Goal: Information Seeking & Learning: Learn about a topic

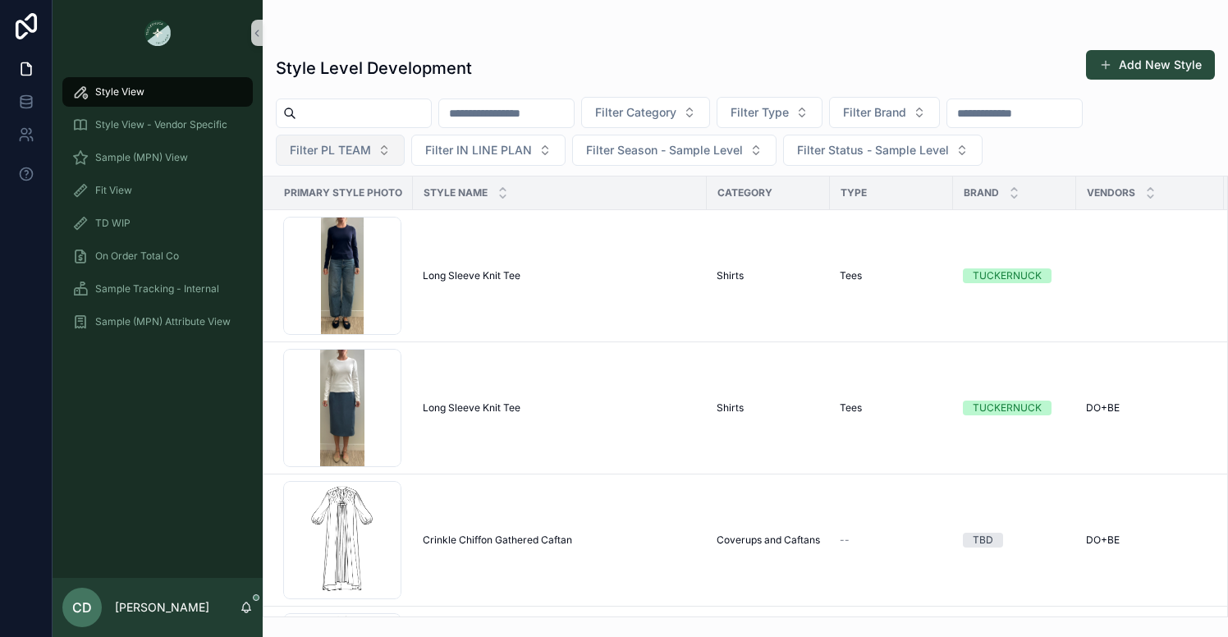
click at [397, 150] on button "Filter PL TEAM" at bounding box center [340, 150] width 129 height 31
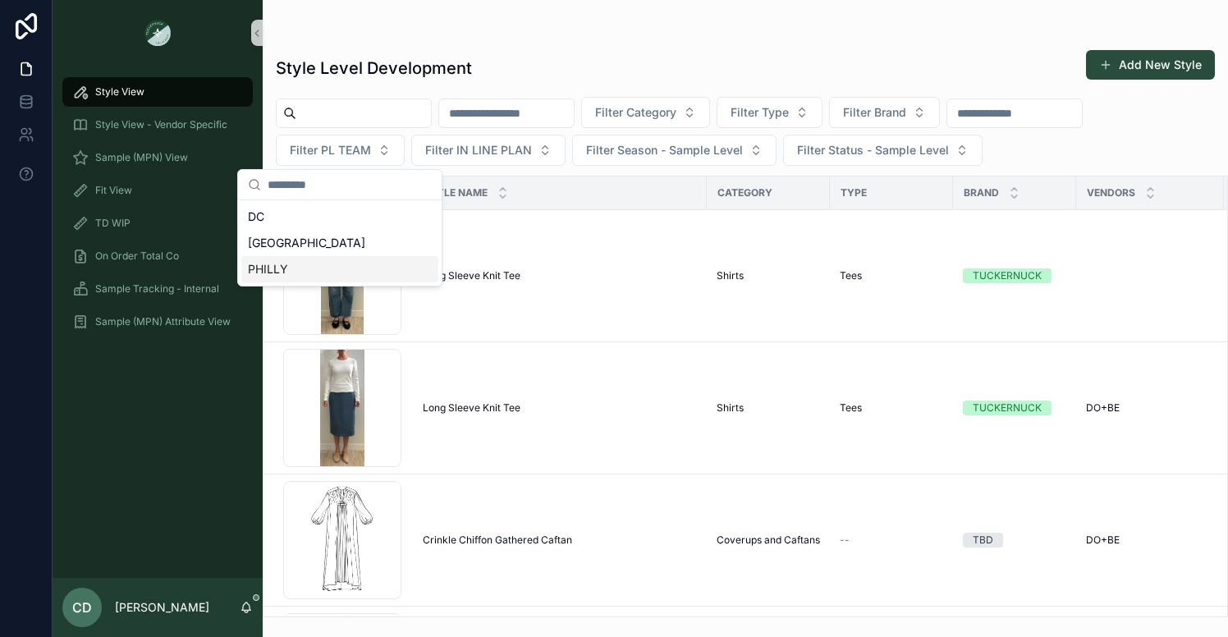
click at [317, 273] on div "PHILLY" at bounding box center [339, 269] width 197 height 26
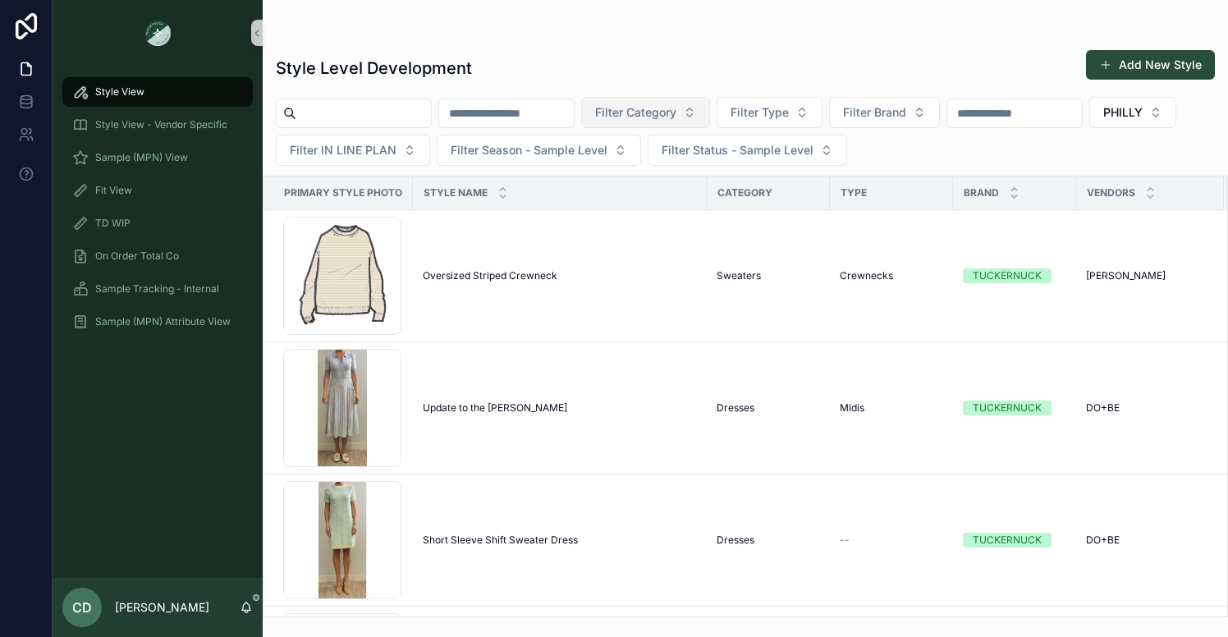
click at [710, 119] on button "Filter Category" at bounding box center [645, 112] width 129 height 31
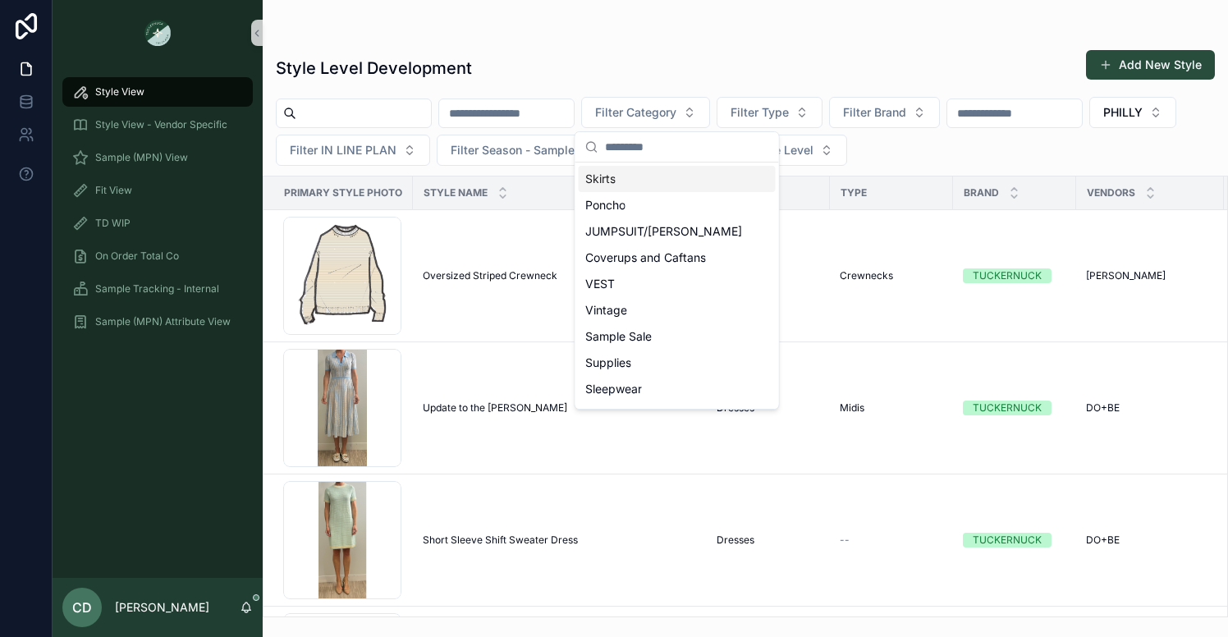
click at [733, 74] on div "Style Level Development Add New Style" at bounding box center [745, 68] width 939 height 38
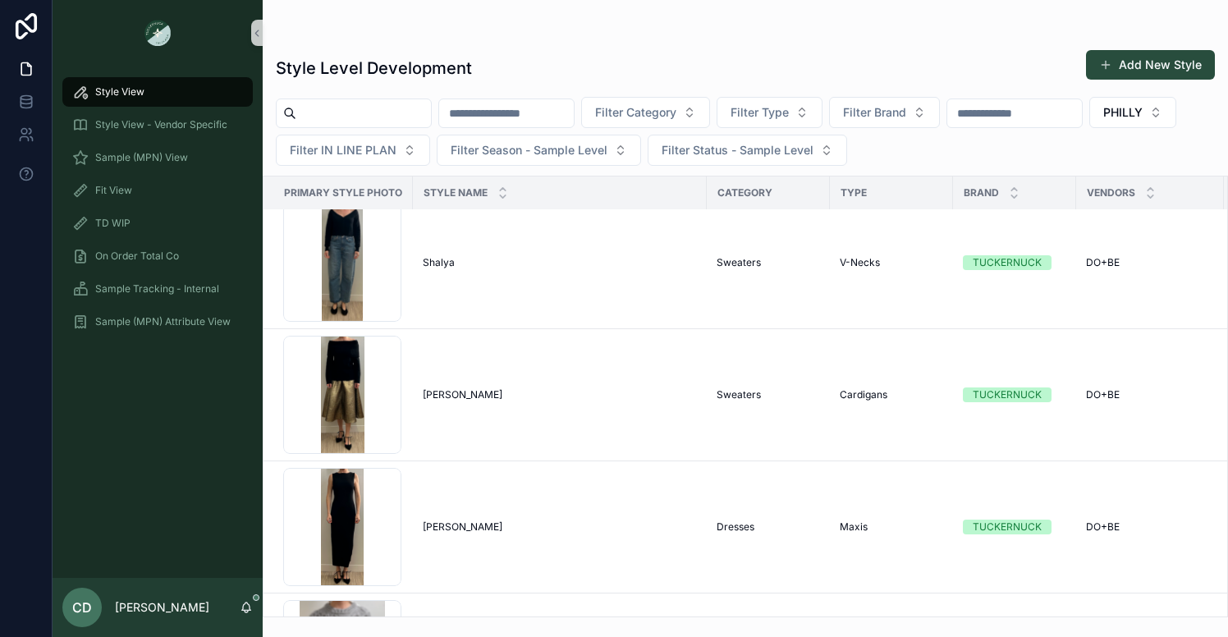
scroll to position [3320, 0]
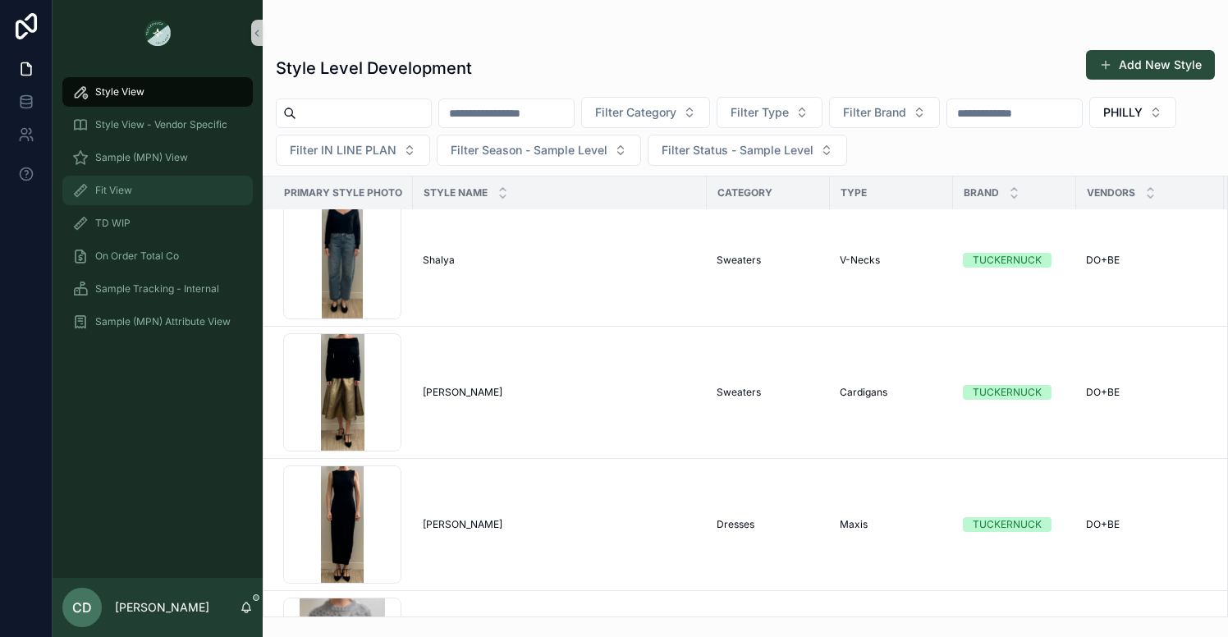
click at [198, 198] on div "Fit View" at bounding box center [157, 190] width 171 height 26
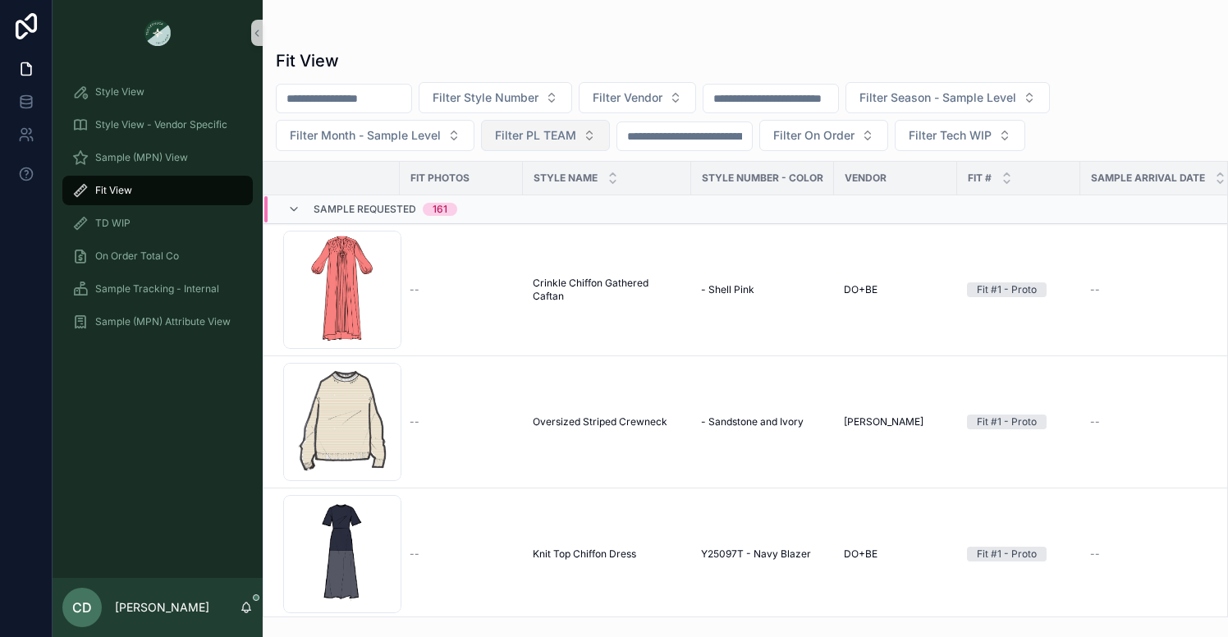
click at [532, 131] on span "Filter PL TEAM" at bounding box center [535, 135] width 81 height 16
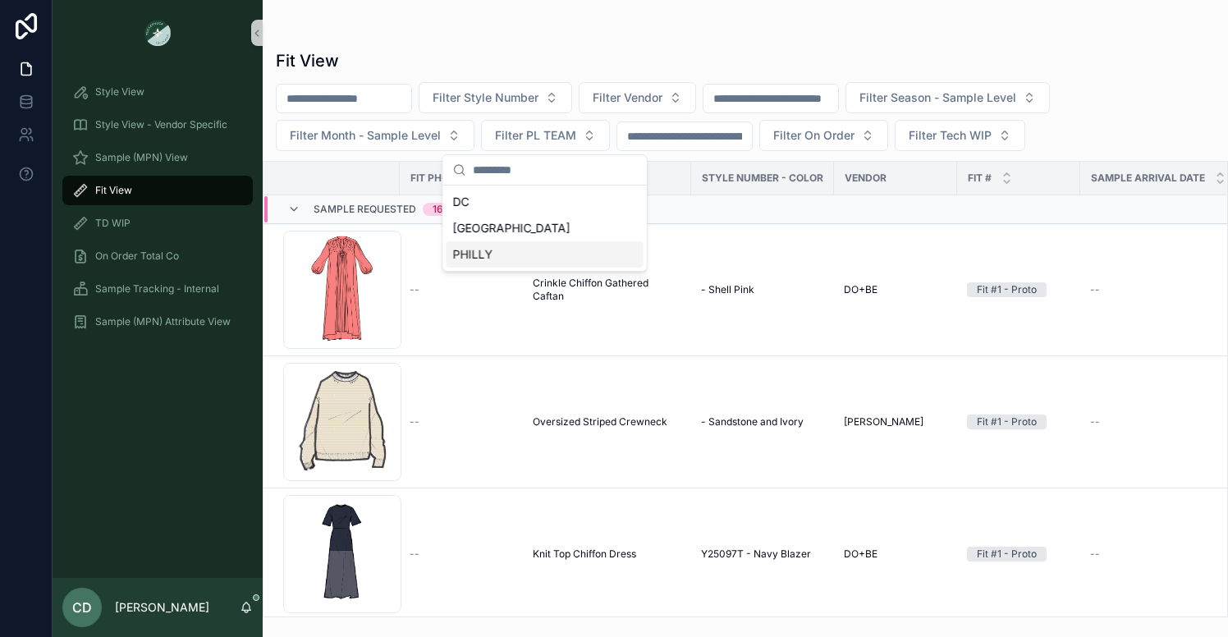
click at [496, 249] on div "PHILLY" at bounding box center [545, 254] width 197 height 26
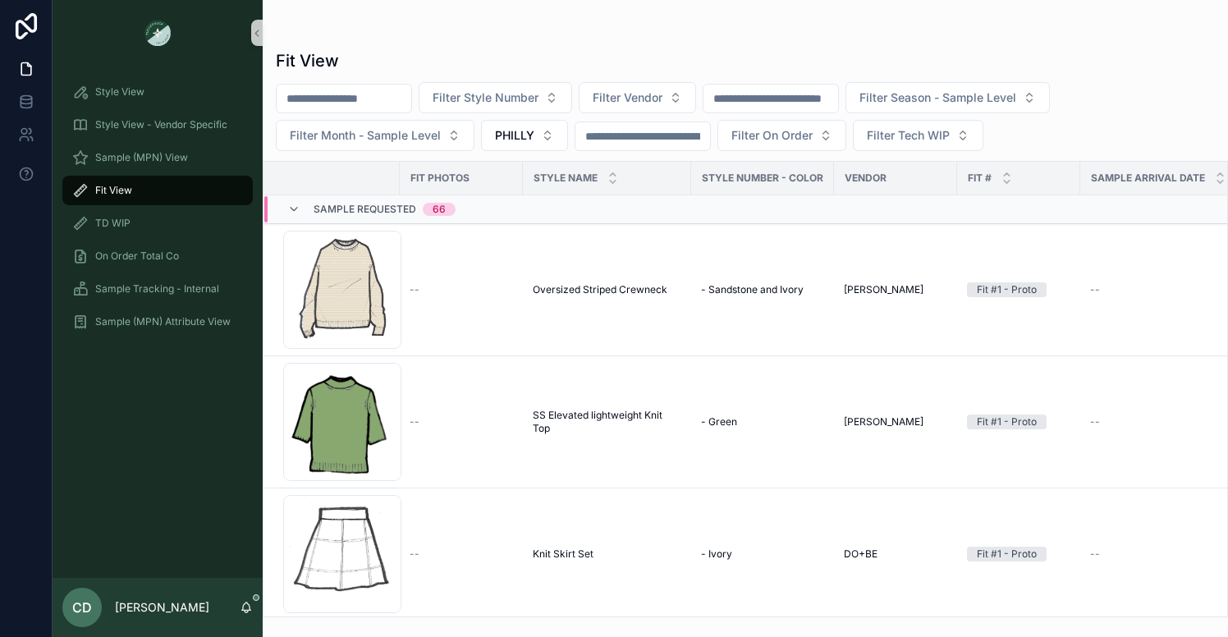
click at [664, 74] on div "Fit View Filter Style Number Filter Vendor Filter Season - Sample Level Filter …" at bounding box center [745, 328] width 965 height 578
click at [663, 96] on span "Filter Vendor" at bounding box center [628, 97] width 70 height 16
type input "**"
click at [624, 186] on div "DO+BE" at bounding box center [653, 190] width 197 height 26
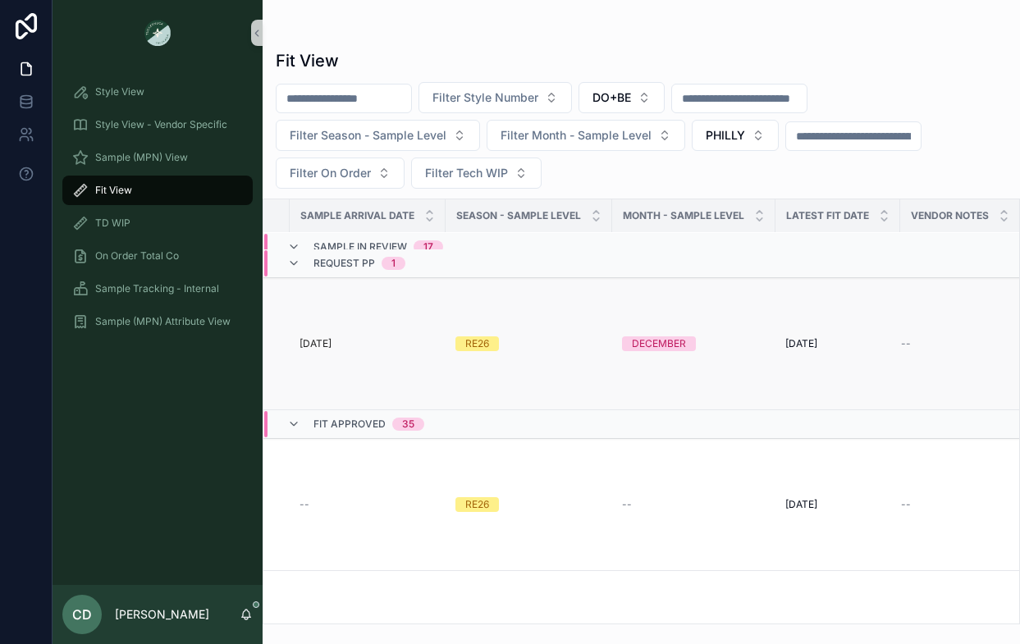
scroll to position [8957, 794]
click at [878, 215] on icon "scrollable content" at bounding box center [881, 219] width 11 height 11
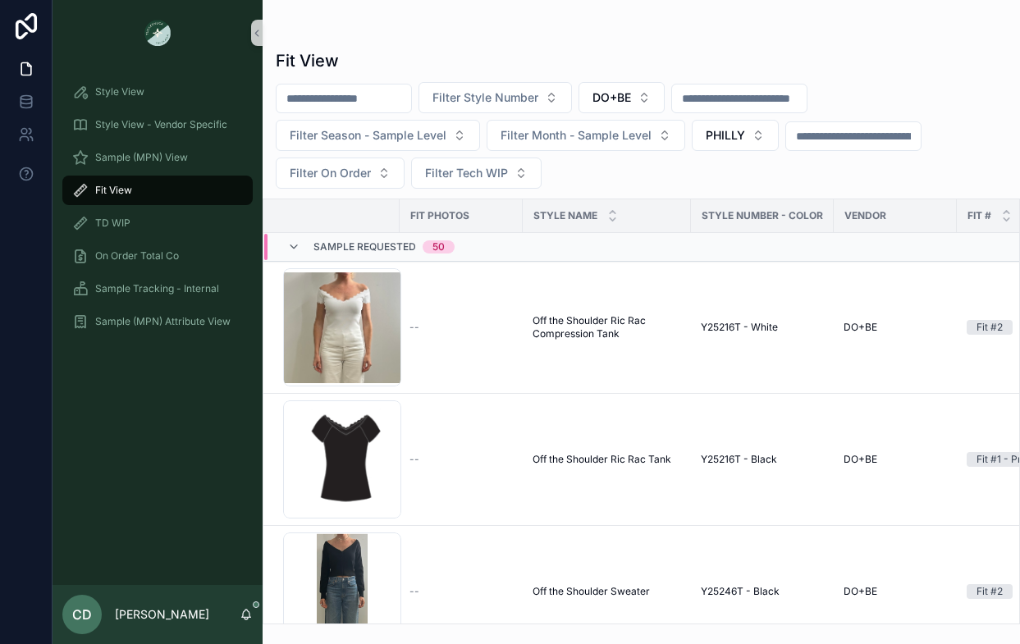
drag, startPoint x: 51, startPoint y: 428, endPoint x: -61, endPoint y: 436, distance: 112.0
click at [0, 436] on html "Style View Style View - Vendor Specific Sample (MPN) View Fit View TD WIP On Or…" at bounding box center [510, 322] width 1020 height 644
drag, startPoint x: 53, startPoint y: 430, endPoint x: -80, endPoint y: 429, distance: 133.8
click at [0, 429] on html "Style View Style View - Vendor Specific Sample (MPN) View Fit View TD WIP On Or…" at bounding box center [510, 322] width 1020 height 644
drag, startPoint x: 52, startPoint y: 594, endPoint x: 5, endPoint y: 594, distance: 46.8
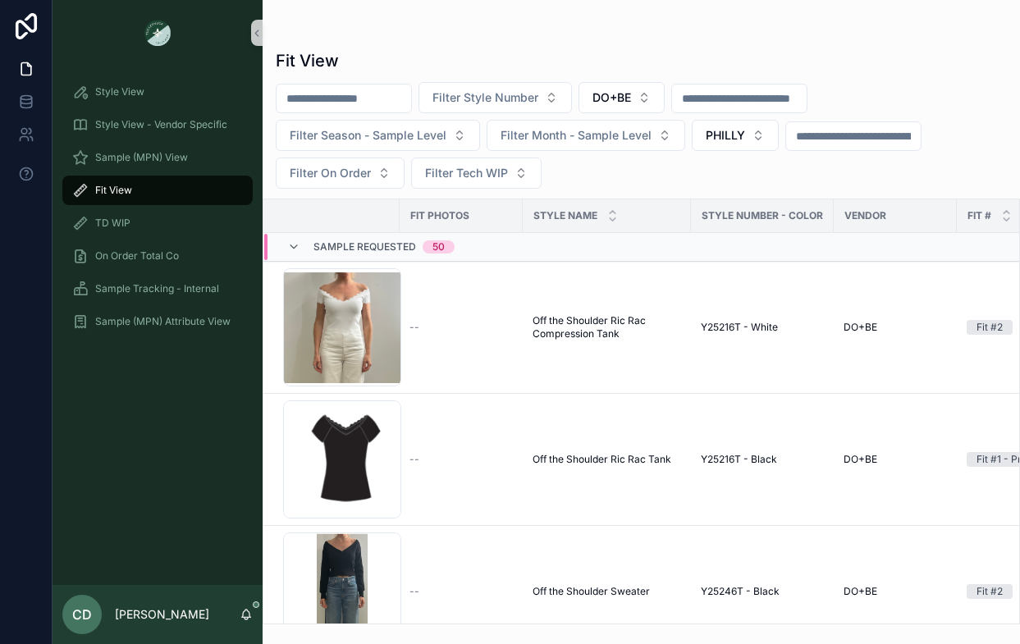
click at [5, 594] on div "Style View Style View - Vendor Specific Sample (MPN) View Fit View TD WIP On Or…" at bounding box center [510, 322] width 1020 height 644
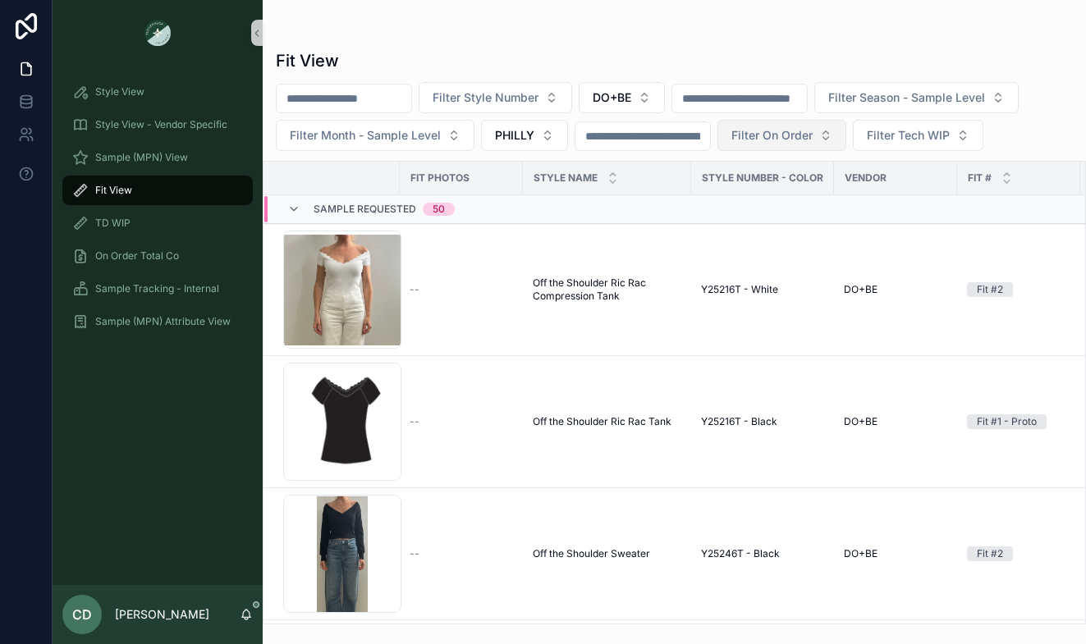
click at [774, 140] on span "Filter On Order" at bounding box center [771, 135] width 81 height 16
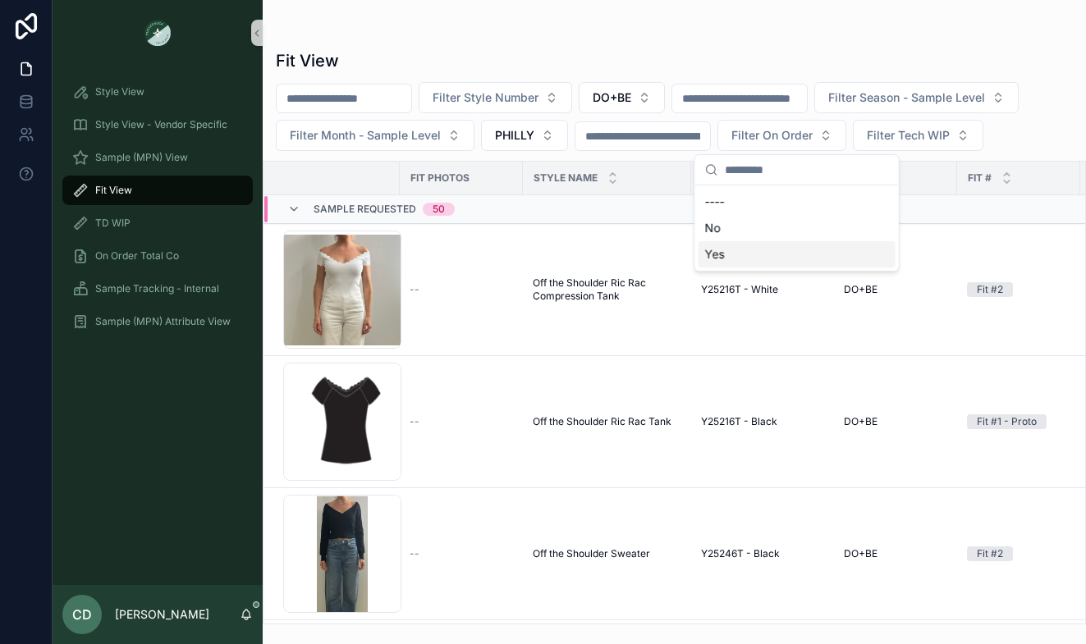
click at [735, 270] on div "---- No Yes" at bounding box center [797, 228] width 204 height 85
click at [736, 259] on div "Yes" at bounding box center [797, 254] width 197 height 26
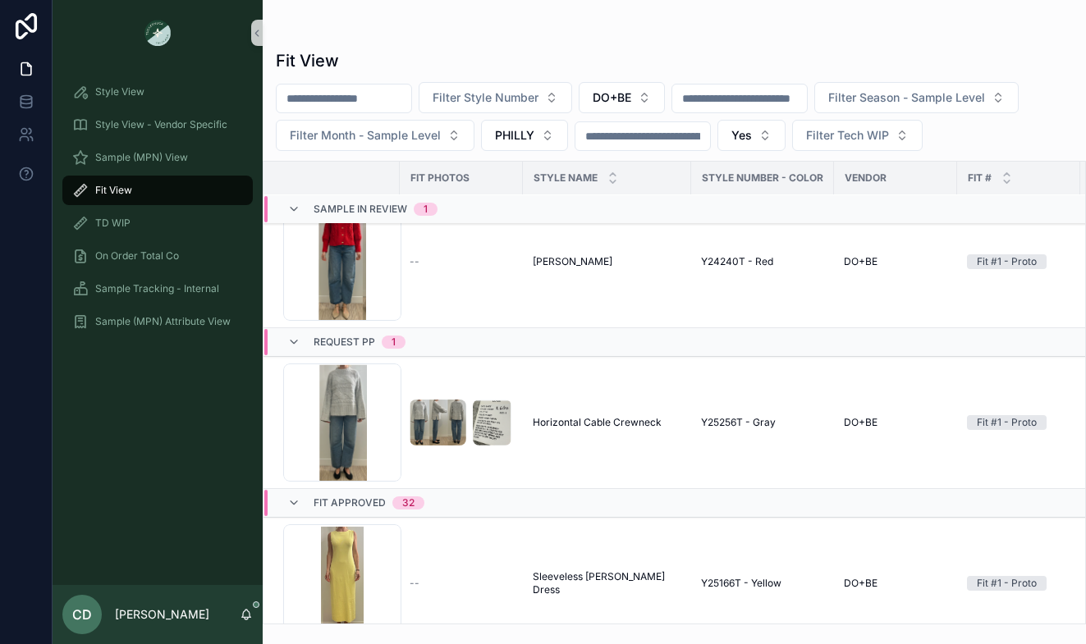
scroll to position [1418, 0]
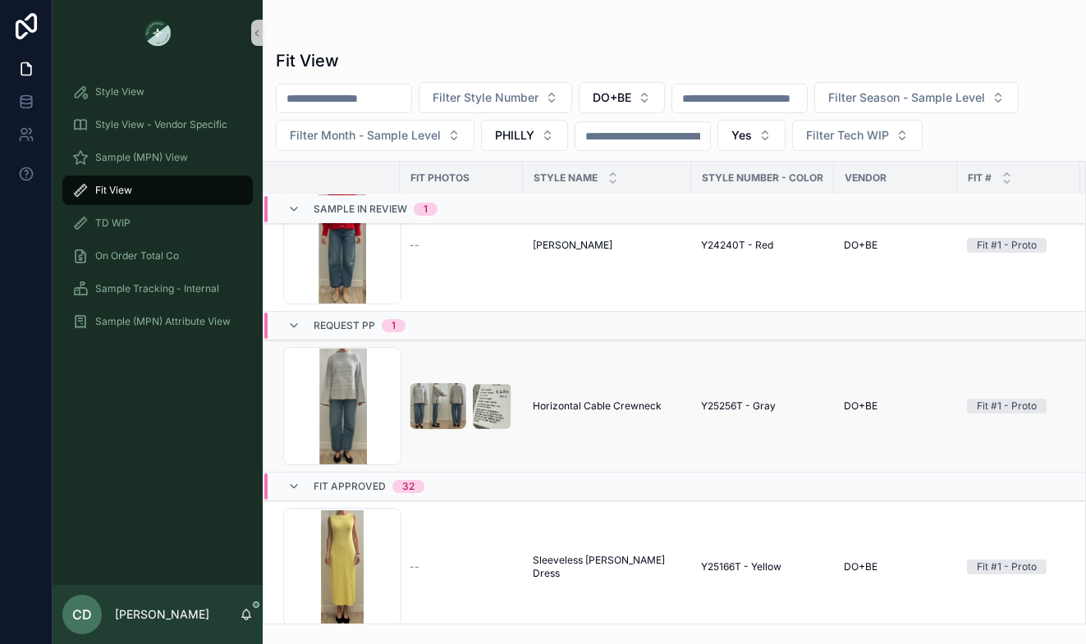
click at [649, 355] on td "Horizontal Cable Crewneck Horizontal Cable Crewneck" at bounding box center [607, 407] width 168 height 132
click at [649, 366] on td "Horizontal Cable Crewneck Horizontal Cable Crewneck" at bounding box center [607, 407] width 168 height 132
click at [564, 397] on td "Horizontal Cable Crewneck Horizontal Cable Crewneck" at bounding box center [607, 407] width 168 height 132
click at [564, 402] on span "Horizontal Cable Crewneck" at bounding box center [597, 406] width 129 height 13
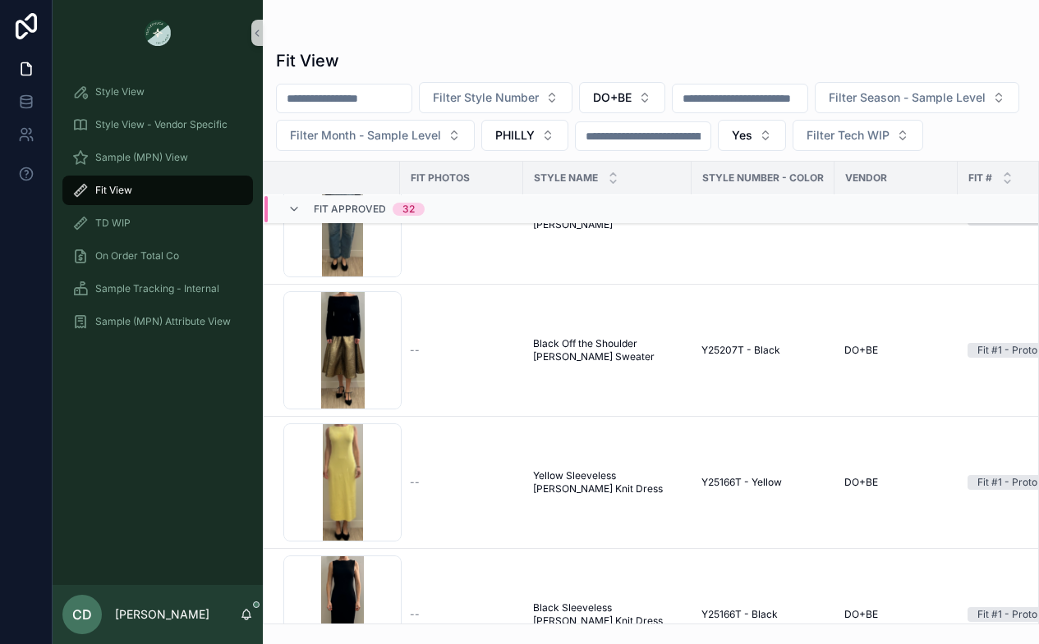
scroll to position [2479, 0]
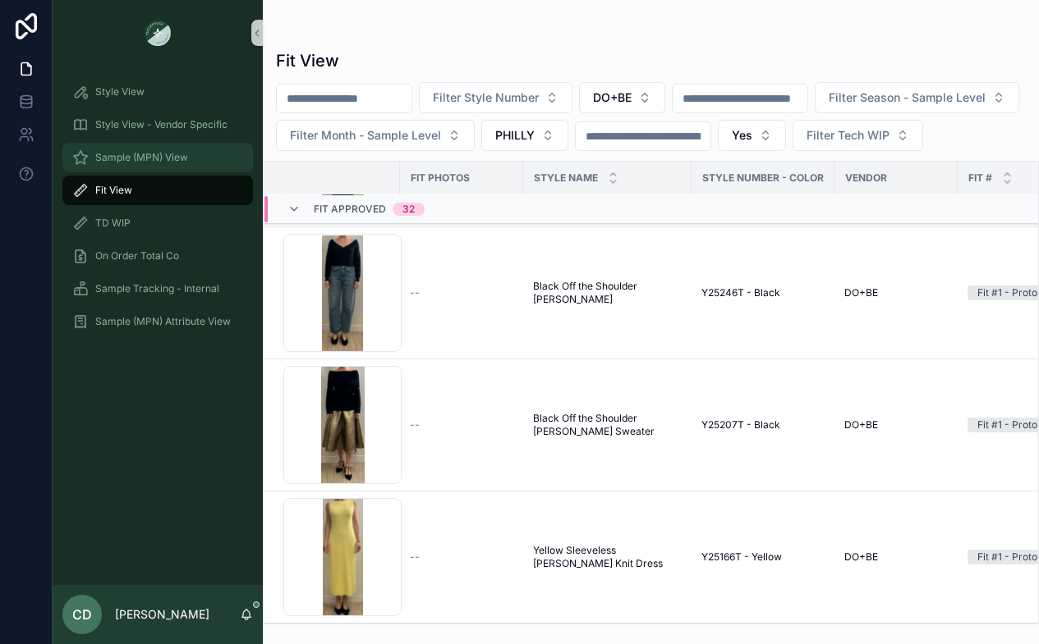
click at [163, 154] on span "Sample (MPN) View" at bounding box center [141, 157] width 93 height 13
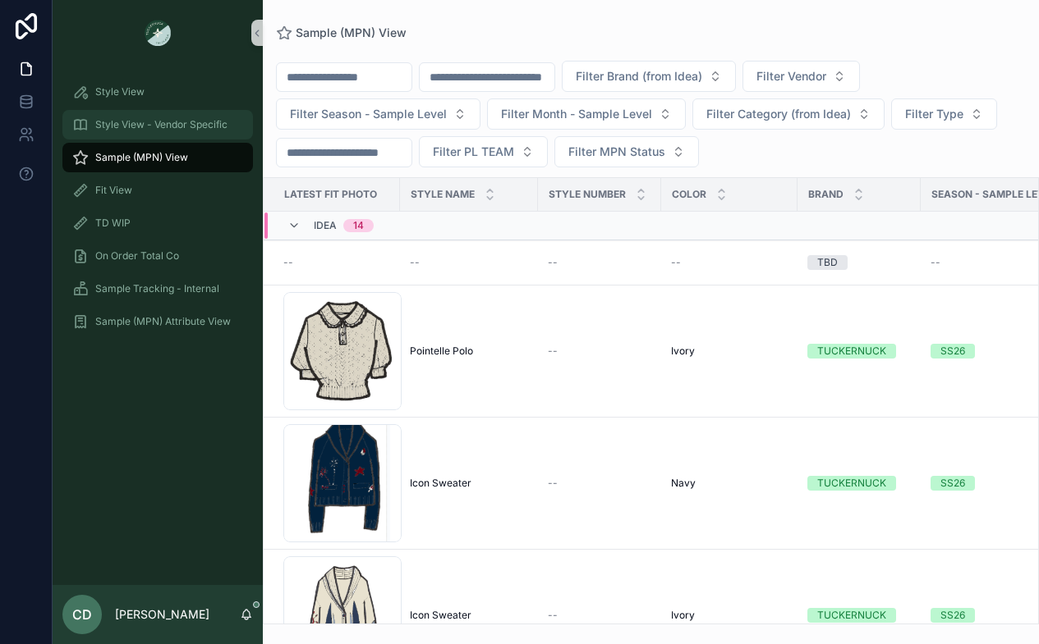
click at [169, 122] on span "Style View - Vendor Specific" at bounding box center [161, 124] width 132 height 13
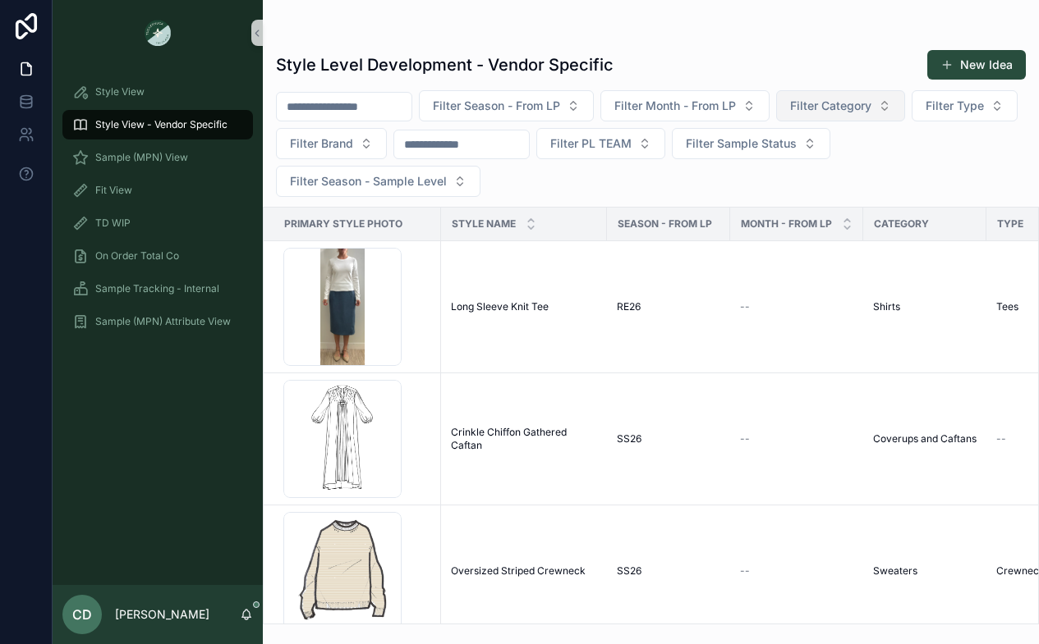
click at [871, 100] on span "Filter Category" at bounding box center [830, 106] width 81 height 16
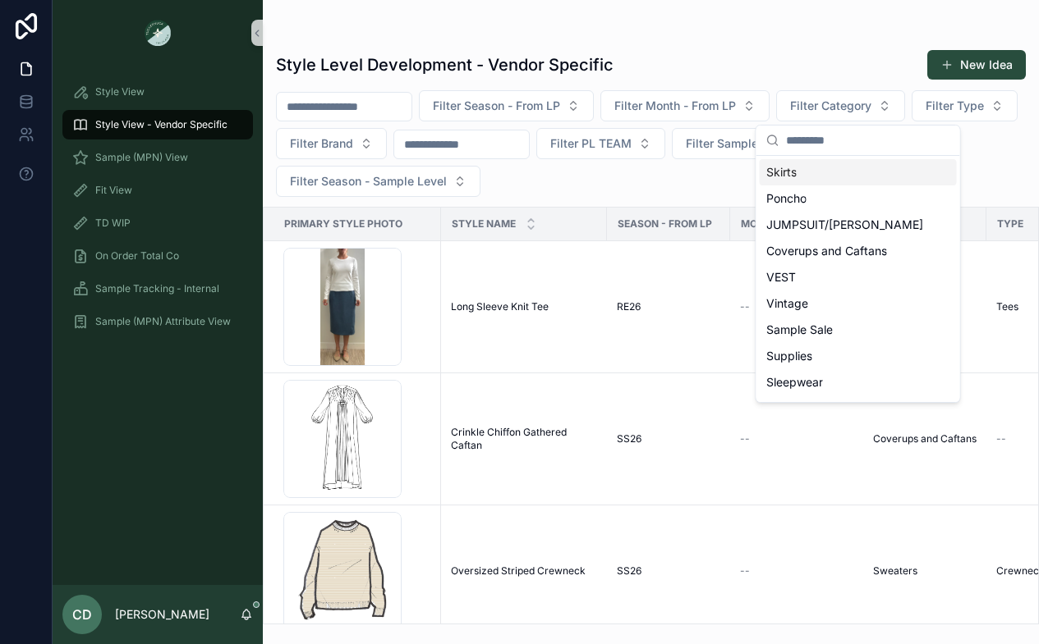
click at [644, 201] on div "Style Level Development - Vendor Specific New Idea Filter Season - From LP Filt…" at bounding box center [651, 331] width 776 height 585
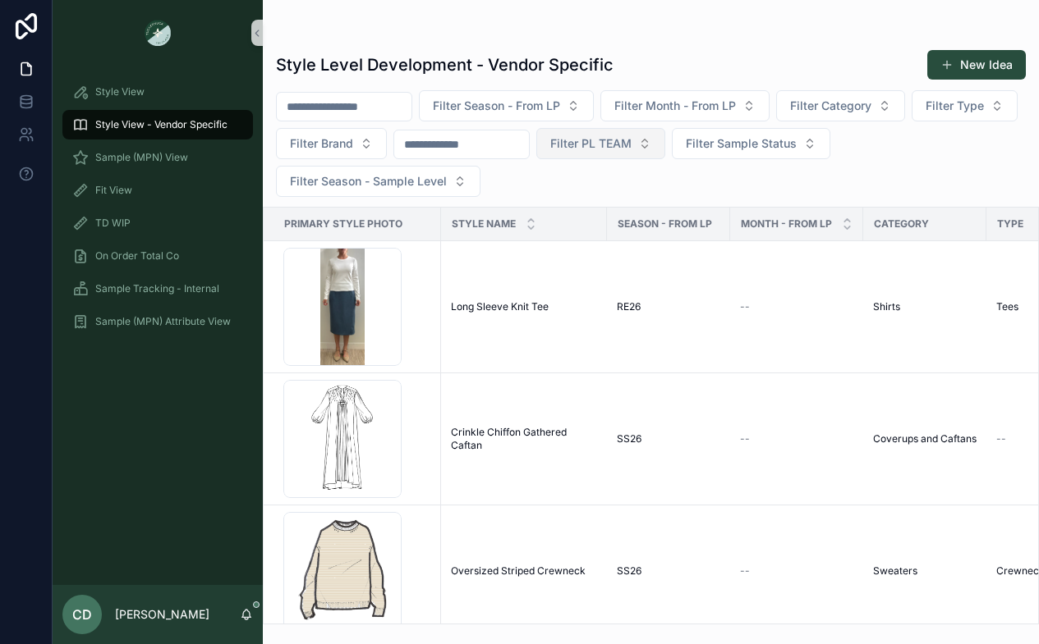
click at [631, 144] on span "Filter PL TEAM" at bounding box center [590, 143] width 81 height 16
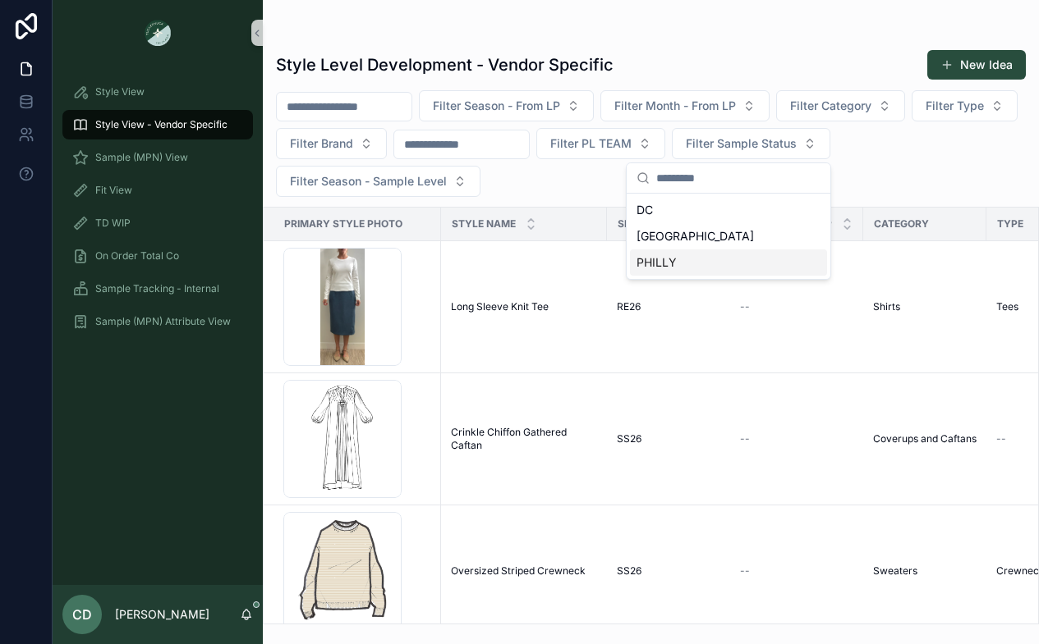
click at [676, 265] on div "PHILLY" at bounding box center [728, 263] width 197 height 26
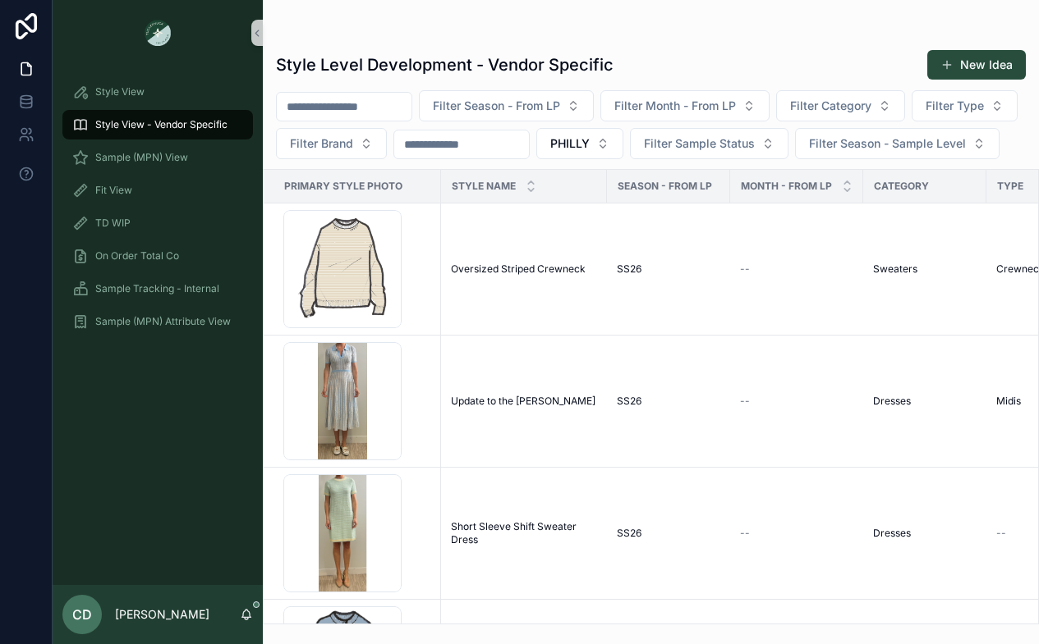
click at [529, 144] on input "scrollable content" at bounding box center [461, 144] width 135 height 23
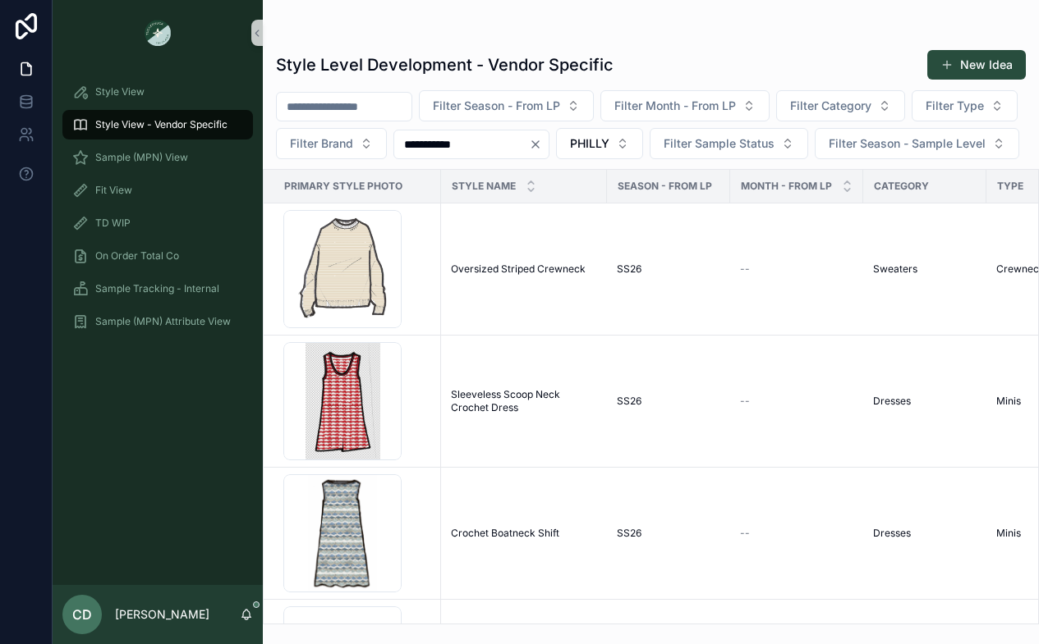
type input "**********"
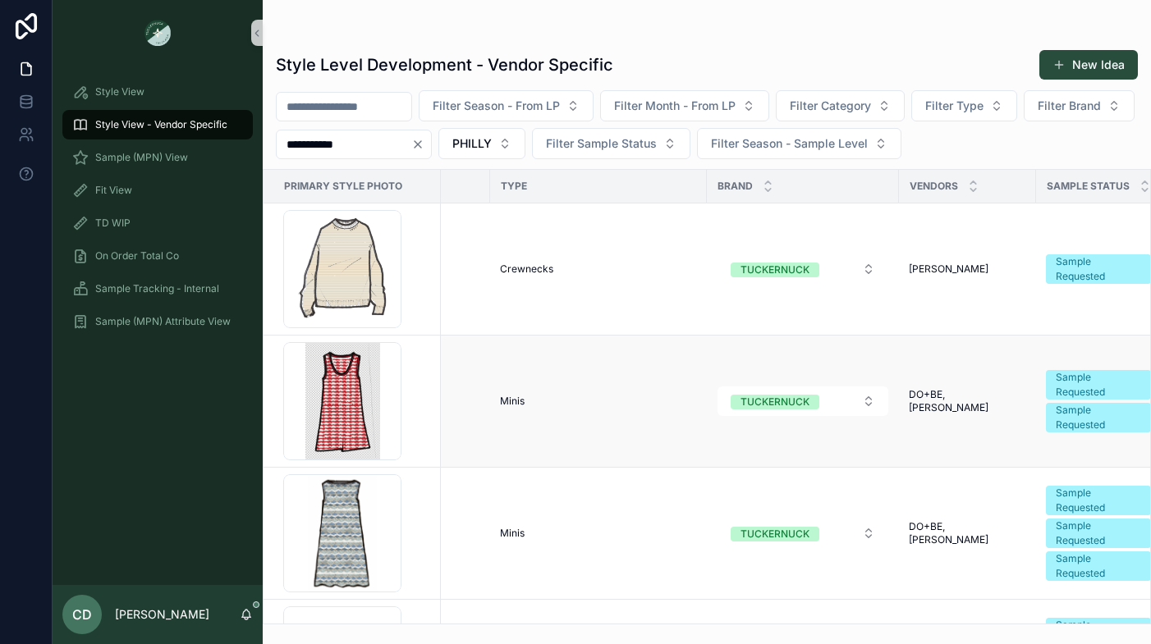
scroll to position [0, 447]
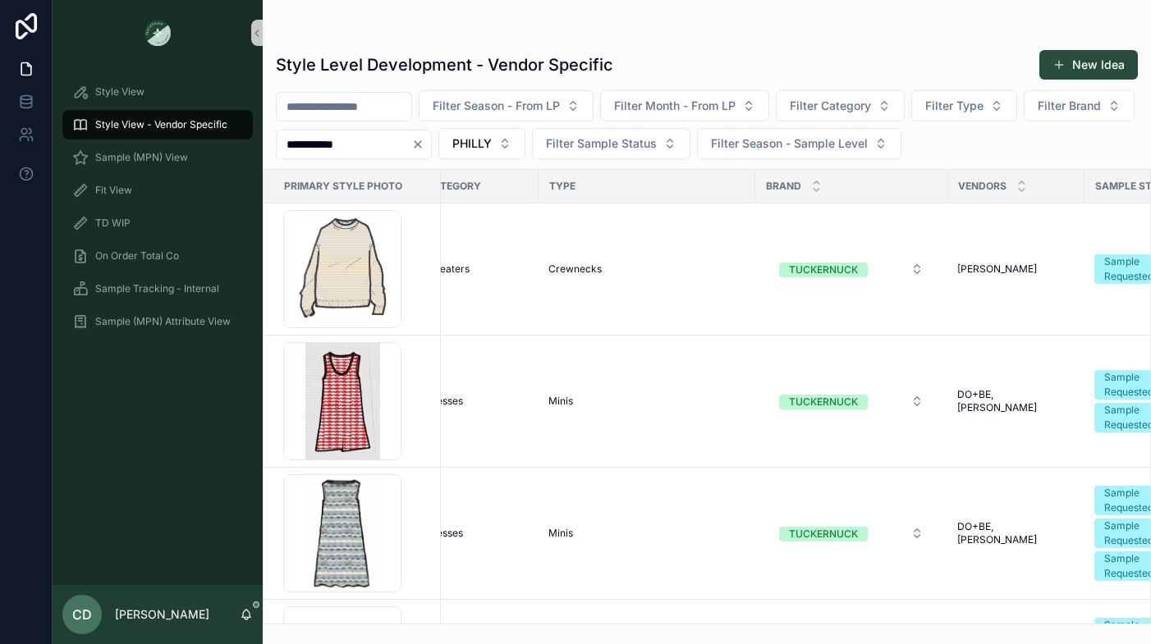
click at [388, 39] on div "scrollable content" at bounding box center [707, 32] width 862 height 13
click at [186, 199] on div "Fit View" at bounding box center [157, 190] width 171 height 26
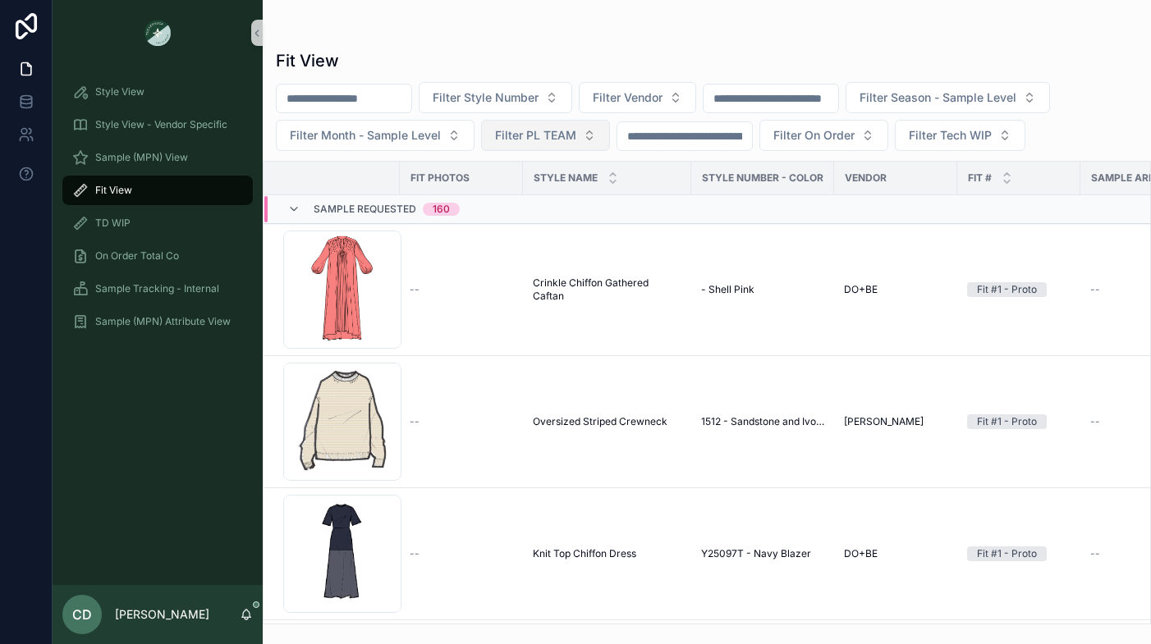
click at [508, 144] on button "Filter PL TEAM" at bounding box center [545, 135] width 129 height 31
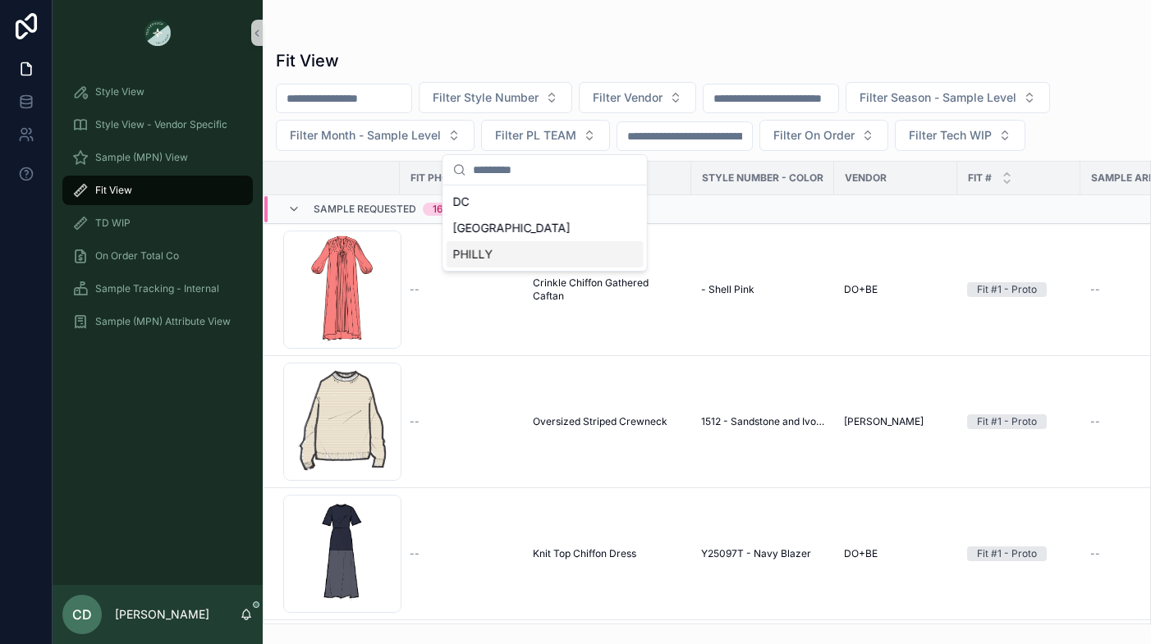
click at [488, 249] on div "PHILLY" at bounding box center [545, 254] width 197 height 26
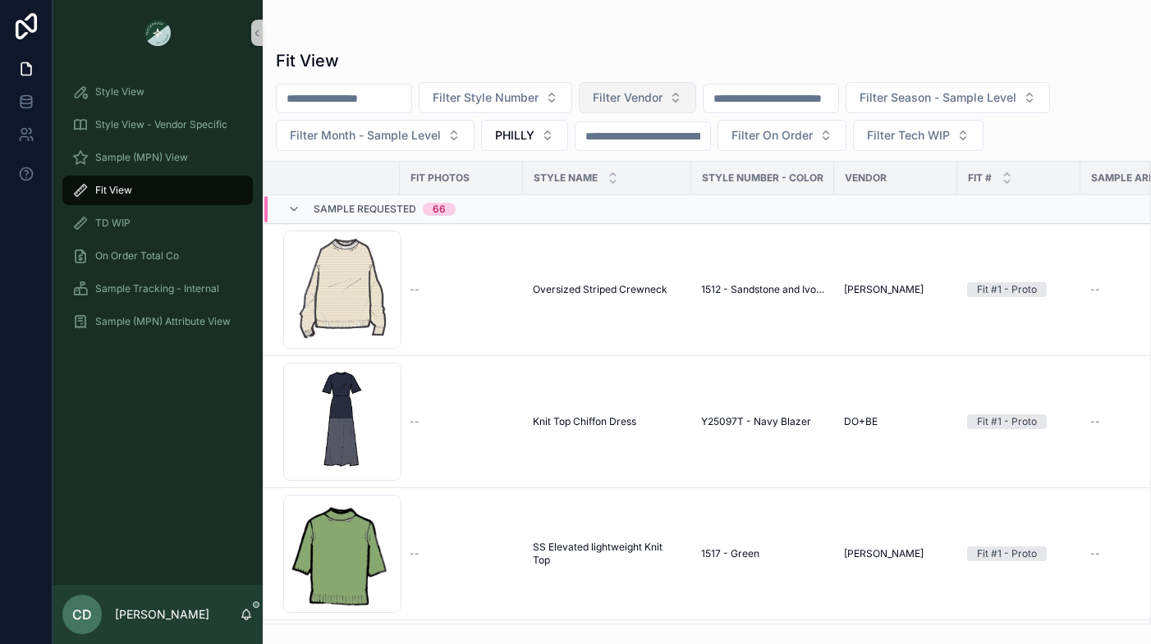
click at [648, 111] on button "Filter Vendor" at bounding box center [637, 97] width 117 height 31
type input "***"
click at [614, 156] on div "DO+BE" at bounding box center [653, 164] width 197 height 26
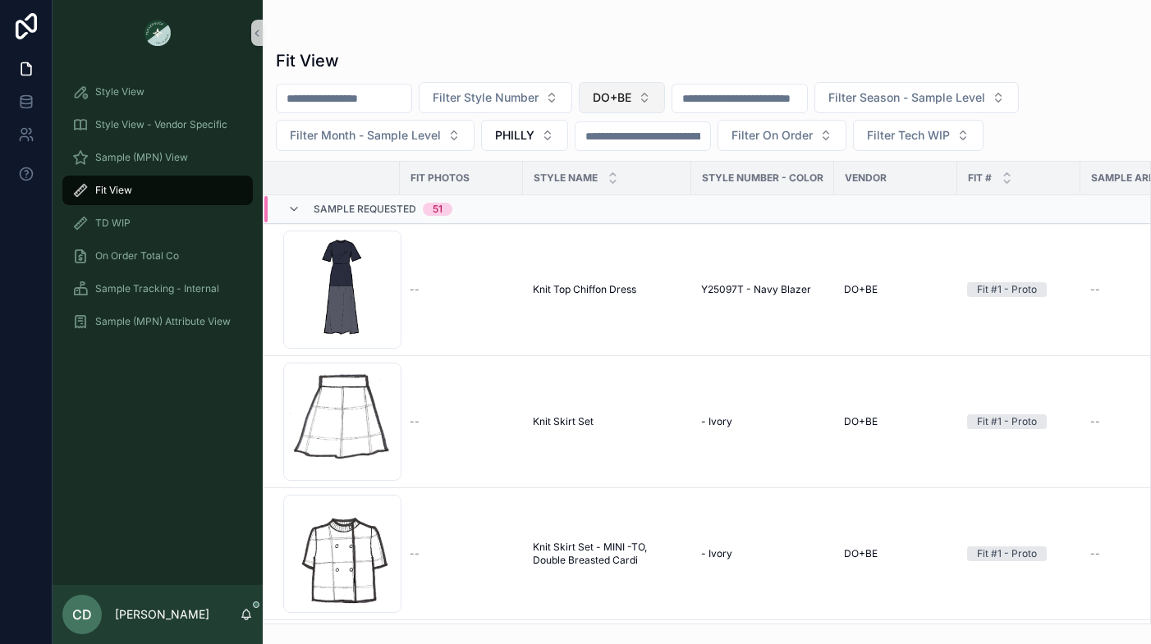
click at [626, 96] on span "DO+BE" at bounding box center [612, 97] width 39 height 16
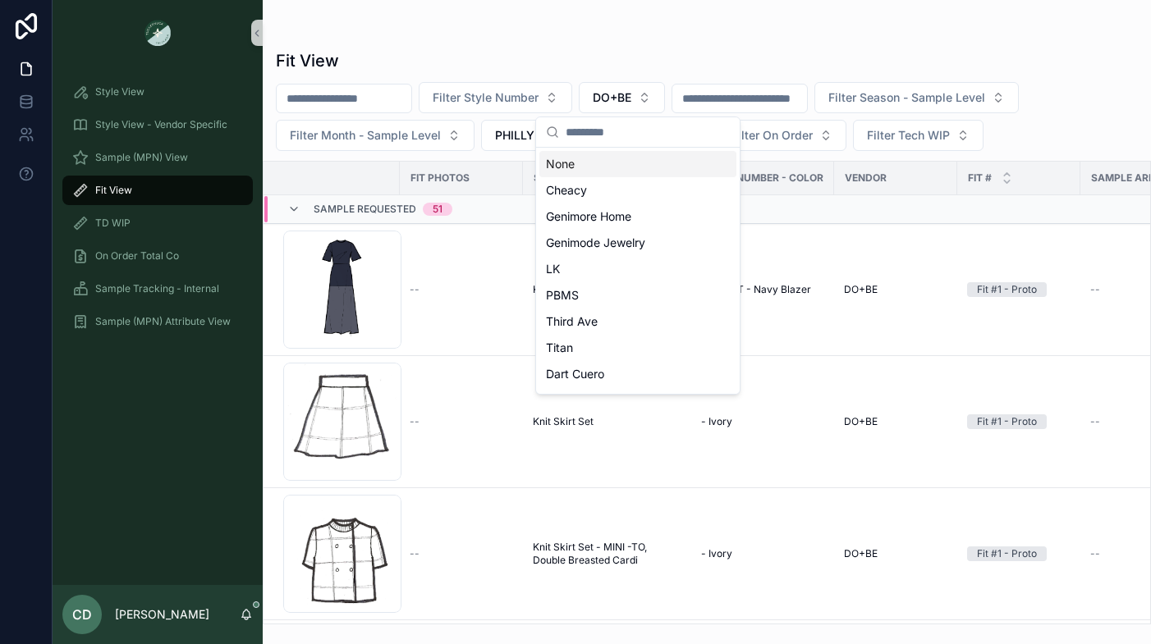
click at [620, 51] on div "Fit View" at bounding box center [707, 60] width 862 height 23
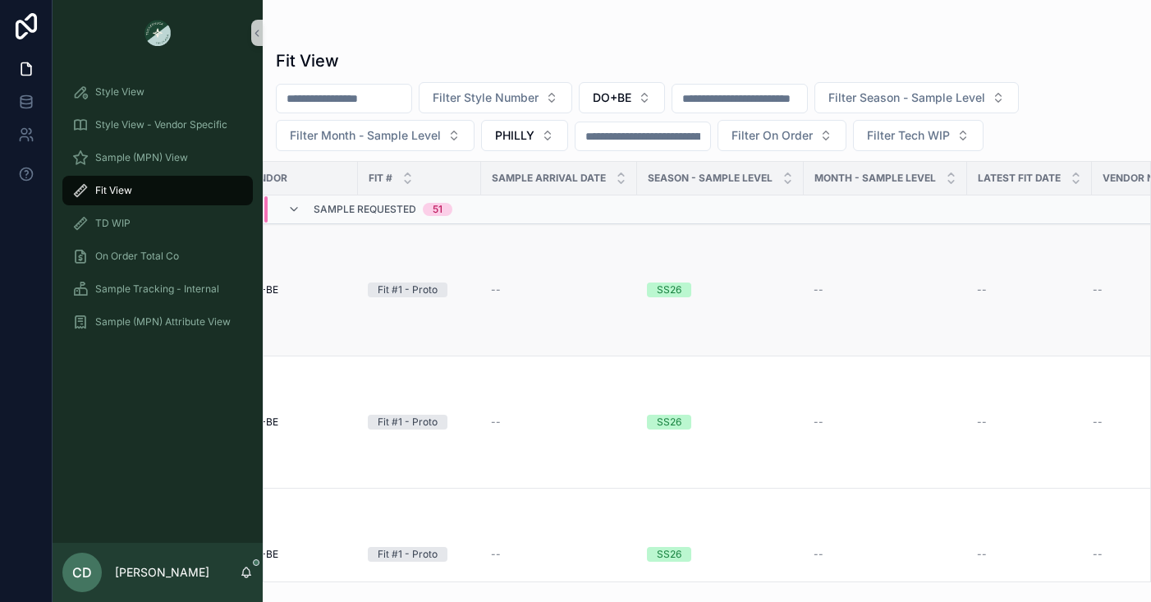
scroll to position [0, 663]
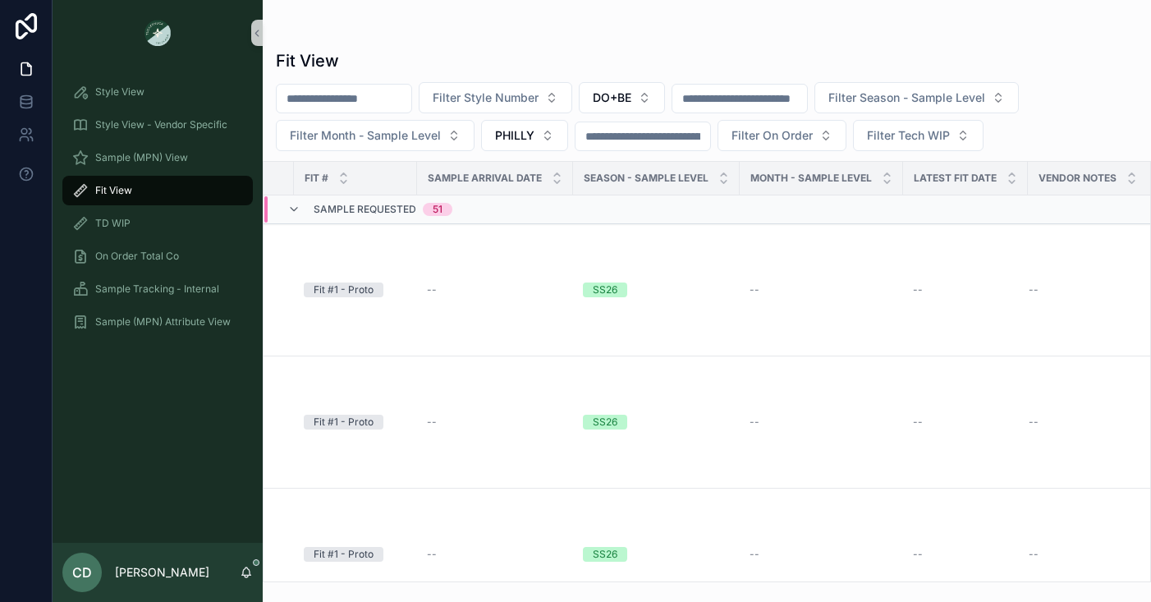
click at [979, 174] on span "Latest Fit Date" at bounding box center [955, 178] width 83 height 13
click at [1006, 175] on icon "scrollable content" at bounding box center [1011, 174] width 11 height 11
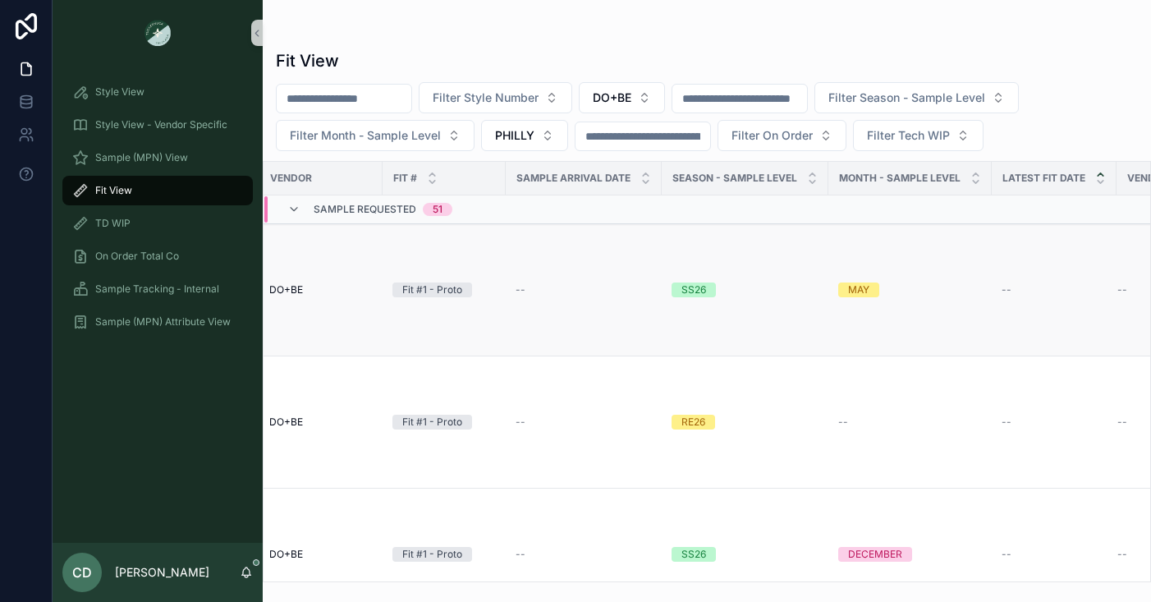
scroll to position [0, 663]
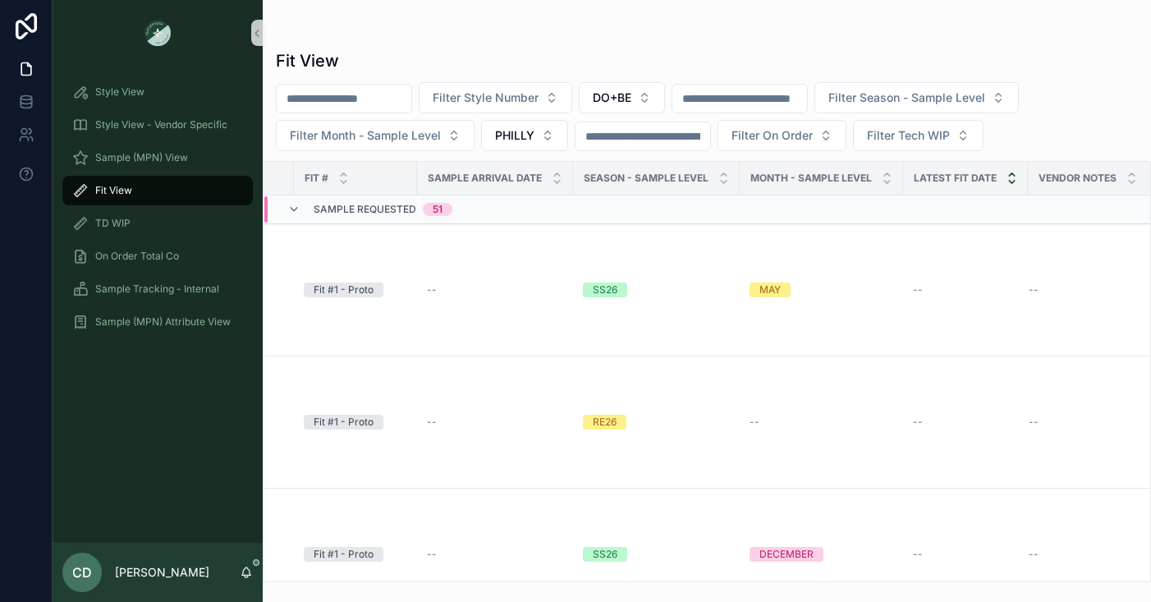
click at [1011, 186] on icon "scrollable content" at bounding box center [1011, 182] width 11 height 11
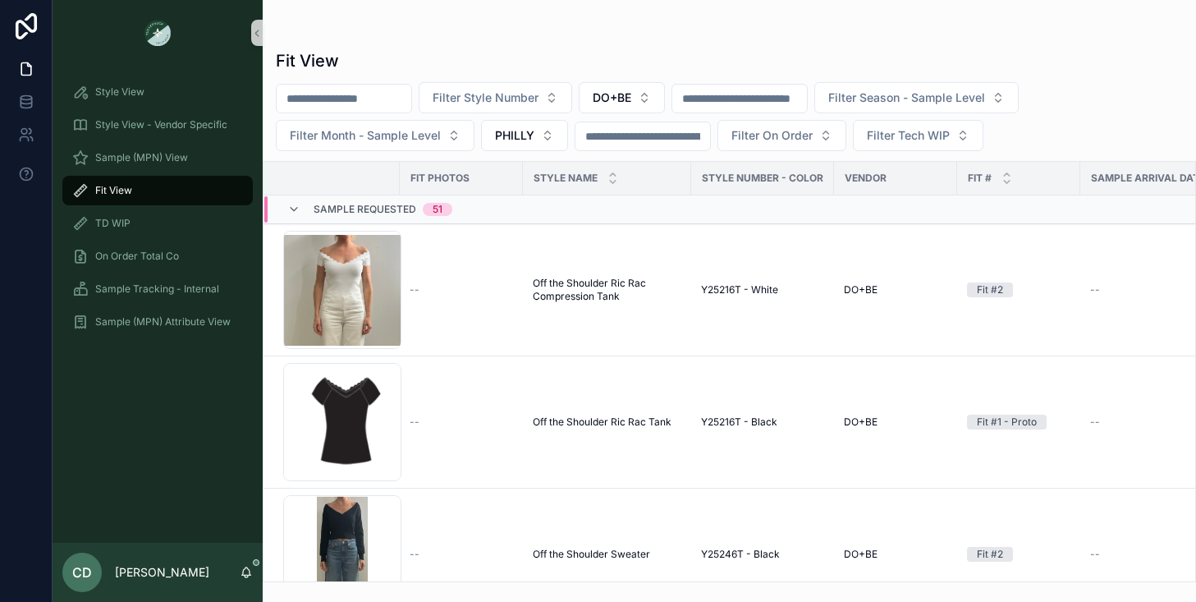
click at [425, 211] on span "51" at bounding box center [438, 209] width 30 height 13
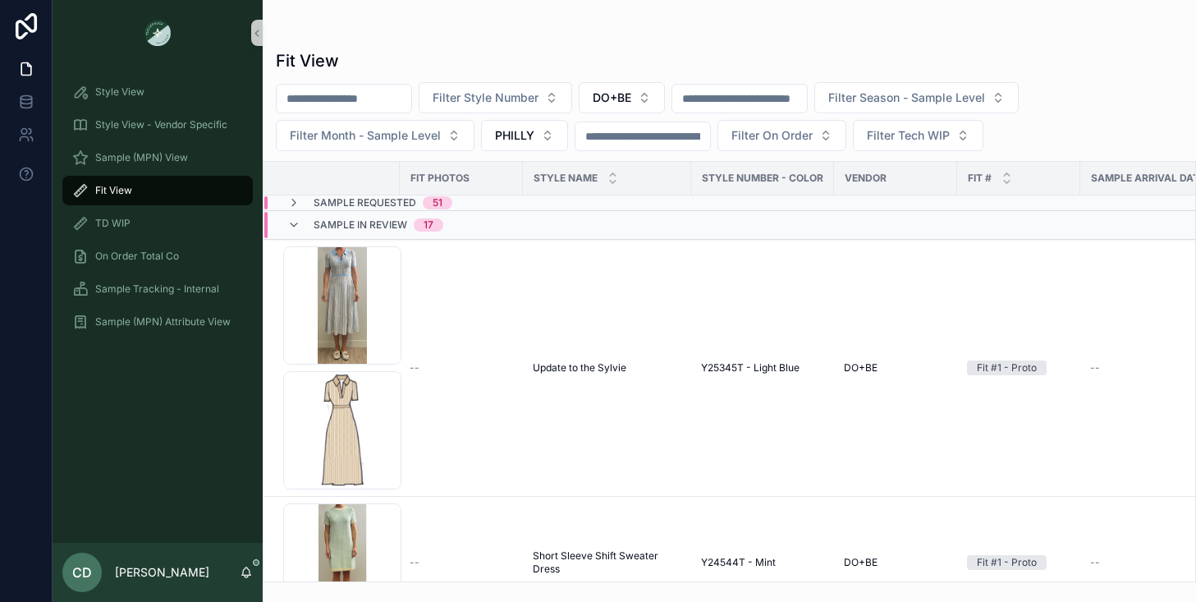
click at [417, 229] on span "17" at bounding box center [429, 224] width 30 height 13
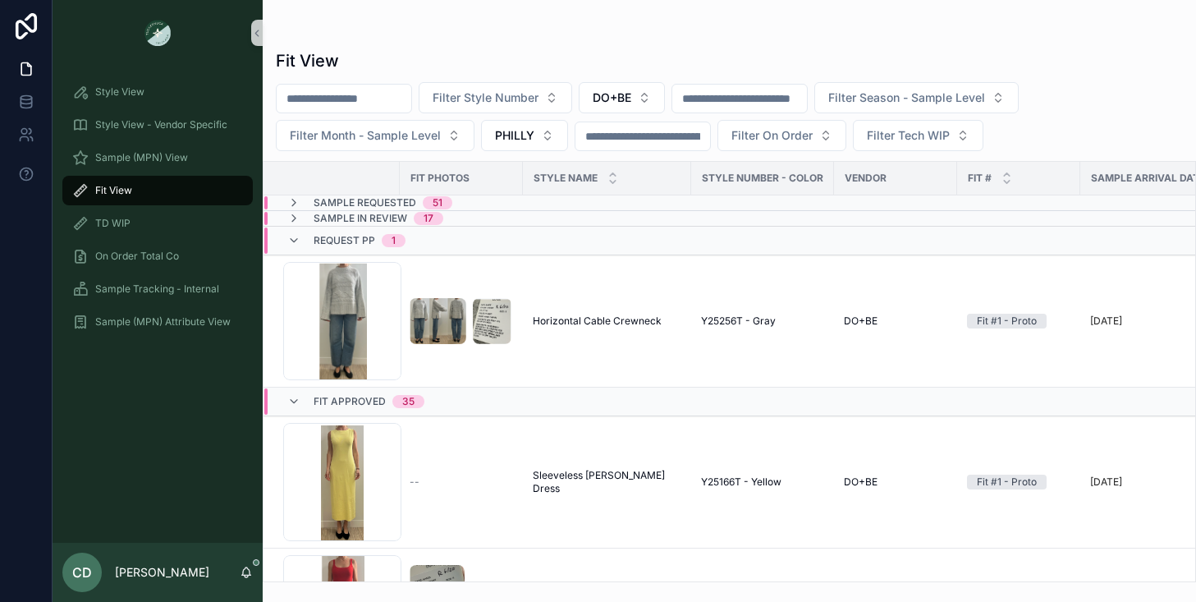
click at [415, 241] on div "Request PP 1" at bounding box center [347, 240] width 158 height 26
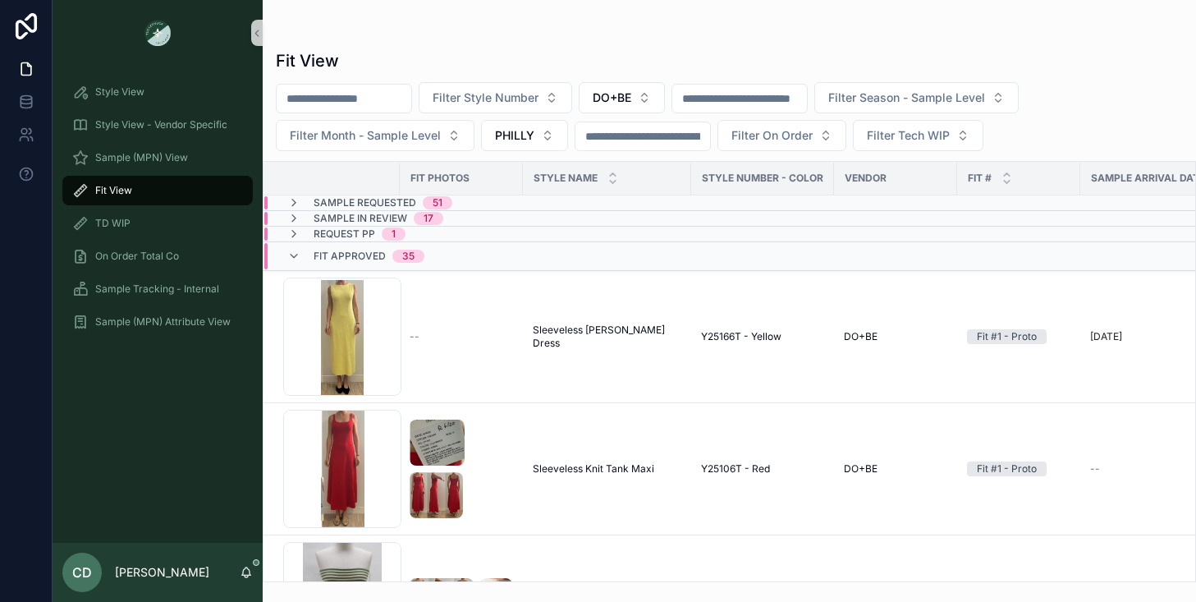
click at [421, 264] on div "Fit Approved 35" at bounding box center [369, 256] width 111 height 26
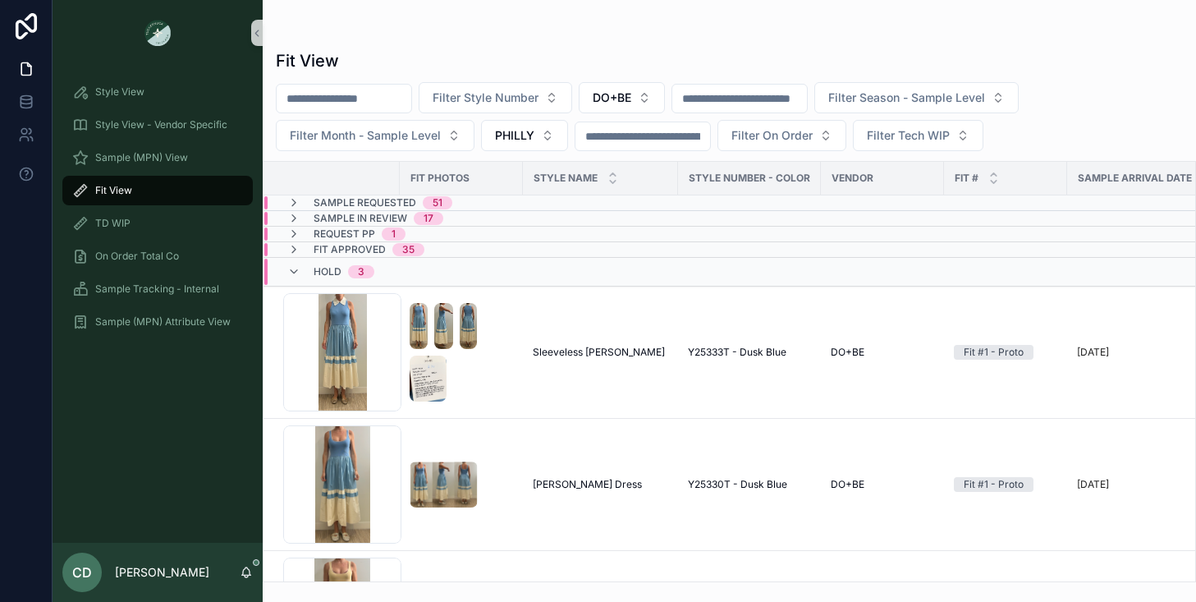
click at [417, 272] on div "HOLD 3" at bounding box center [470, 272] width 413 height 26
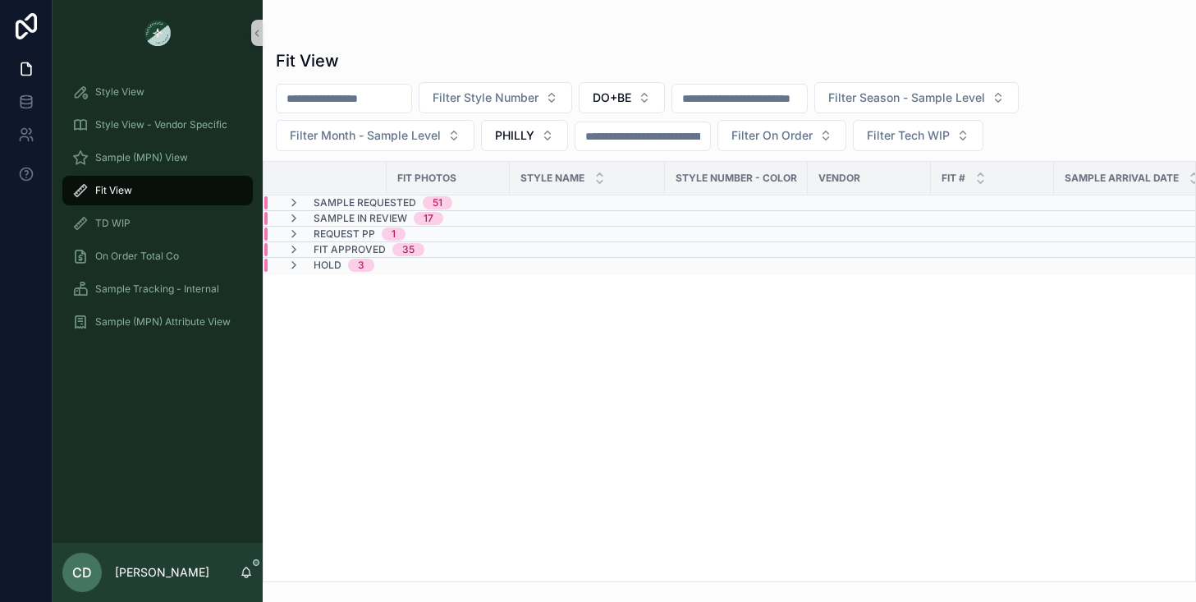
click at [387, 222] on span "Sample In Review" at bounding box center [361, 218] width 94 height 13
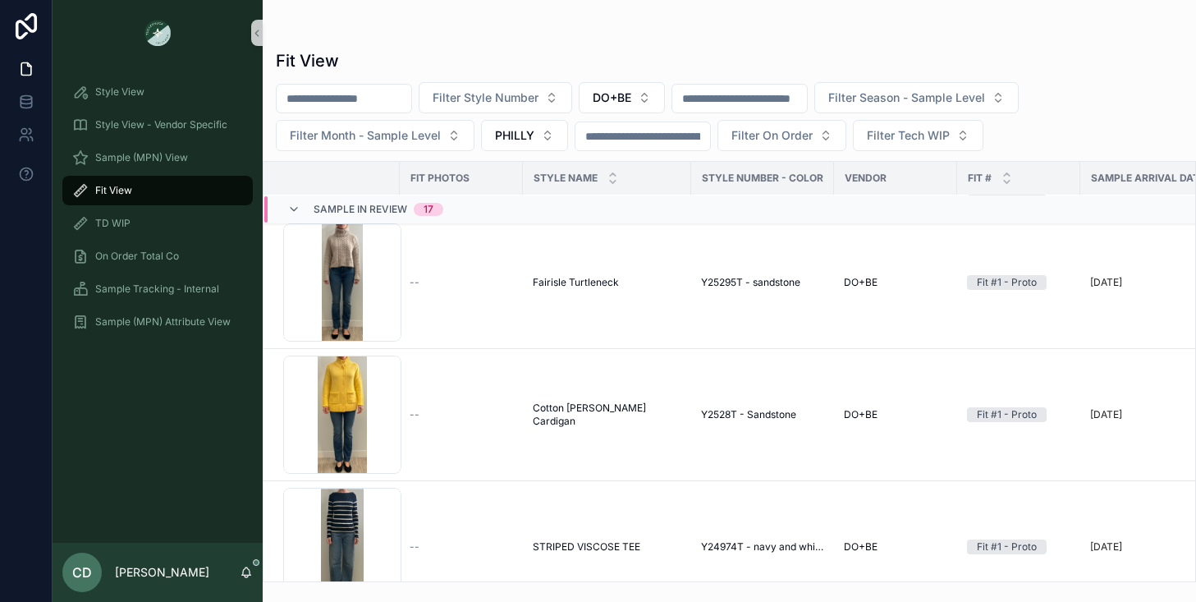
scroll to position [897, 0]
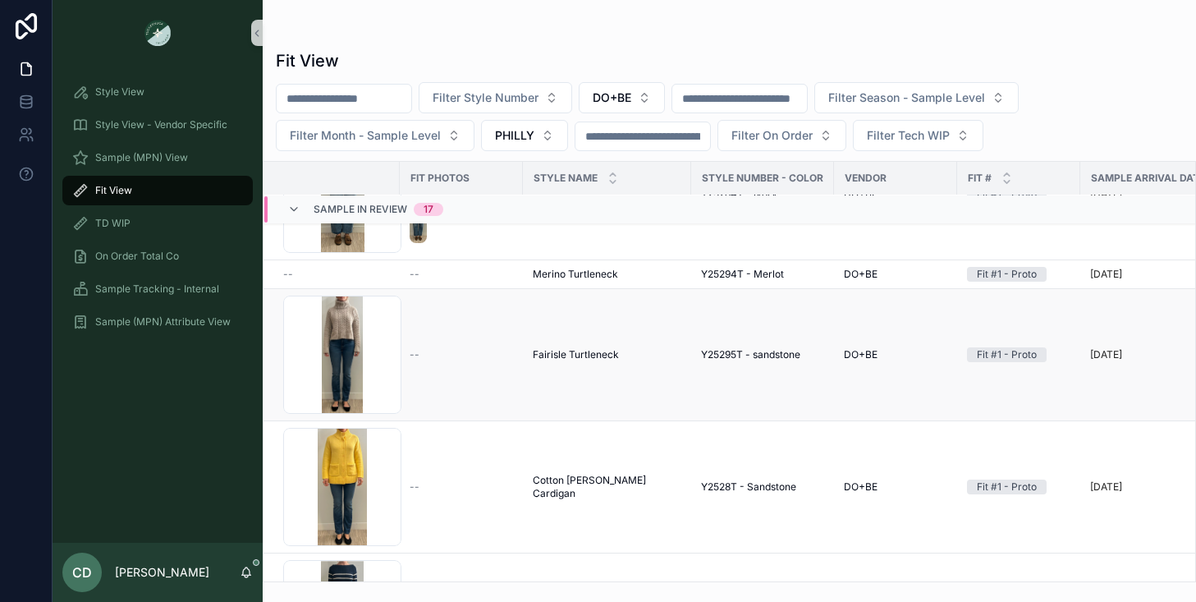
click at [586, 355] on span "Fairisle Turtleneck" at bounding box center [576, 354] width 86 height 13
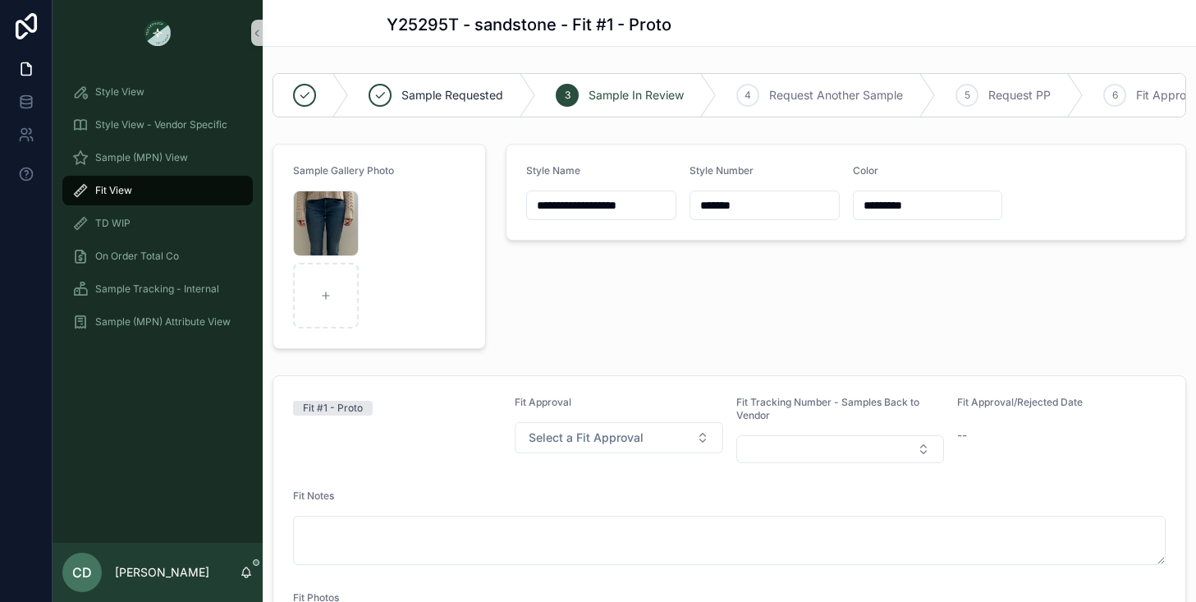
click at [573, 200] on input "**********" at bounding box center [601, 205] width 149 height 23
type input "**********"
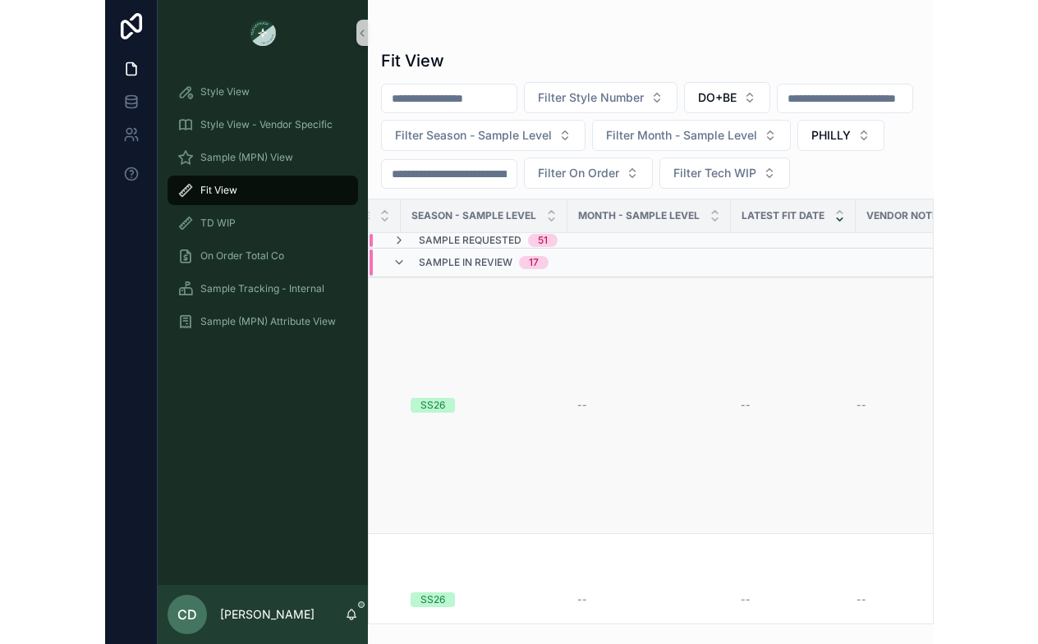
scroll to position [0, 986]
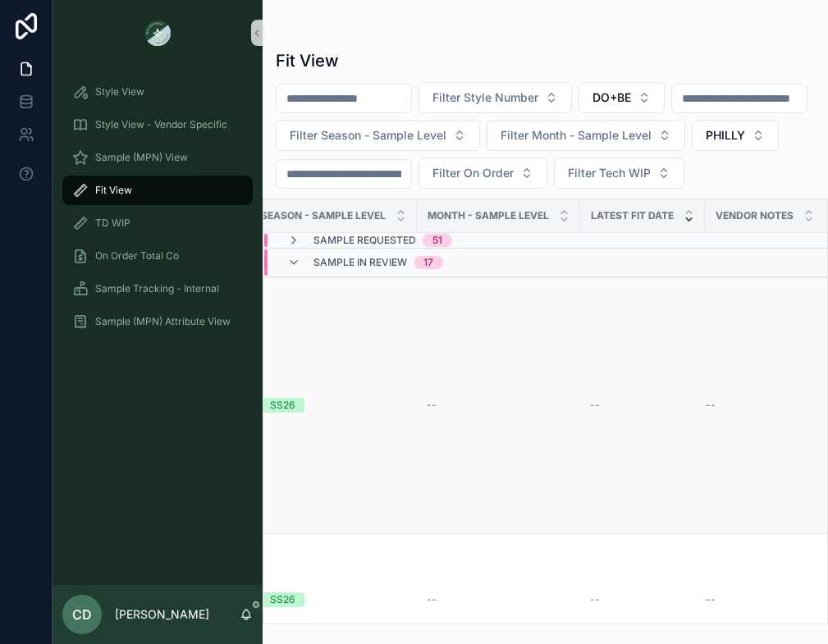
click at [708, 412] on span "--" at bounding box center [711, 405] width 10 height 13
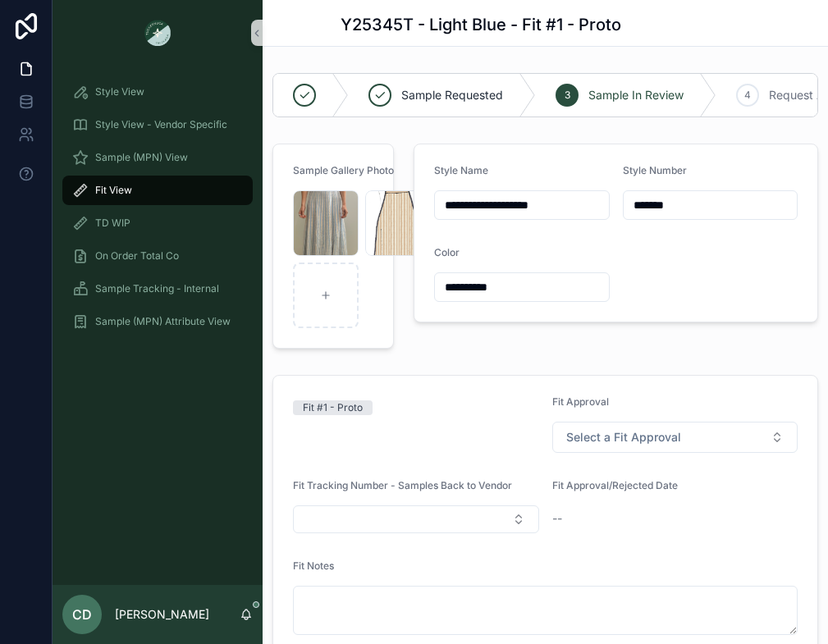
click at [122, 187] on span "Fit View" at bounding box center [113, 190] width 37 height 13
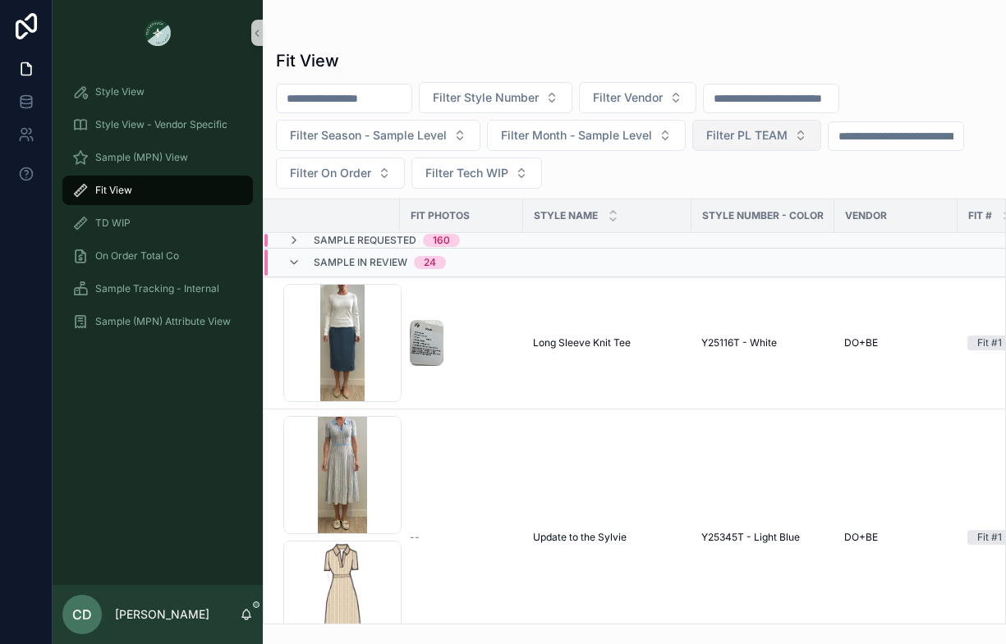
click at [718, 135] on span "Filter PL TEAM" at bounding box center [746, 135] width 81 height 16
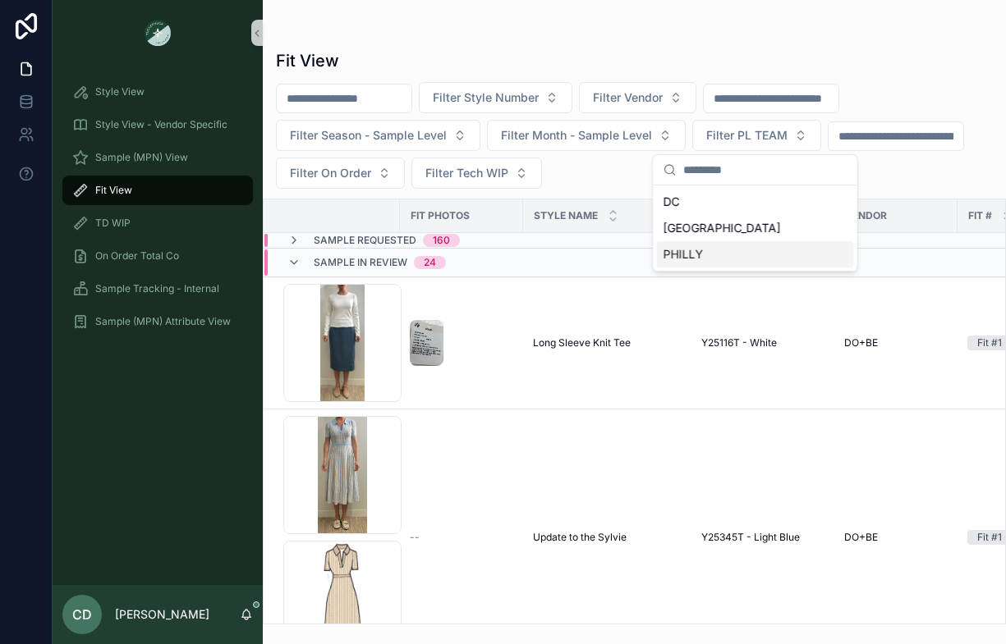
click at [697, 251] on div "PHILLY" at bounding box center [755, 254] width 197 height 26
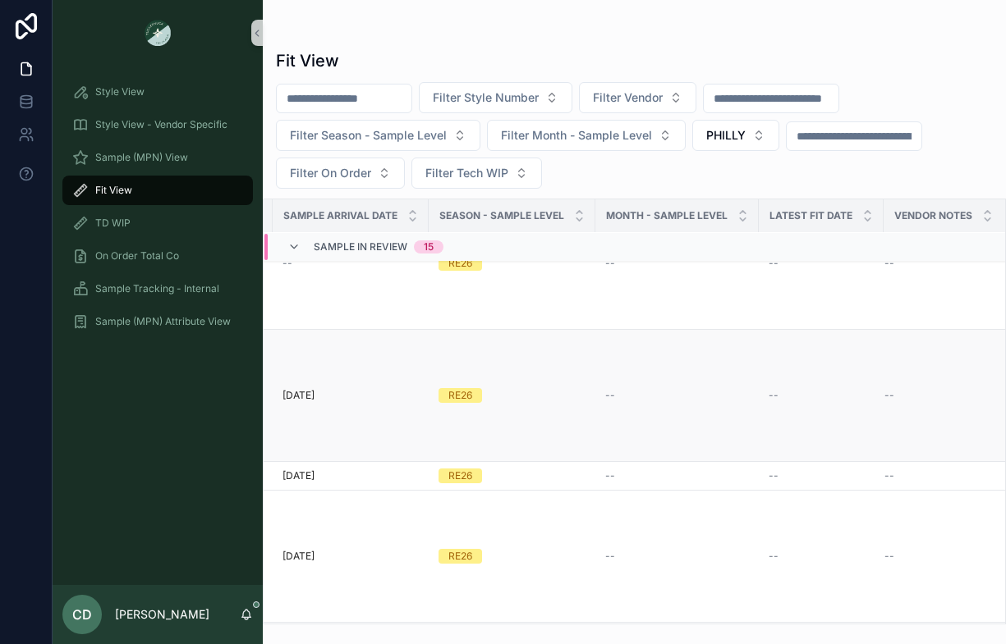
scroll to position [469, 809]
click at [884, 395] on span "--" at bounding box center [888, 395] width 10 height 13
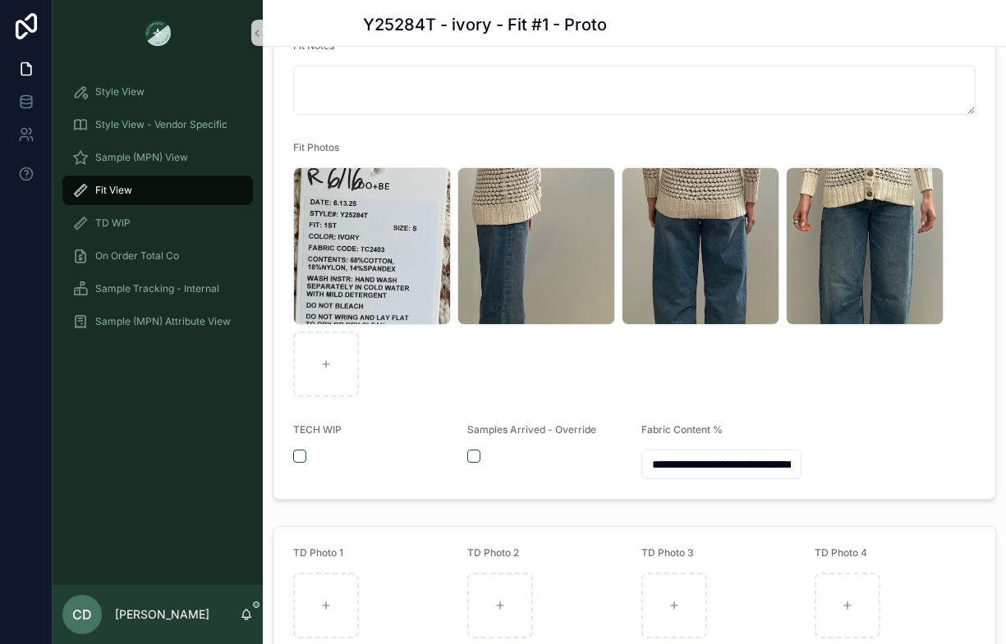
scroll to position [493, 0]
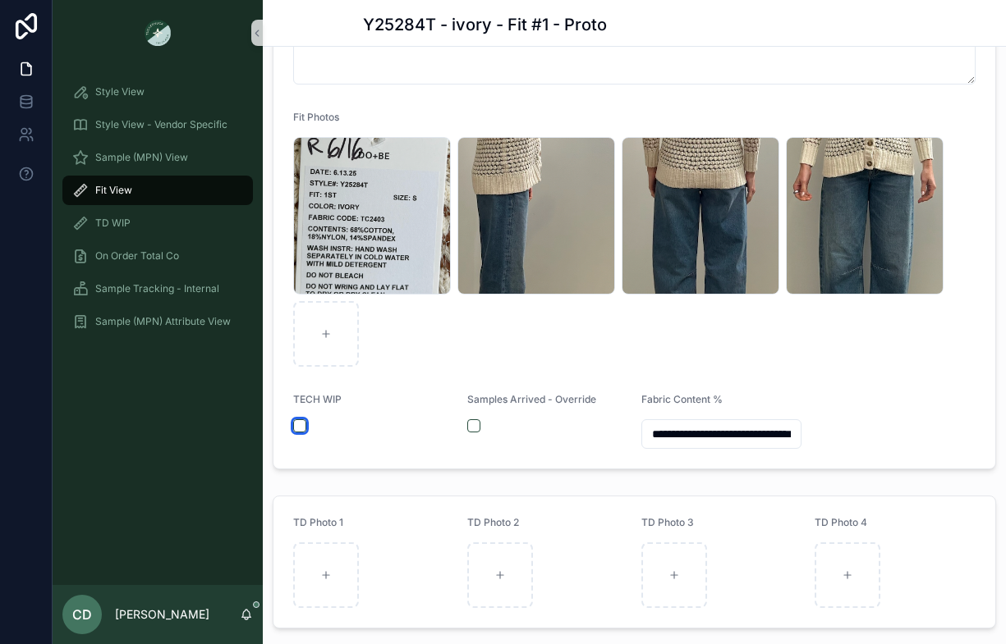
click at [304, 423] on button "scrollable content" at bounding box center [299, 426] width 13 height 13
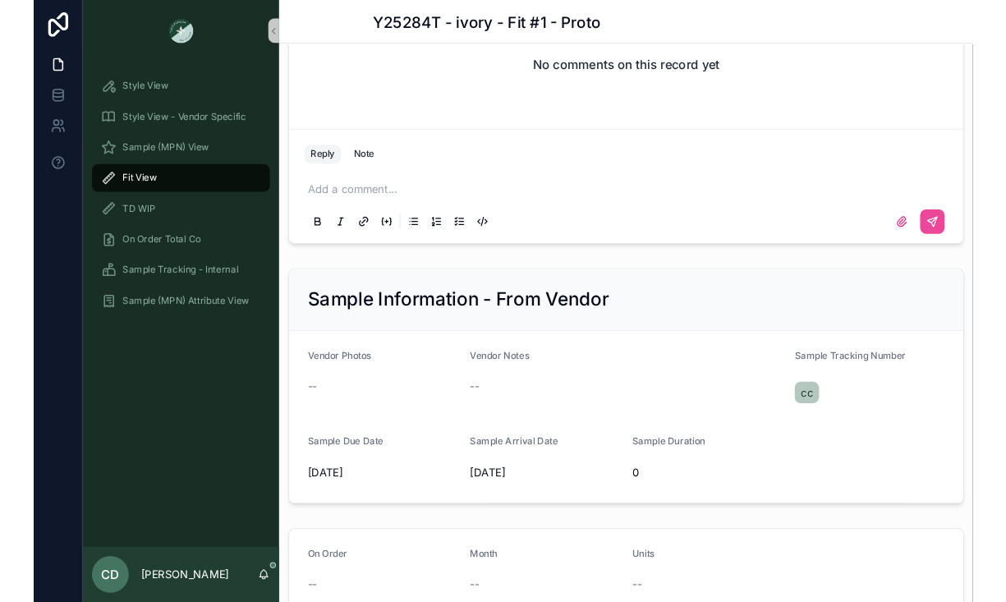
scroll to position [1481, 0]
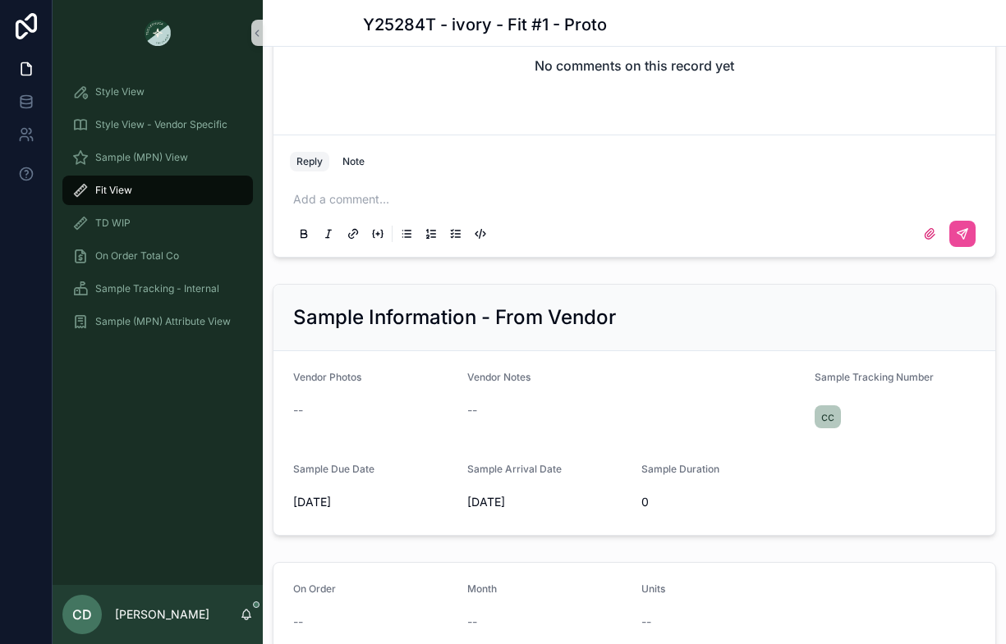
click at [469, 408] on span "--" at bounding box center [472, 410] width 10 height 16
click at [470, 408] on span "--" at bounding box center [472, 410] width 10 height 16
click at [517, 404] on div "--" at bounding box center [634, 410] width 335 height 16
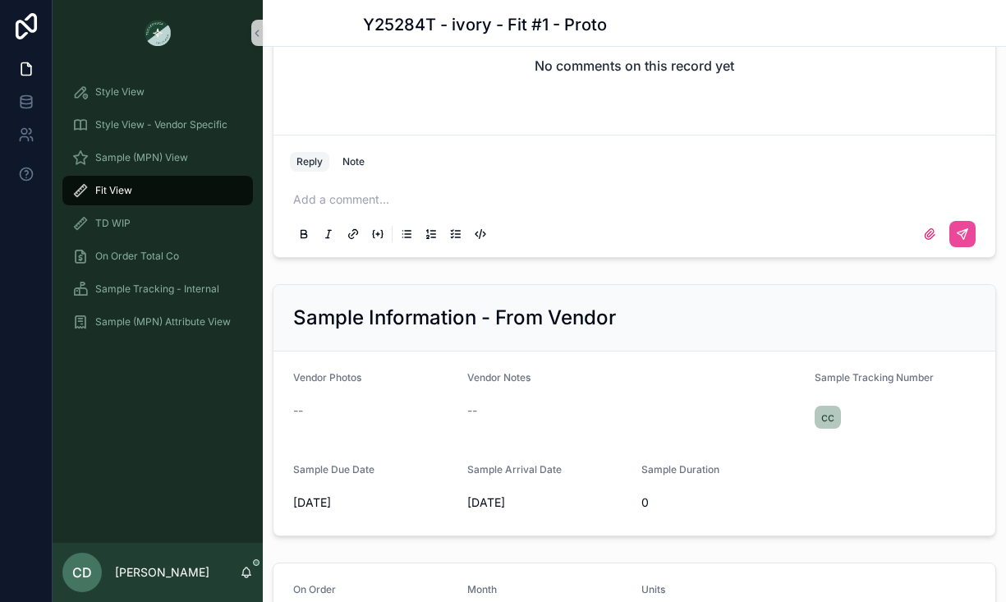
click at [470, 412] on span "--" at bounding box center [472, 410] width 10 height 16
drag, startPoint x: 506, startPoint y: 405, endPoint x: 282, endPoint y: 406, distance: 223.3
click at [282, 405] on form "Vendor Photos -- Vendor Notes -- Sample Tracking Number cc Sample Due Date [DAT…" at bounding box center [634, 443] width 722 height 184
click at [447, 408] on div "--" at bounding box center [373, 410] width 161 height 16
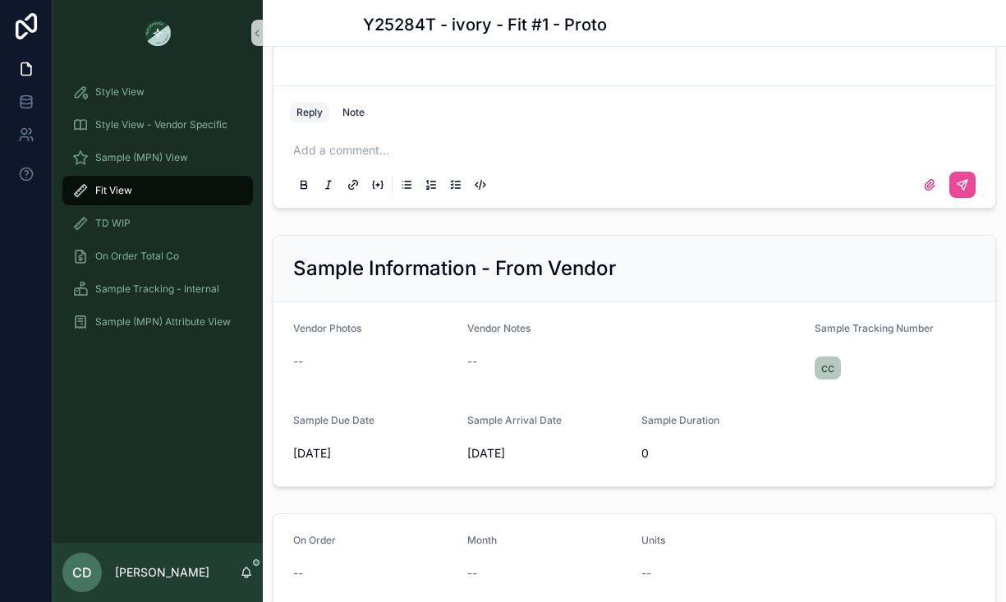
click at [474, 302] on form "Vendor Photos -- Vendor Notes -- Sample Tracking Number cc Sample Due Date [DAT…" at bounding box center [634, 394] width 722 height 184
click at [474, 287] on div "Sample Information - From Vendor" at bounding box center [634, 269] width 722 height 66
click at [474, 275] on h2 "Sample Information - From Vendor" at bounding box center [454, 268] width 323 height 26
click at [495, 336] on div "Vendor Notes" at bounding box center [634, 332] width 335 height 20
click at [474, 367] on span "--" at bounding box center [472, 361] width 10 height 16
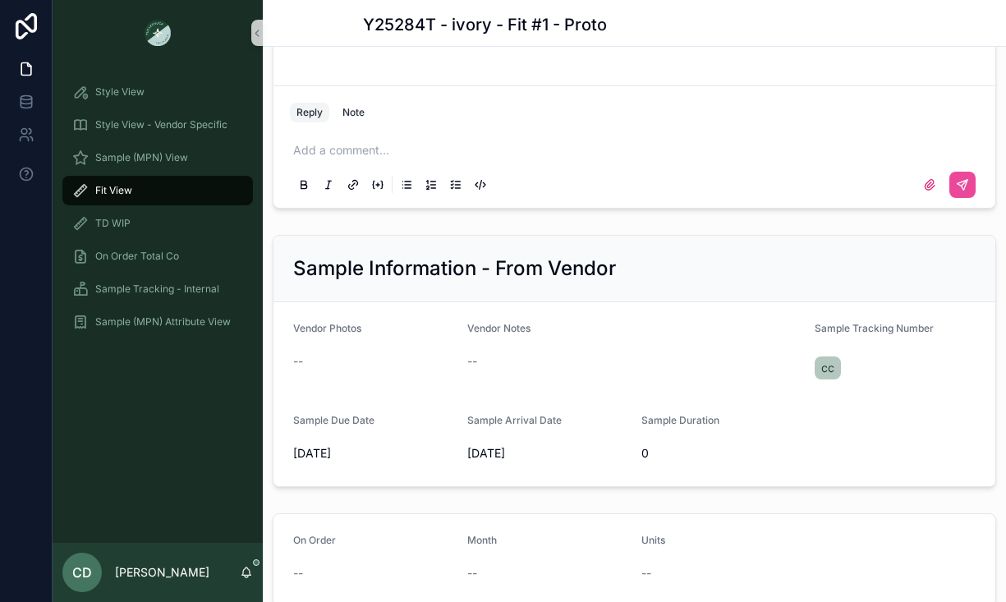
click at [476, 365] on span "--" at bounding box center [472, 361] width 10 height 16
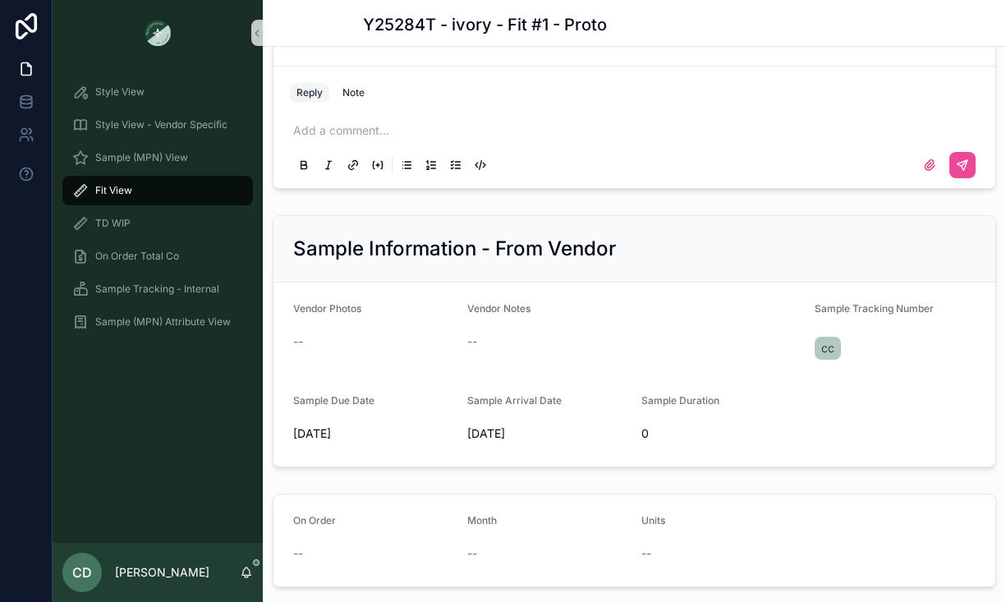
scroll to position [1510, 0]
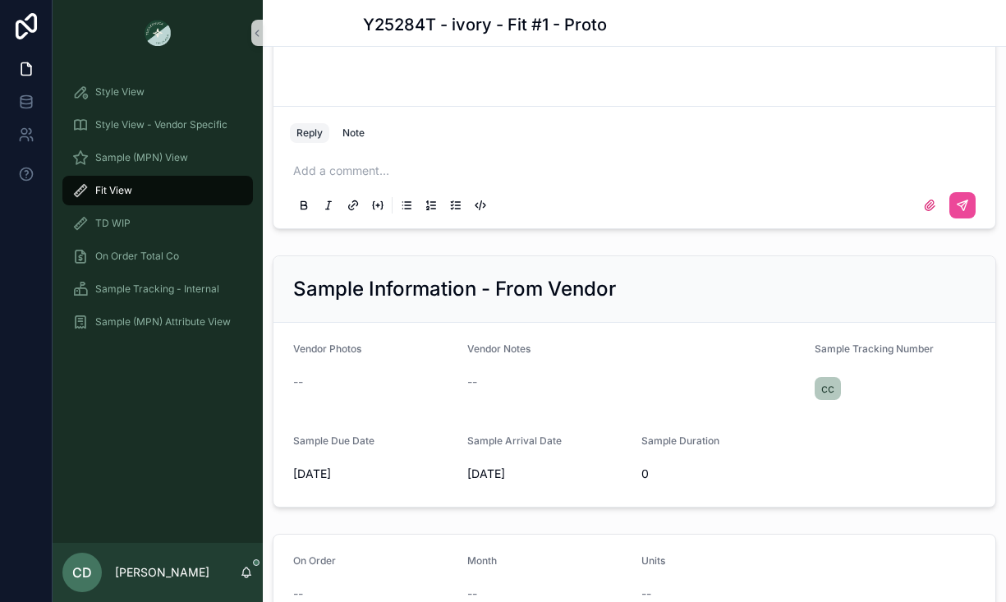
click at [470, 379] on span "--" at bounding box center [472, 382] width 10 height 16
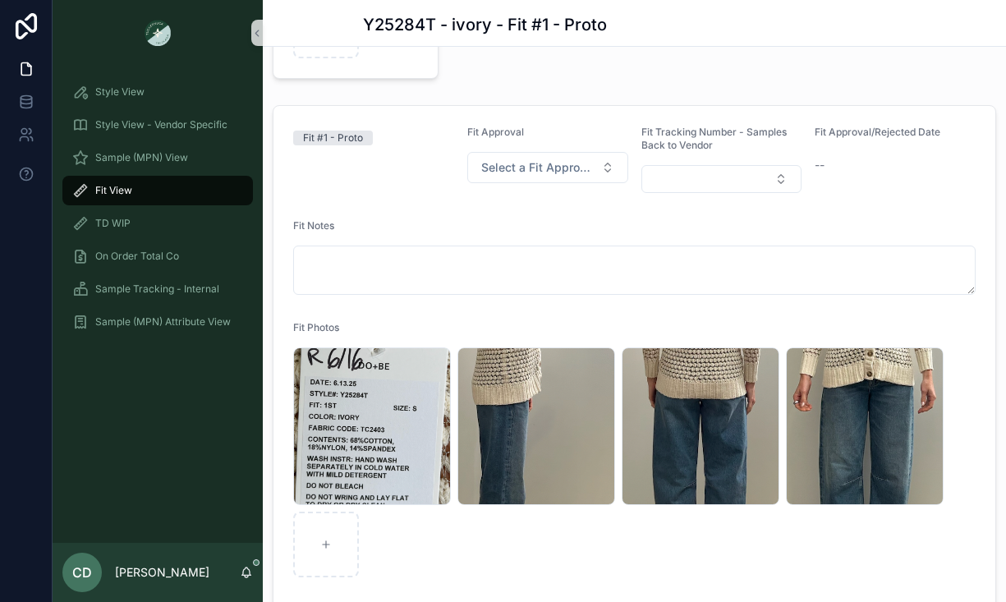
scroll to position [175, 0]
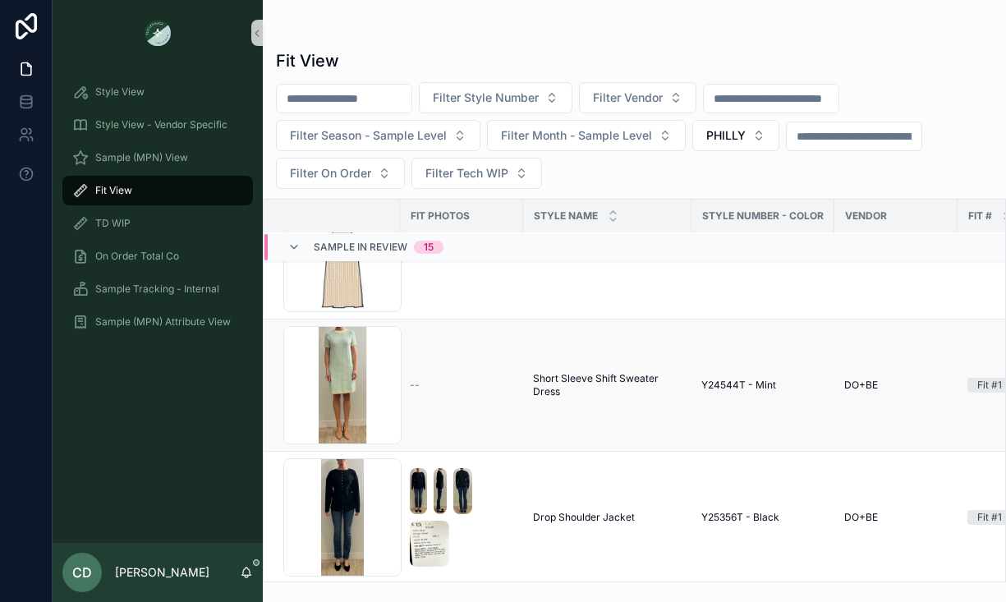
scroll to position [197, 0]
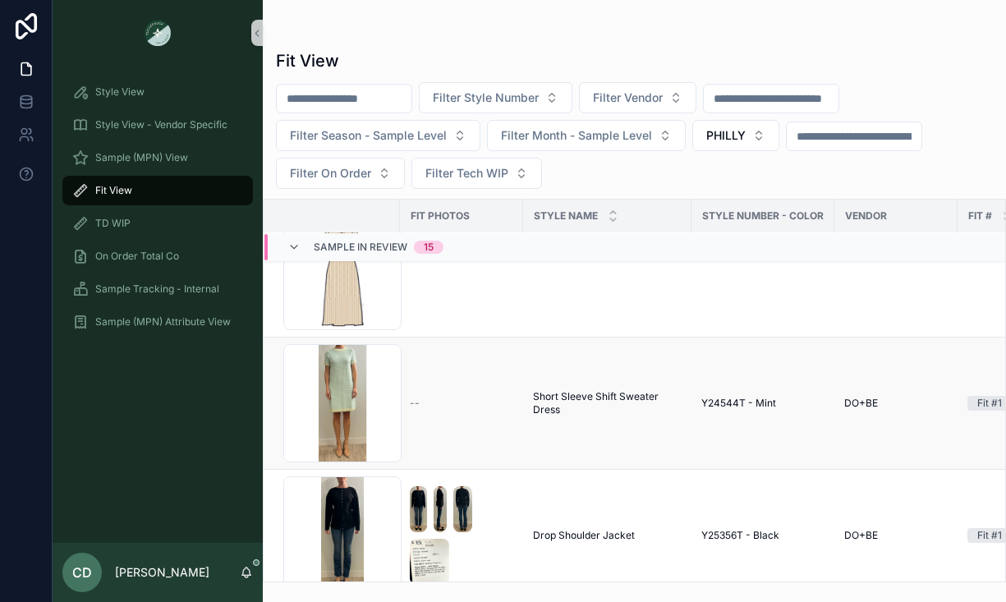
scroll to position [72, 0]
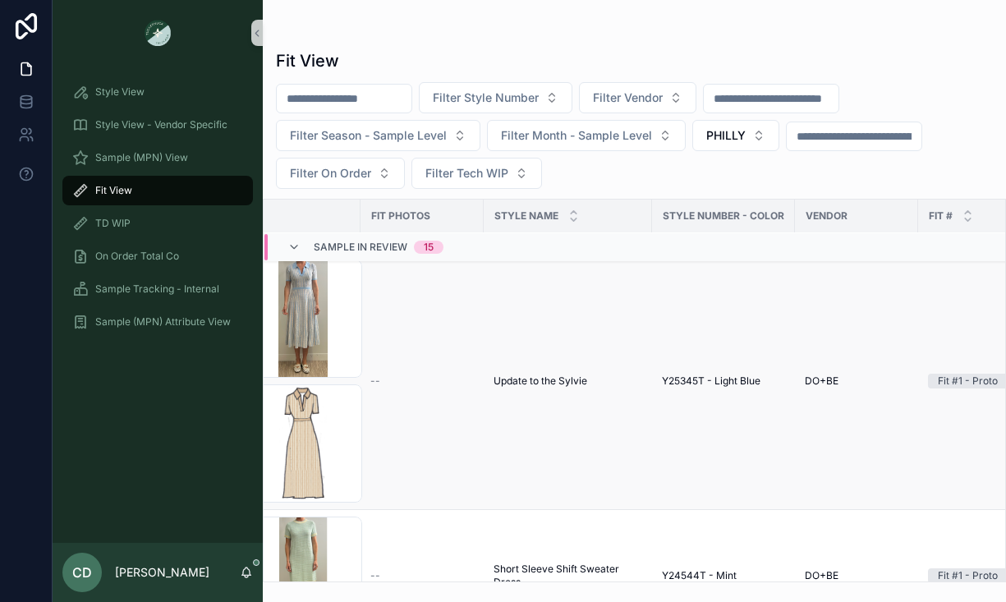
scroll to position [25, 0]
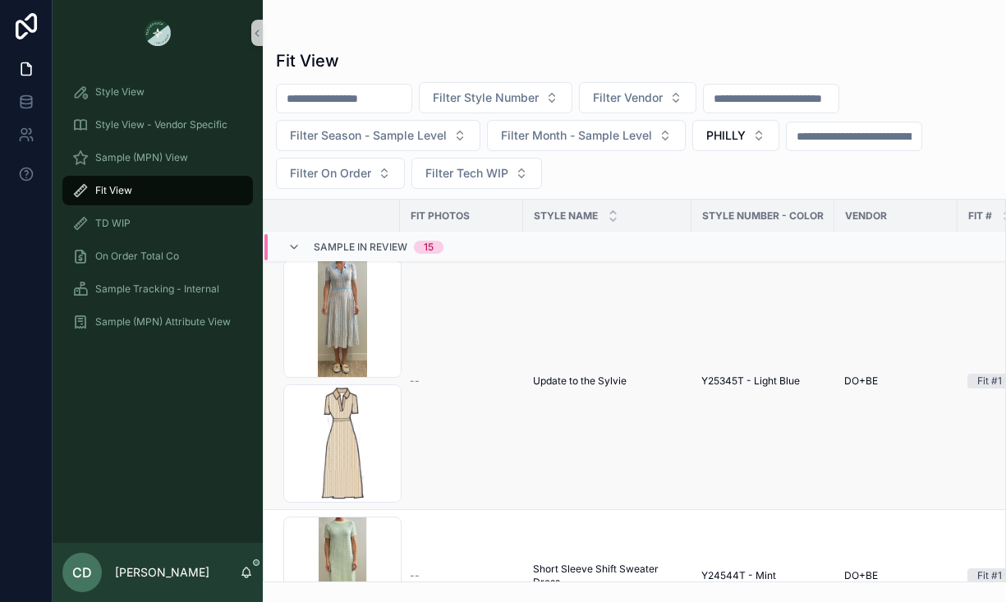
click at [552, 377] on span "Update to the Sylvie" at bounding box center [580, 380] width 94 height 13
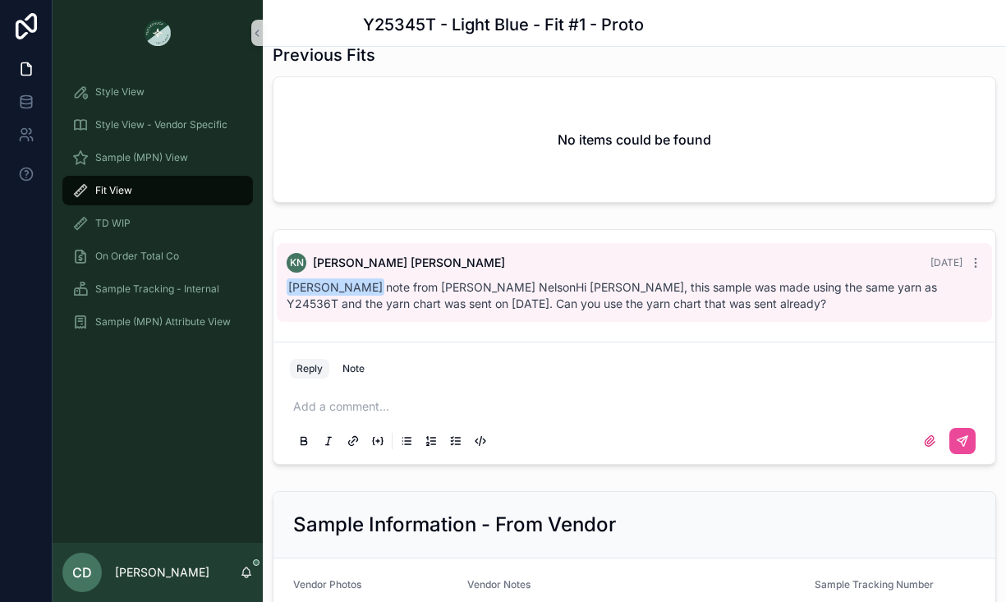
scroll to position [1046, 0]
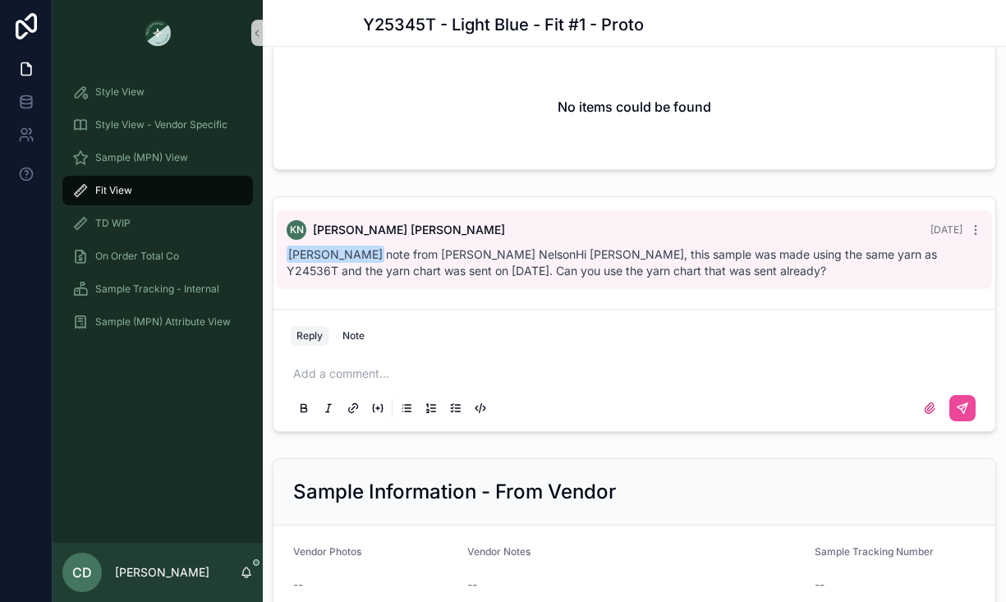
click at [390, 368] on p "scrollable content" at bounding box center [637, 373] width 689 height 16
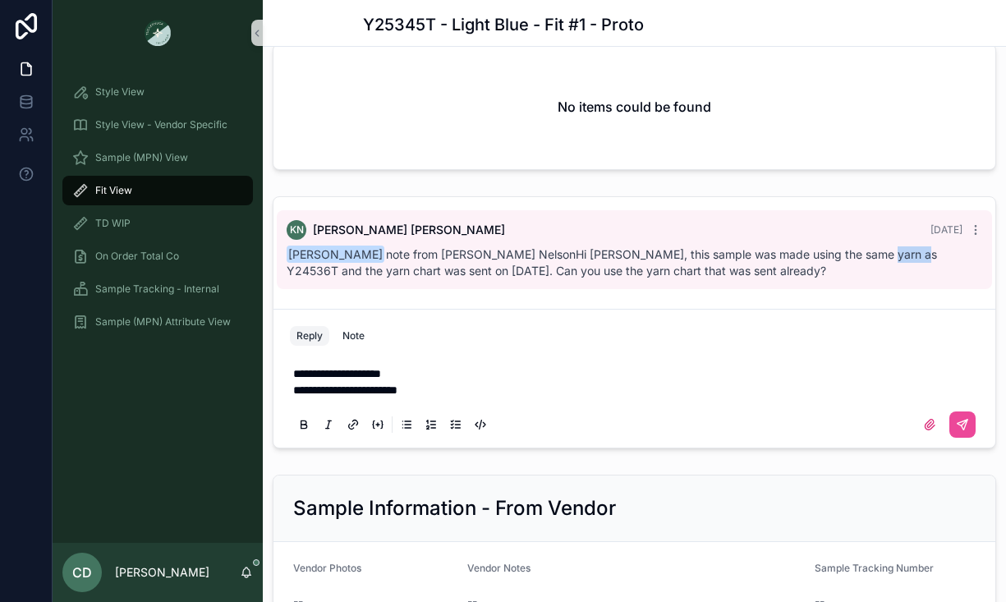
drag, startPoint x: 840, startPoint y: 250, endPoint x: 887, endPoint y: 252, distance: 47.6
click at [887, 252] on span "[PERSON_NAME] note from [PERSON_NAME] NelsonHi [PERSON_NAME], this sample was m…" at bounding box center [612, 262] width 650 height 30
drag, startPoint x: 889, startPoint y: 253, endPoint x: 842, endPoint y: 254, distance: 46.8
click at [842, 254] on span "[PERSON_NAME] note from [PERSON_NAME] NelsonHi [PERSON_NAME], this sample was m…" at bounding box center [612, 262] width 650 height 30
copy span "Y24536T"
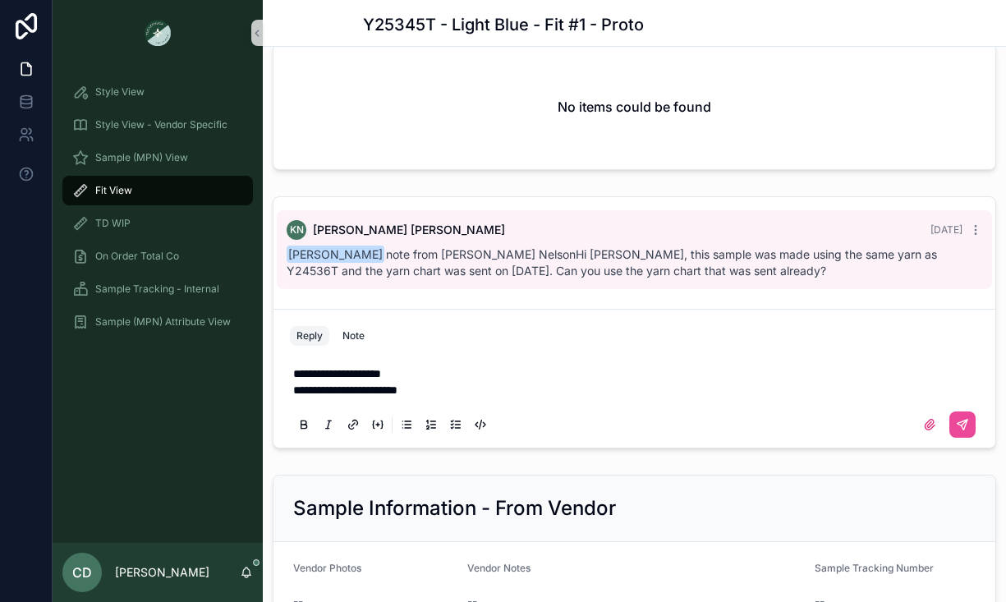
click at [491, 378] on p "**********" at bounding box center [637, 373] width 689 height 16
drag, startPoint x: 487, startPoint y: 389, endPoint x: 247, endPoint y: 367, distance: 240.7
click at [247, 367] on div "**********" at bounding box center [529, 301] width 953 height 602
click at [447, 371] on p "**********" at bounding box center [637, 373] width 689 height 16
click at [343, 332] on div "Note" at bounding box center [353, 335] width 22 height 13
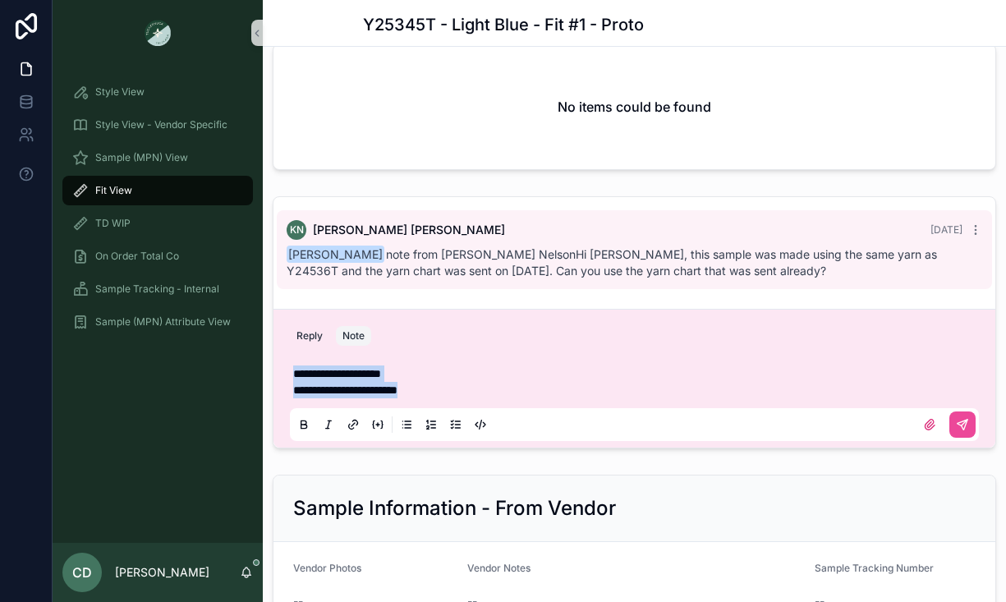
drag, startPoint x: 294, startPoint y: 370, endPoint x: 564, endPoint y: 395, distance: 271.2
click at [564, 395] on div "**********" at bounding box center [637, 381] width 689 height 33
click at [503, 397] on p "**********" at bounding box center [637, 390] width 689 height 16
drag, startPoint x: 472, startPoint y: 397, endPoint x: 386, endPoint y: 400, distance: 86.3
click at [386, 400] on div "**********" at bounding box center [634, 397] width 689 height 85
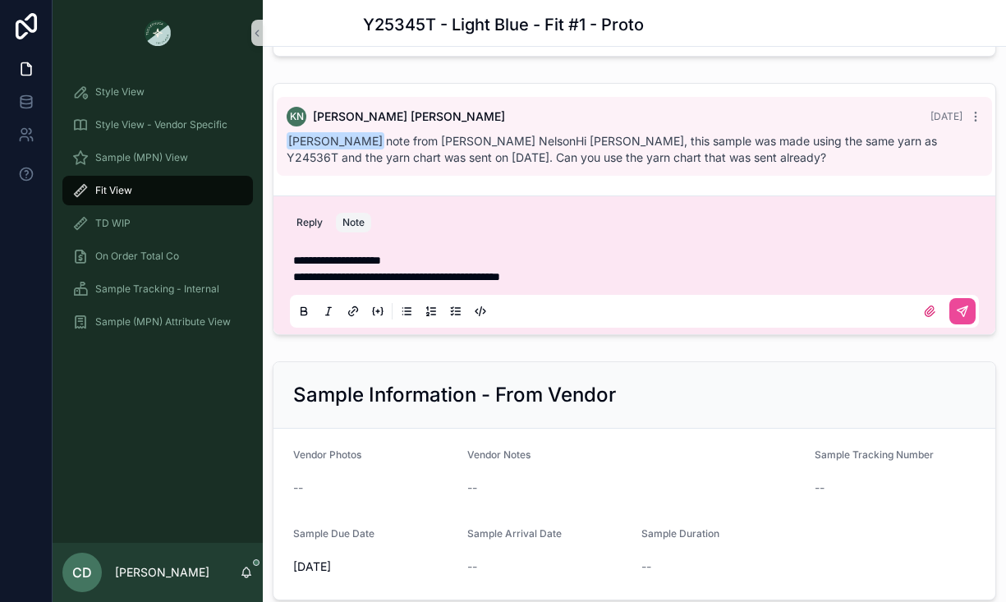
scroll to position [1158, 0]
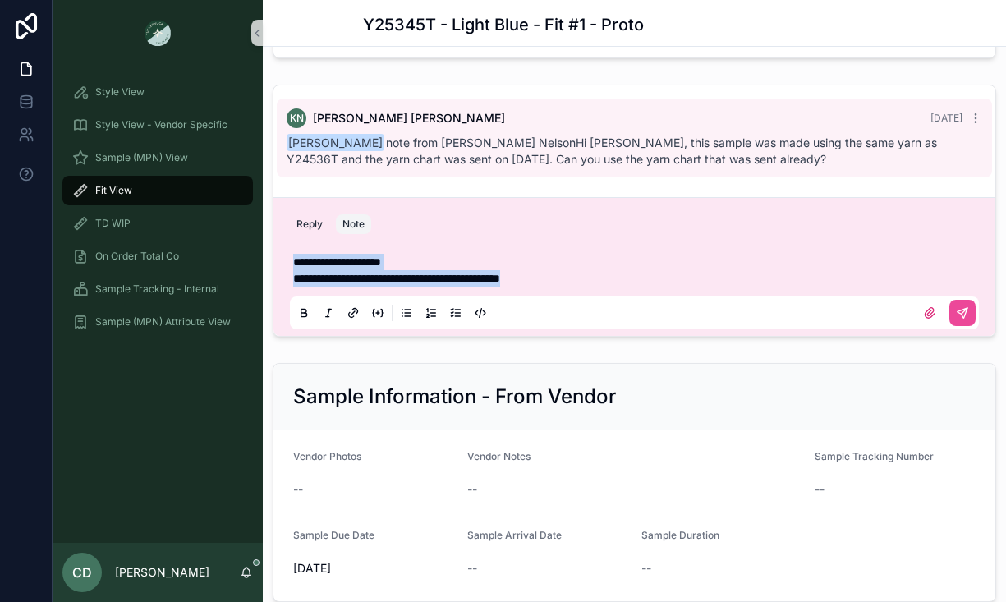
drag, startPoint x: 594, startPoint y: 276, endPoint x: 314, endPoint y: 235, distance: 282.9
click at [314, 235] on div "**********" at bounding box center [634, 266] width 722 height 139
click at [543, 268] on p "**********" at bounding box center [637, 262] width 689 height 16
click at [970, 311] on button "scrollable content" at bounding box center [962, 313] width 26 height 26
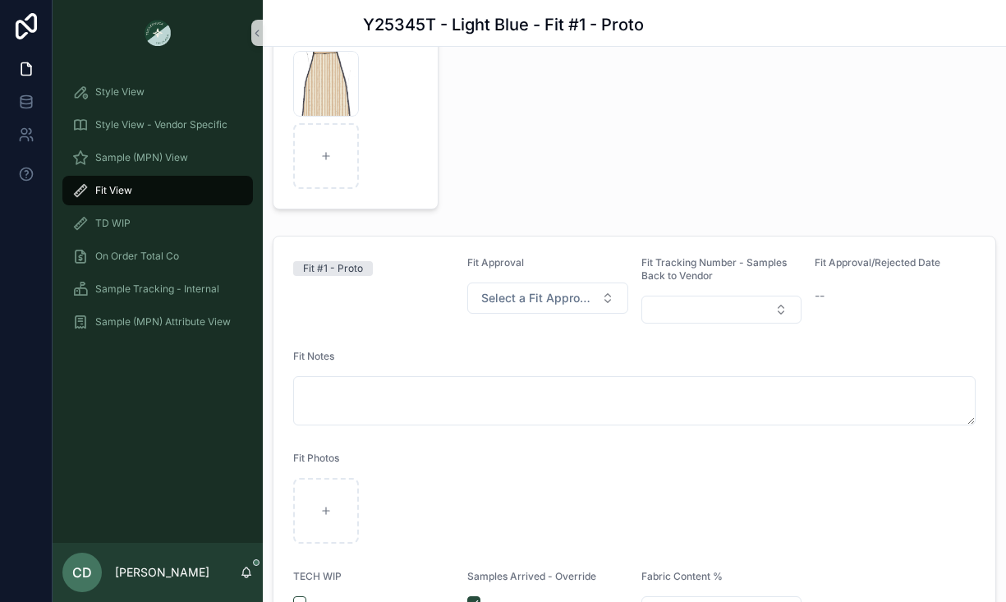
scroll to position [0, 0]
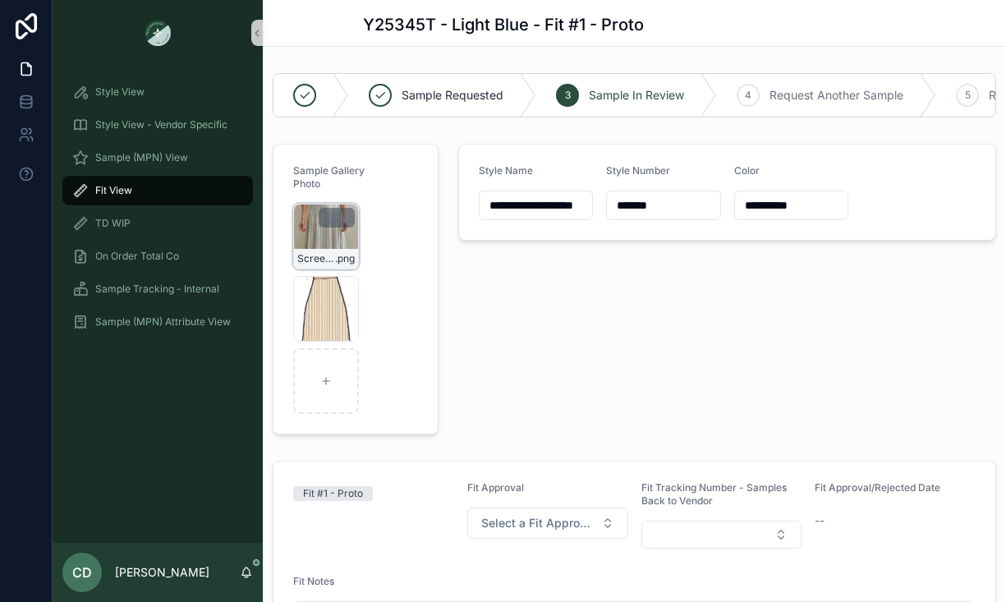
click at [311, 232] on div "Screenshot-2025-08-07-at-11.18.27-AM .png" at bounding box center [326, 237] width 66 height 66
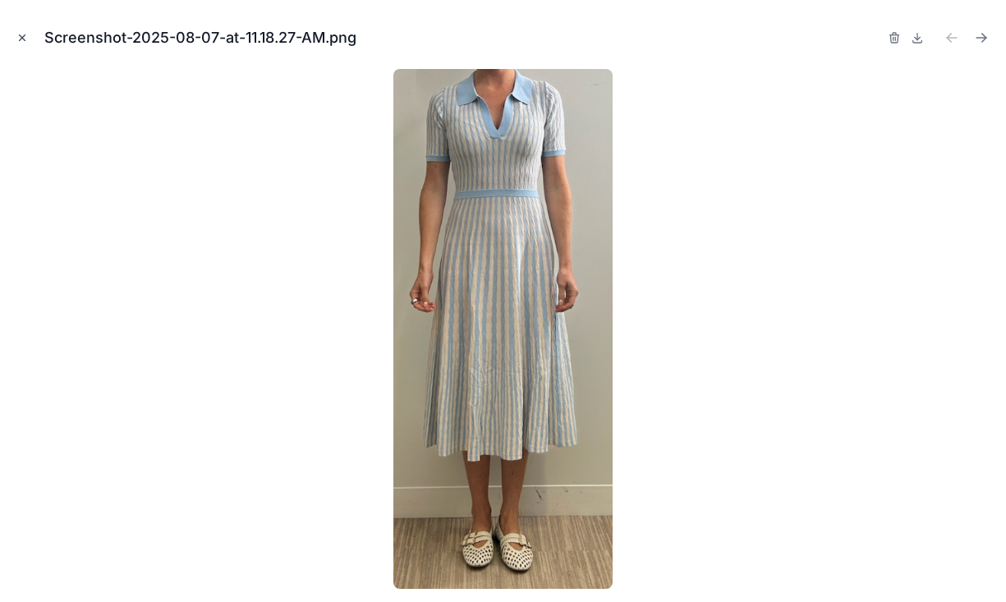
click at [21, 34] on icon "Close modal" at bounding box center [21, 37] width 11 height 11
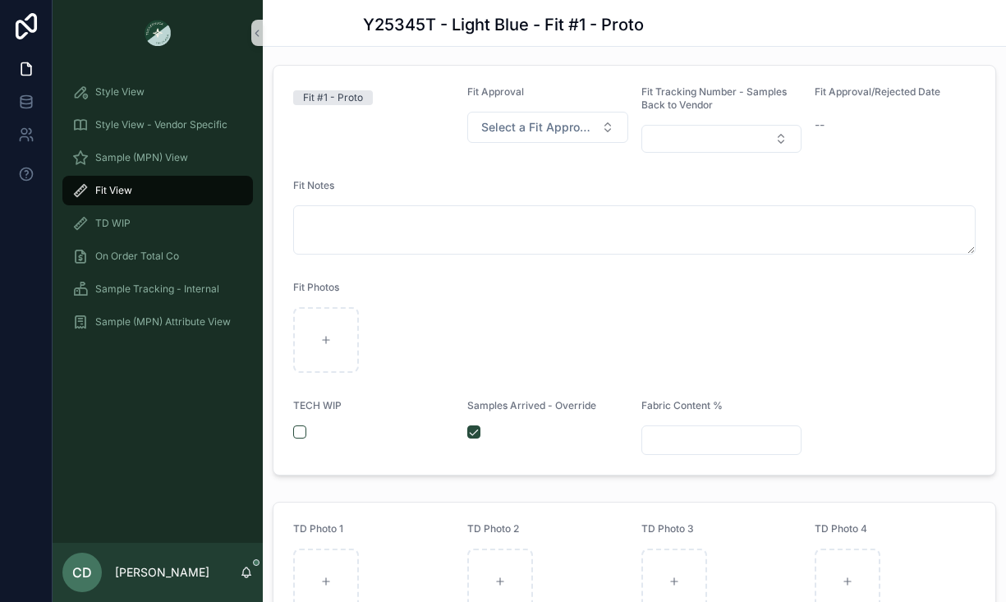
scroll to position [282, 0]
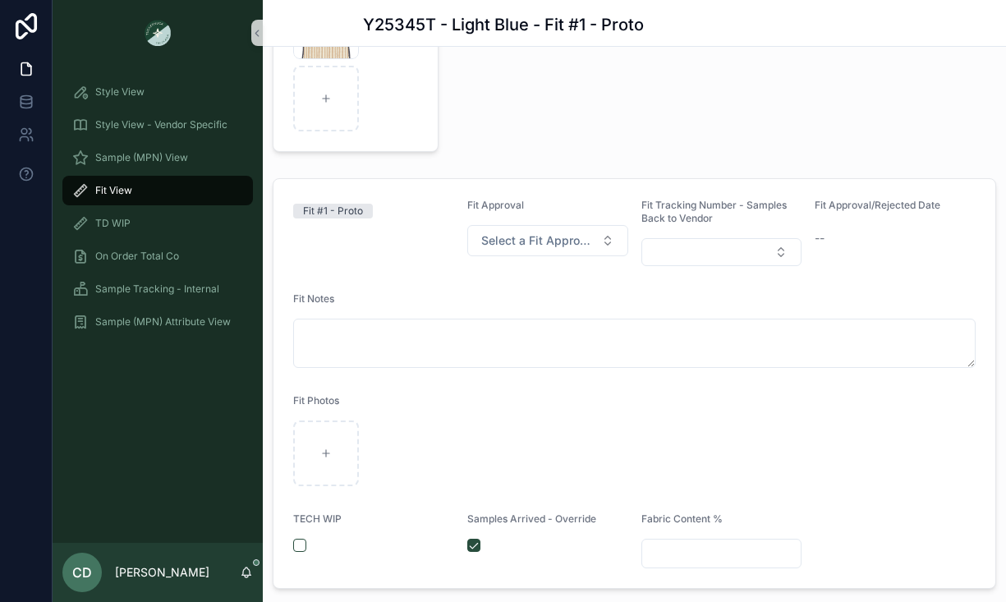
click at [103, 190] on span "Fit View" at bounding box center [113, 190] width 37 height 13
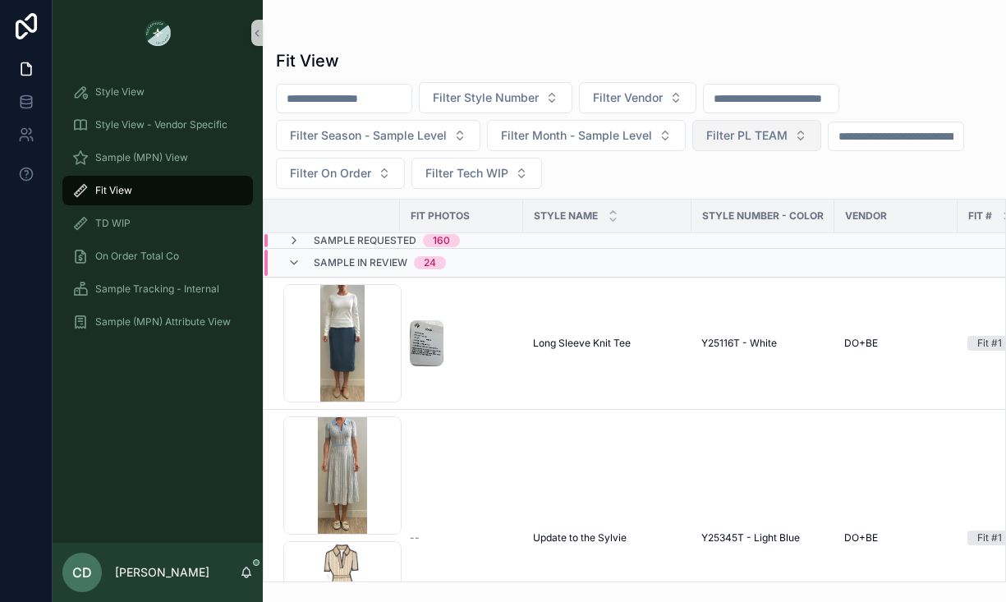
click at [764, 124] on button "Filter PL TEAM" at bounding box center [756, 135] width 129 height 31
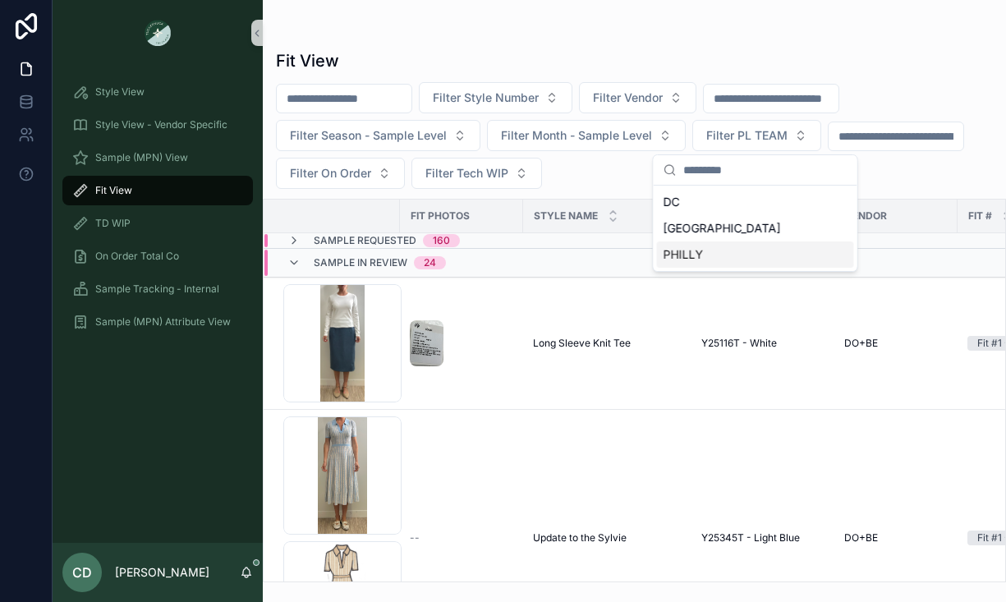
click at [692, 257] on div "PHILLY" at bounding box center [755, 254] width 197 height 26
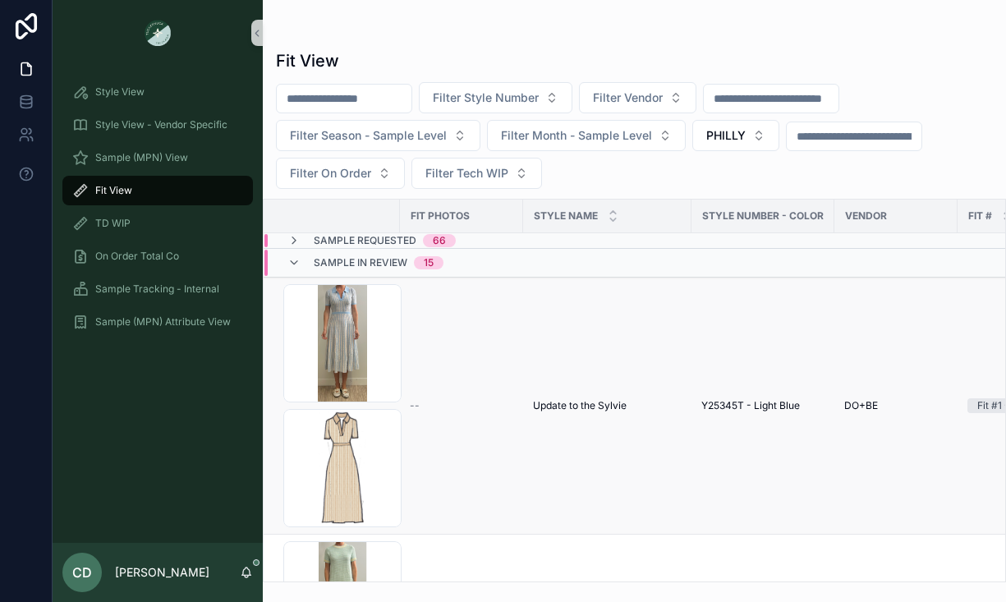
scroll to position [16, 0]
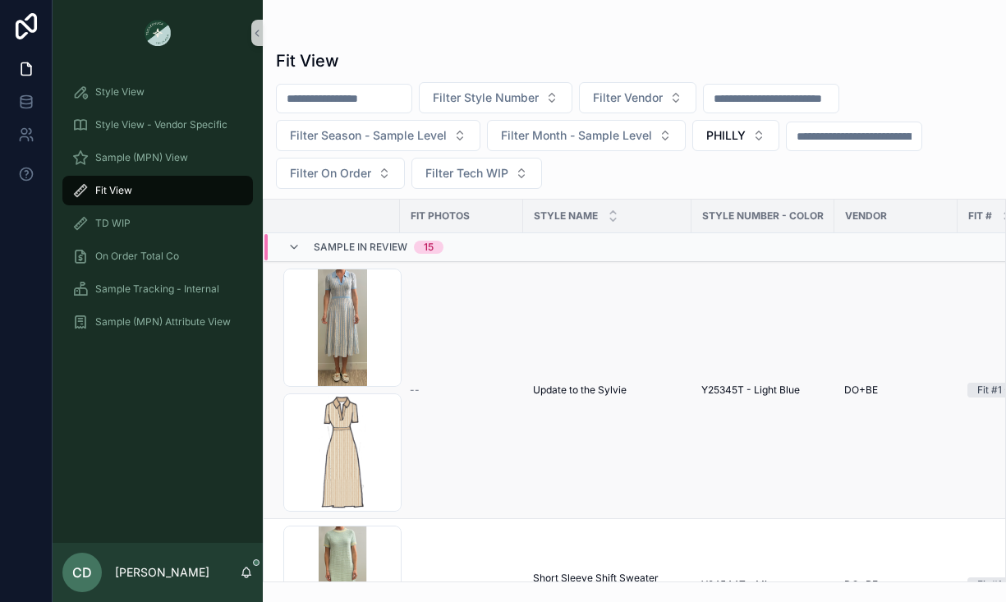
click at [581, 396] on span "Update to the Sylvie" at bounding box center [580, 389] width 94 height 13
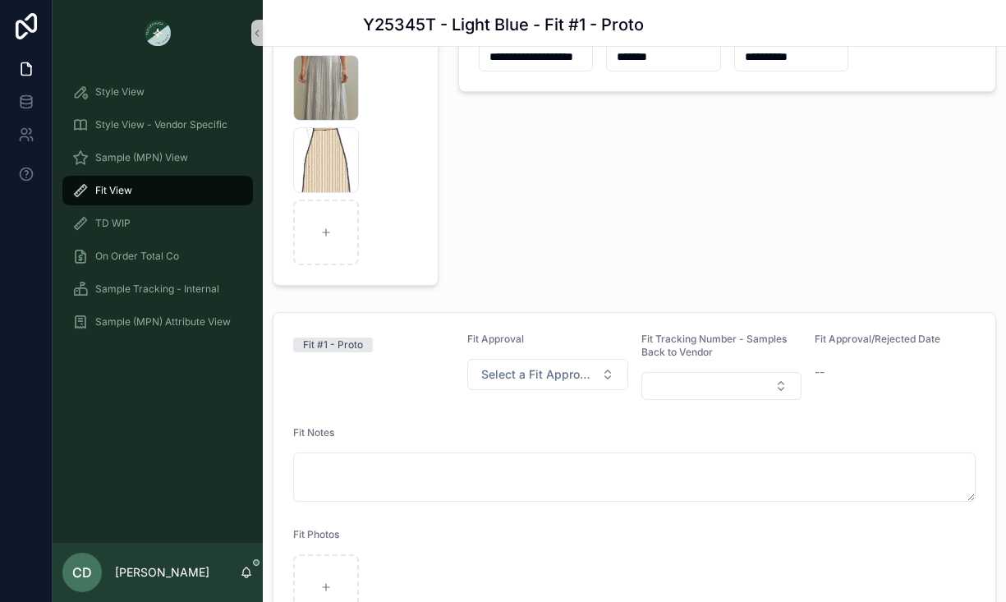
scroll to position [327, 0]
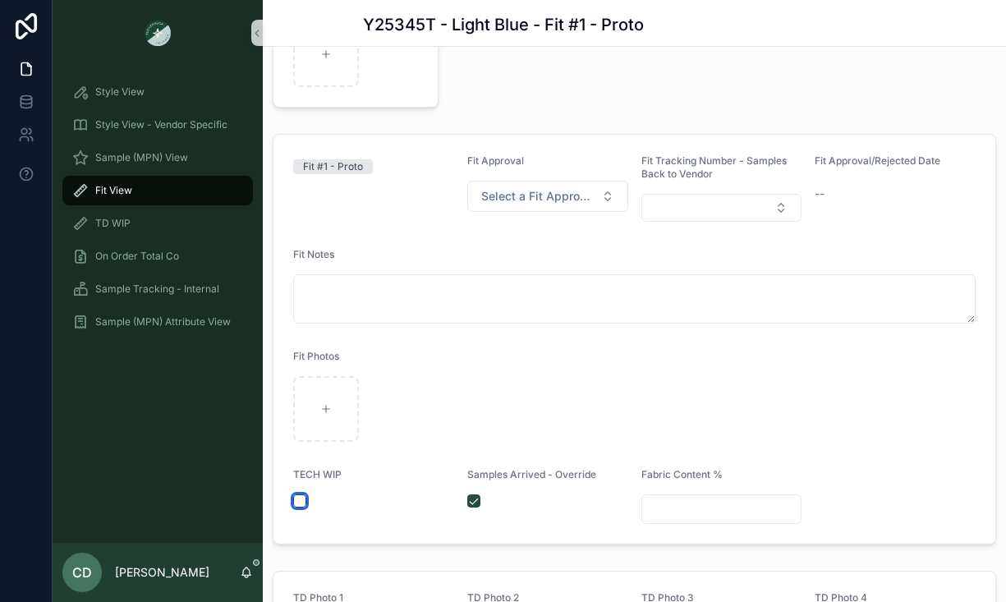
click at [298, 503] on button "scrollable content" at bounding box center [299, 500] width 13 height 13
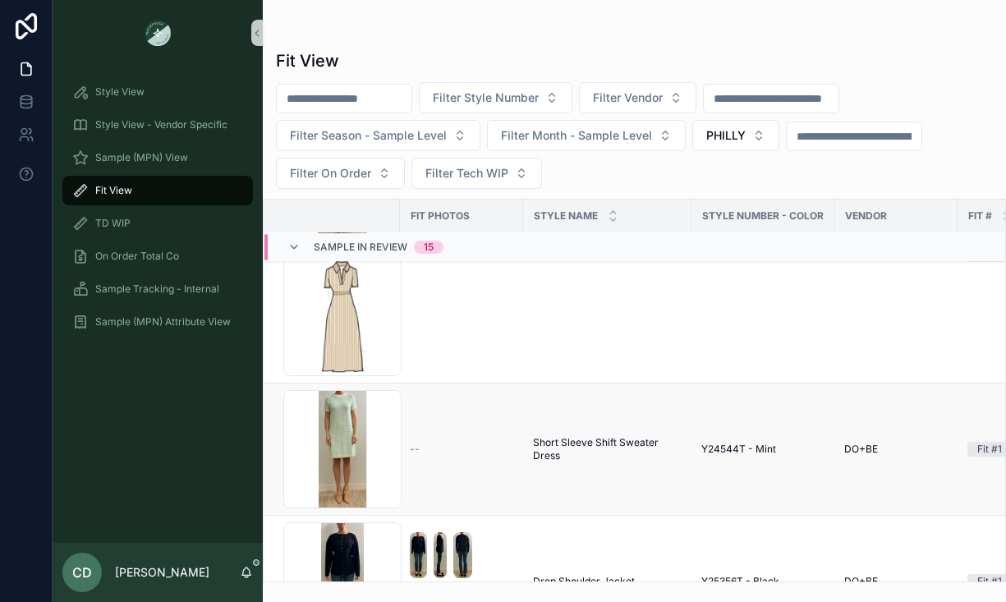
scroll to position [170, 0]
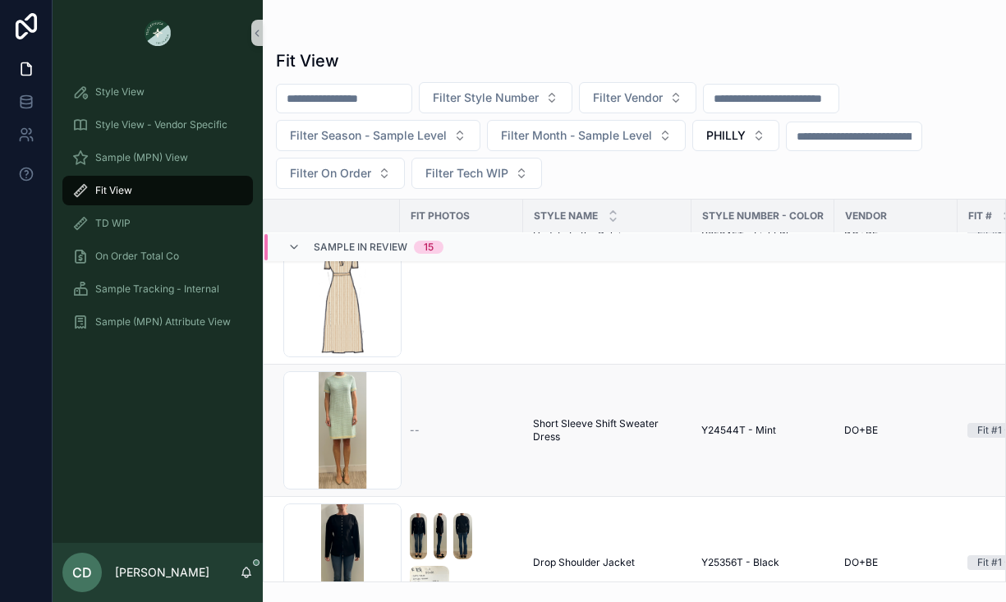
click at [413, 381] on td "--" at bounding box center [461, 431] width 123 height 132
click at [390, 410] on div "Screenshot-2025-08-07-at-11.12.45-AM .png" at bounding box center [342, 430] width 118 height 118
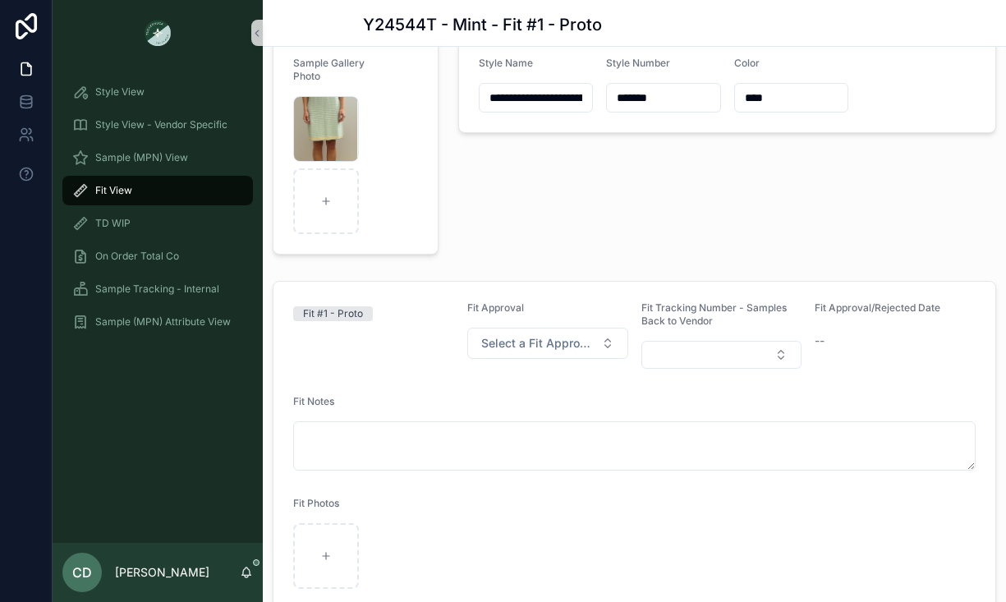
scroll to position [199, 0]
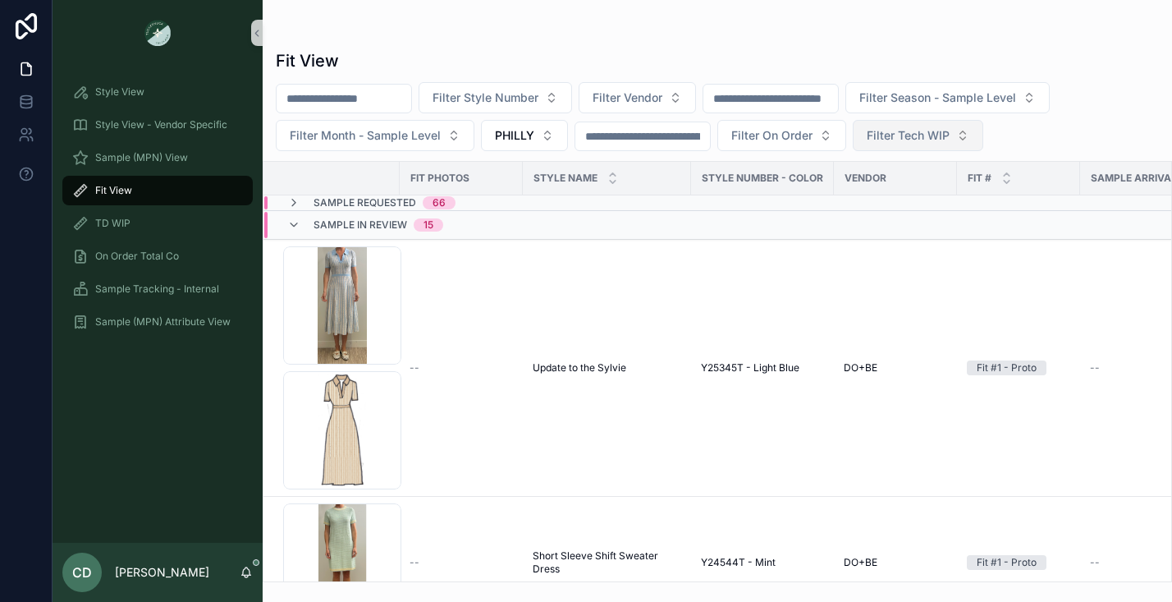
click at [903, 144] on button "Filter Tech WIP" at bounding box center [918, 135] width 131 height 31
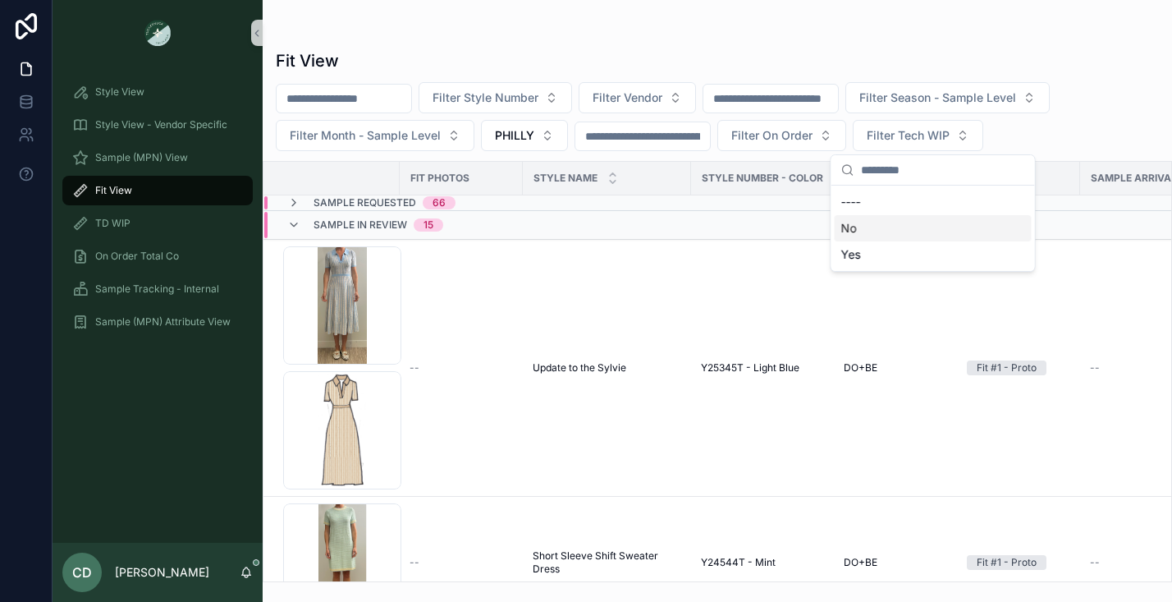
click at [875, 232] on div "No" at bounding box center [933, 228] width 197 height 26
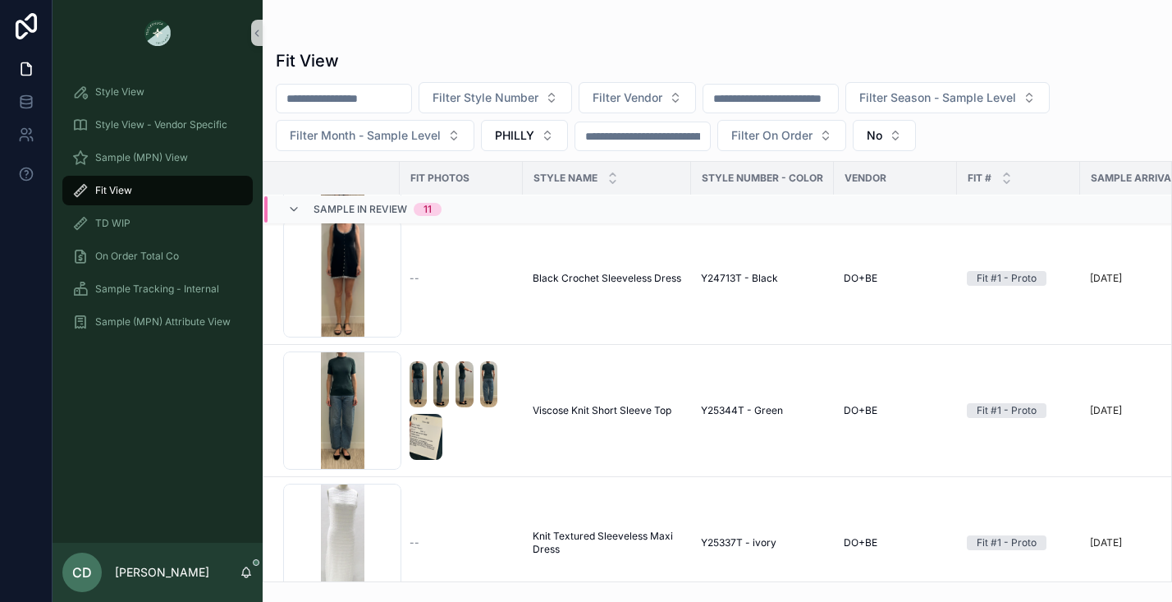
scroll to position [653, 0]
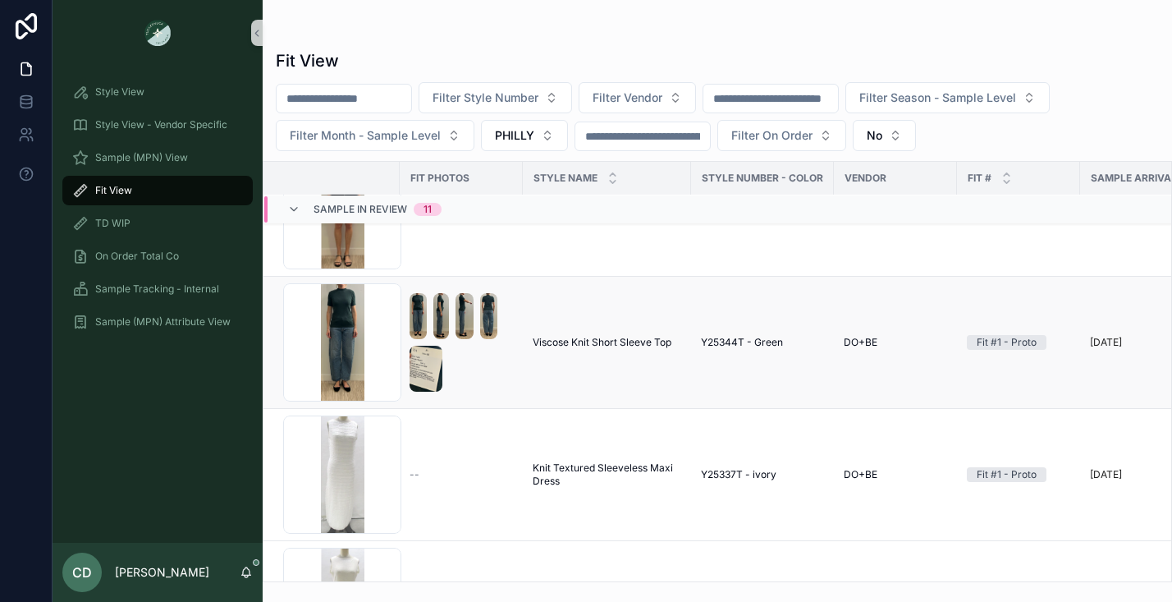
click at [553, 343] on span "Viscose Knit Short Sleeve Top" at bounding box center [602, 342] width 139 height 13
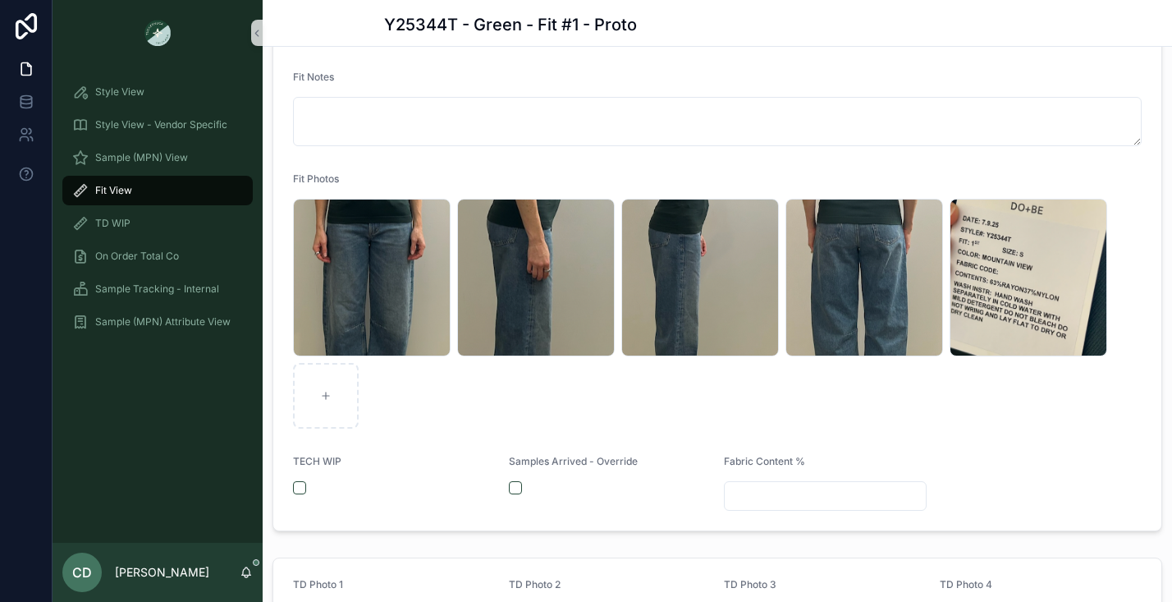
scroll to position [420, 0]
click at [300, 488] on button "scrollable content" at bounding box center [299, 486] width 13 height 13
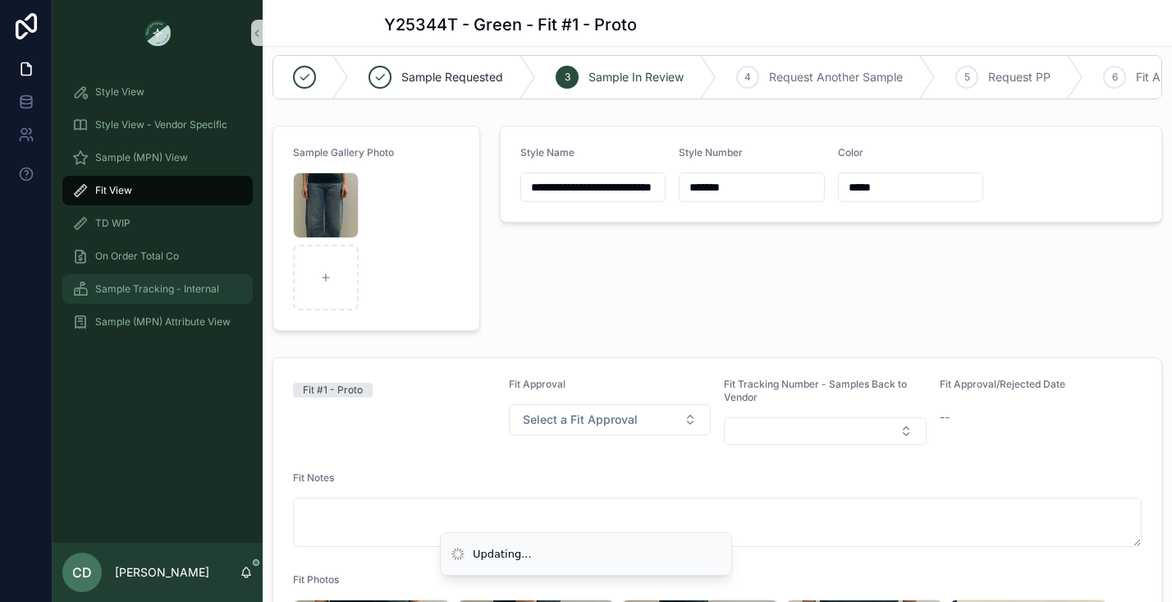
scroll to position [0, 0]
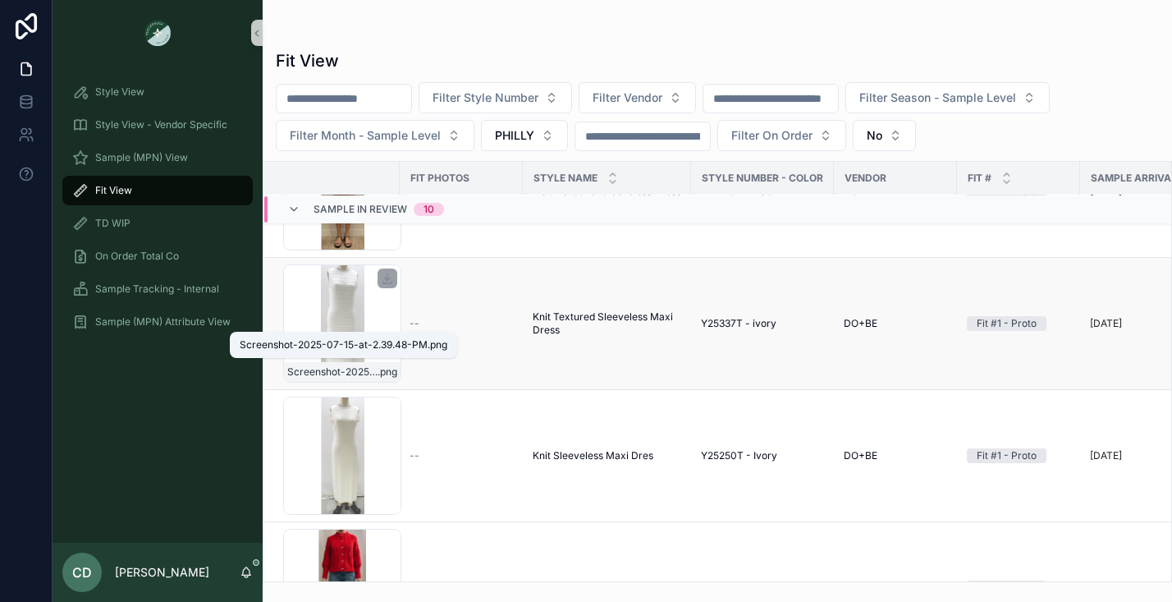
scroll to position [671, 0]
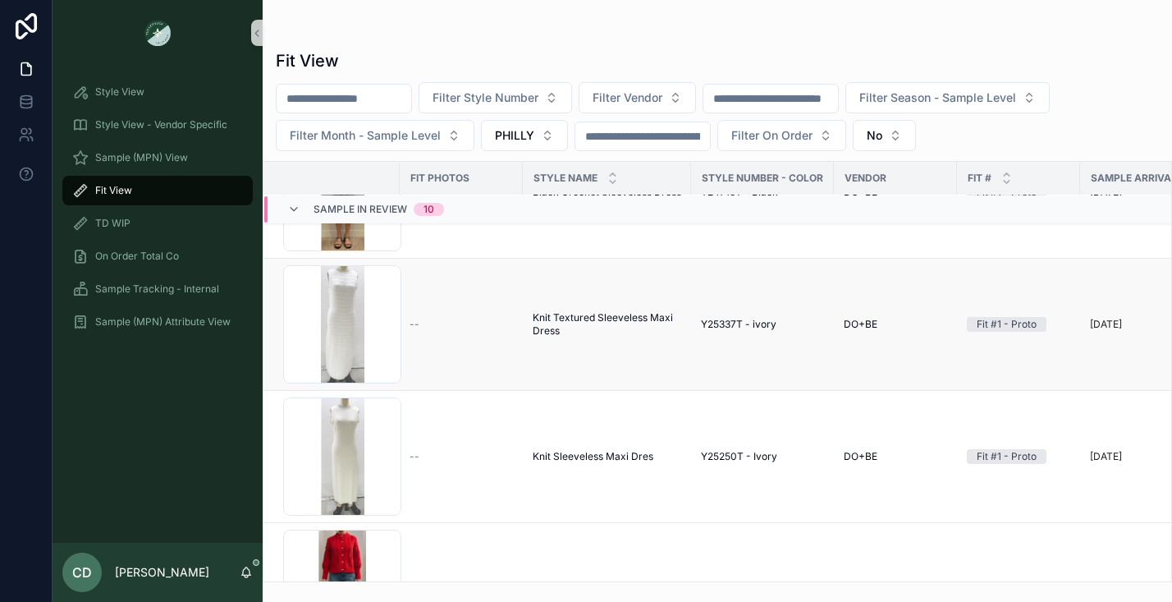
click at [473, 328] on div "--" at bounding box center [461, 324] width 103 height 13
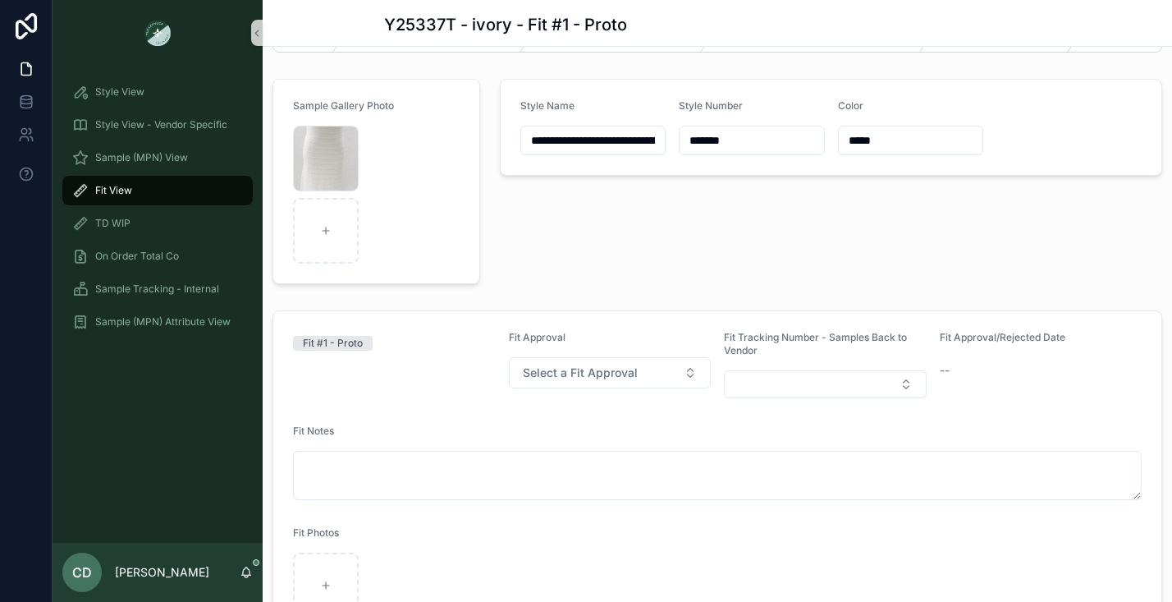
scroll to position [144, 0]
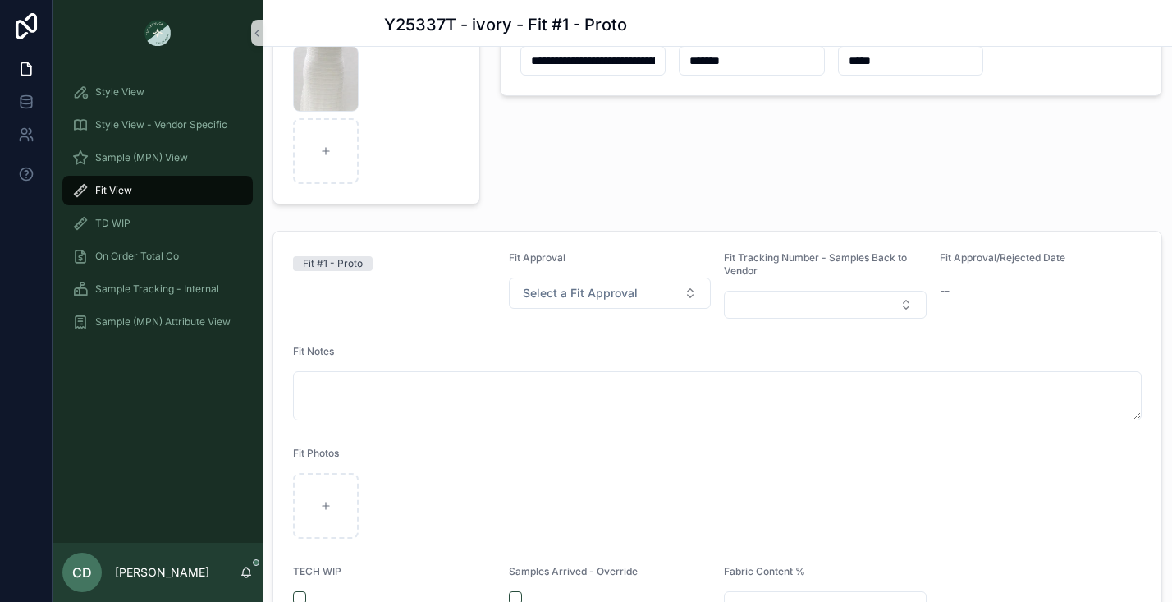
click at [301, 589] on div "TECH WIP" at bounding box center [394, 593] width 203 height 56
click at [301, 594] on button "scrollable content" at bounding box center [299, 597] width 13 height 13
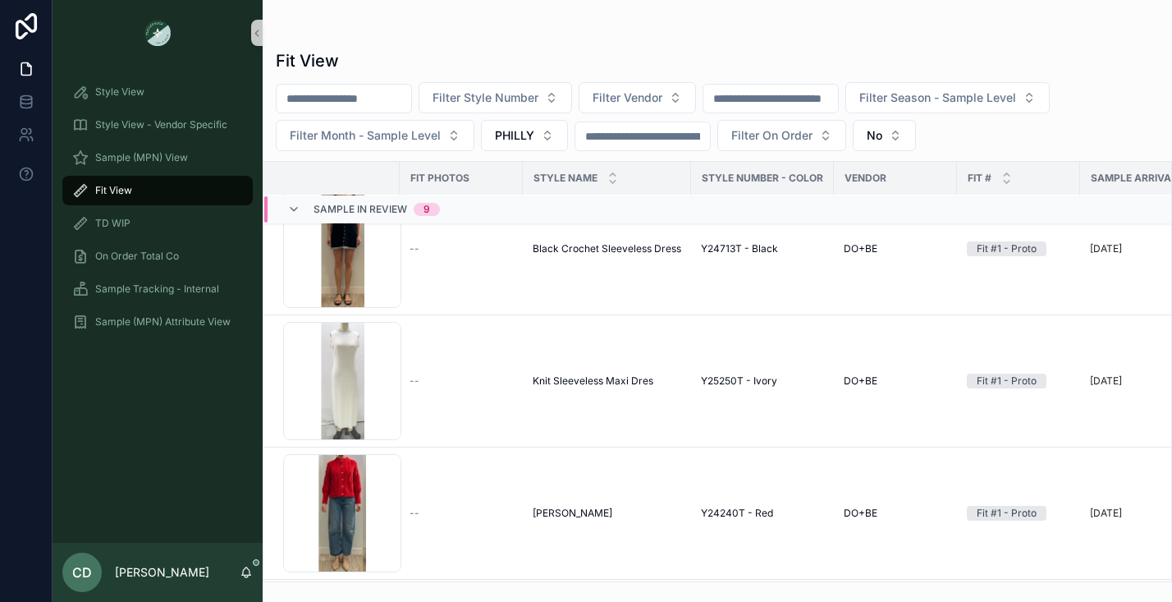
scroll to position [748, 0]
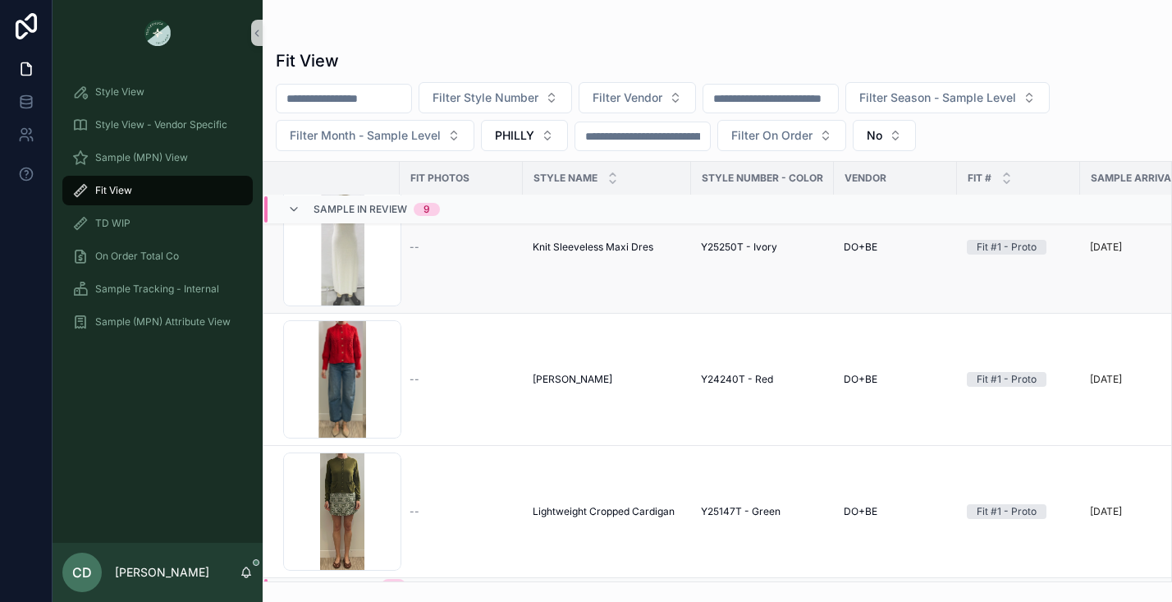
click at [424, 297] on td "--" at bounding box center [461, 247] width 123 height 132
click at [420, 256] on td "--" at bounding box center [461, 247] width 123 height 132
click at [420, 250] on div "--" at bounding box center [461, 247] width 103 height 13
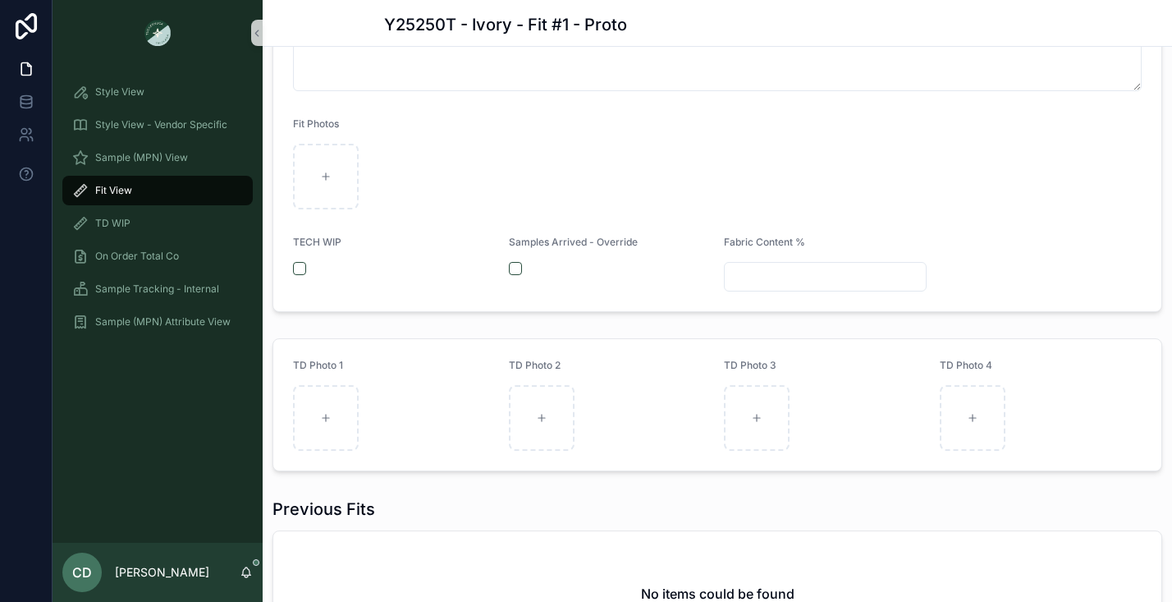
scroll to position [561, 0]
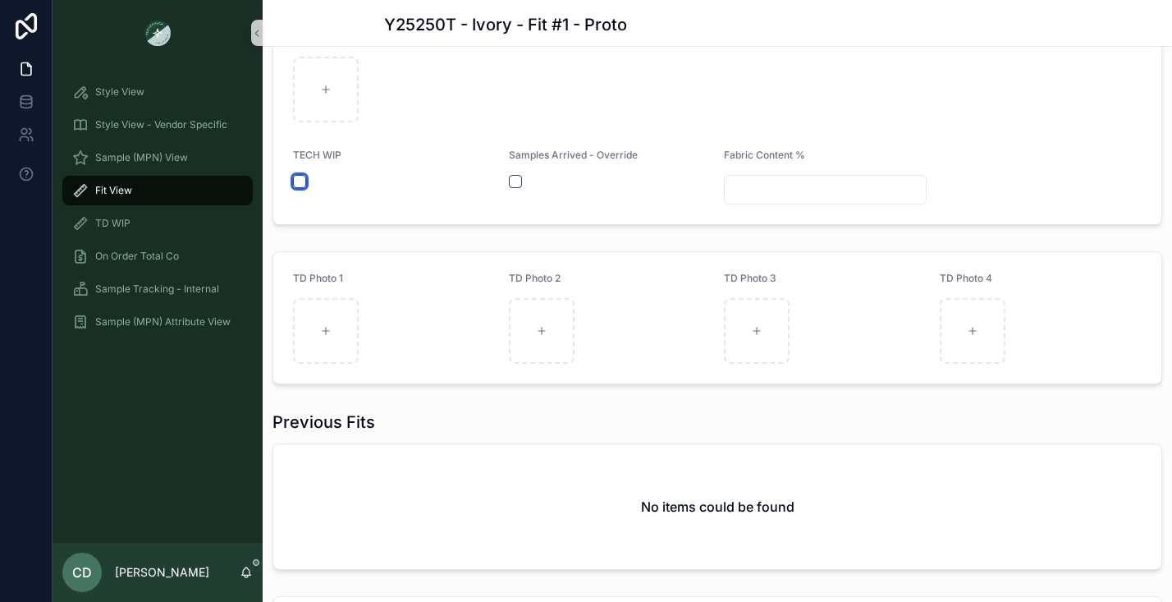
click at [298, 183] on button "scrollable content" at bounding box center [299, 181] width 13 height 13
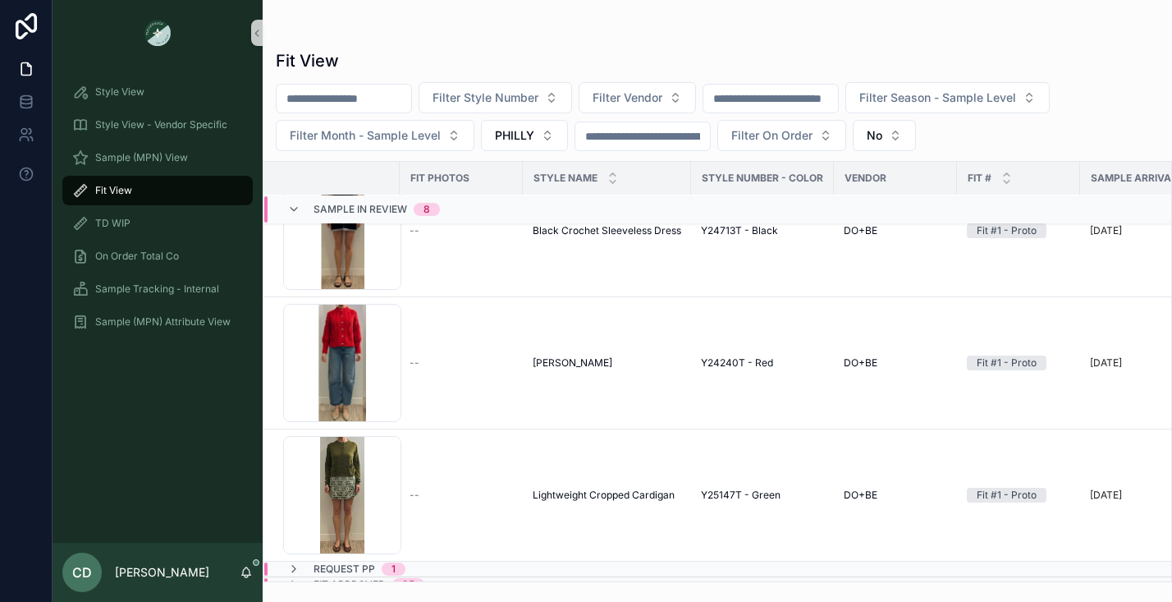
scroll to position [659, 0]
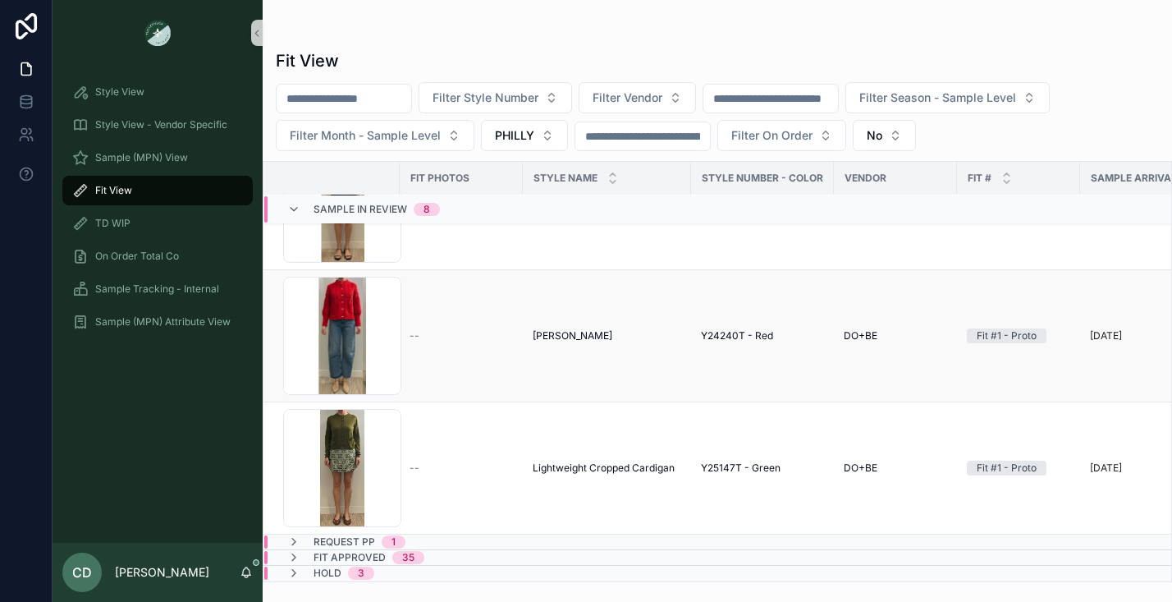
click at [415, 338] on span "--" at bounding box center [415, 335] width 10 height 13
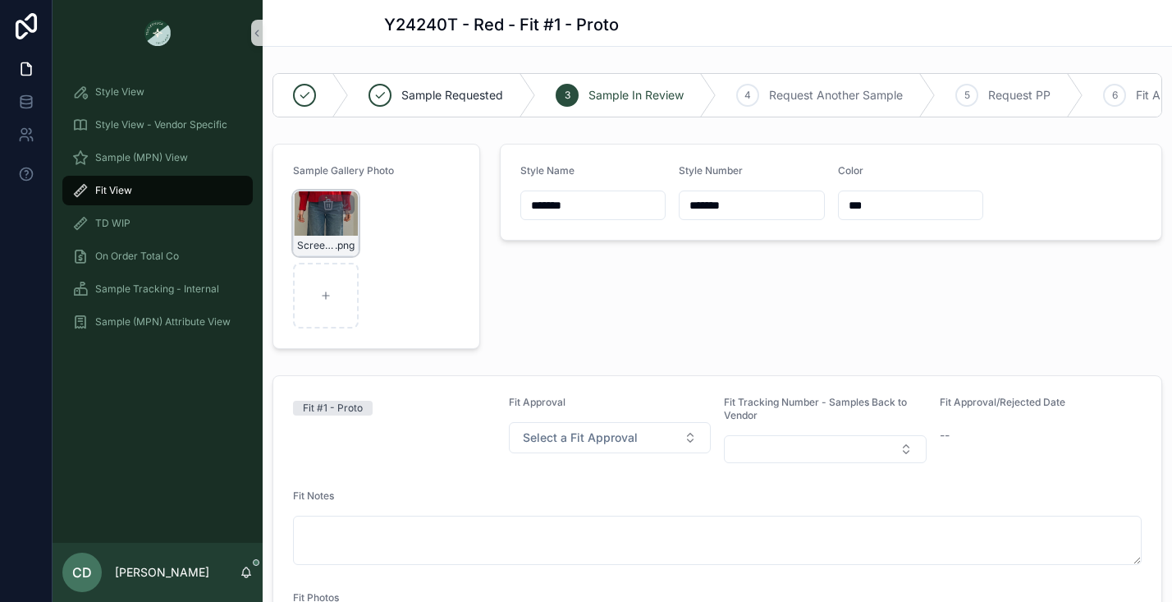
click at [346, 224] on div "Screenshot-2025-07-15-at-12.13.33-PM .png" at bounding box center [326, 223] width 66 height 66
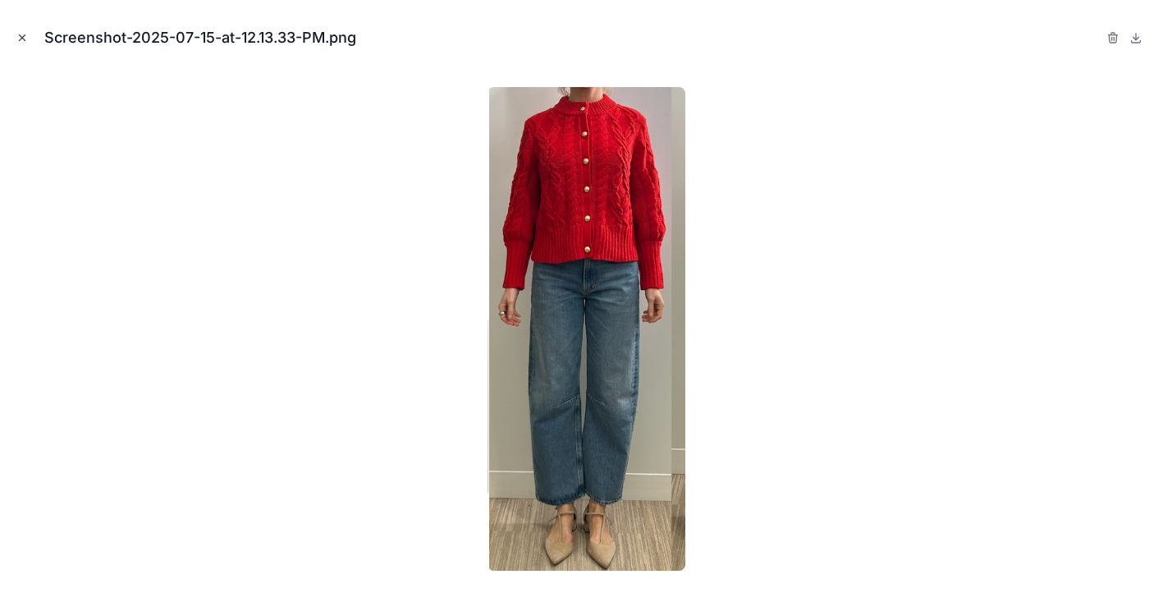
click at [21, 41] on icon "Close modal" at bounding box center [21, 37] width 11 height 11
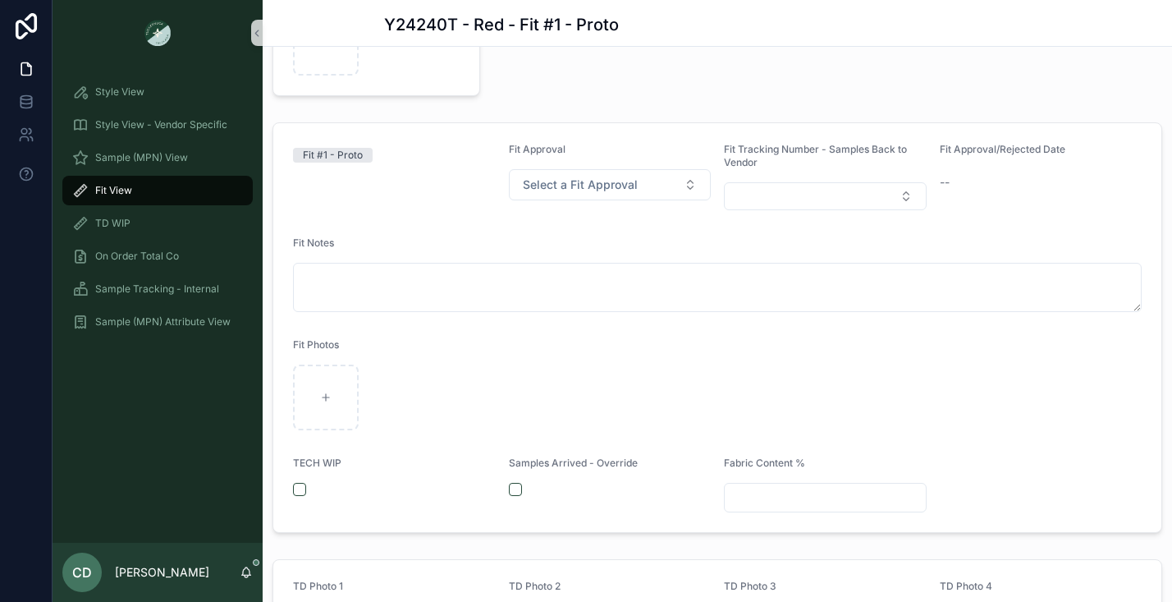
scroll to position [333, 0]
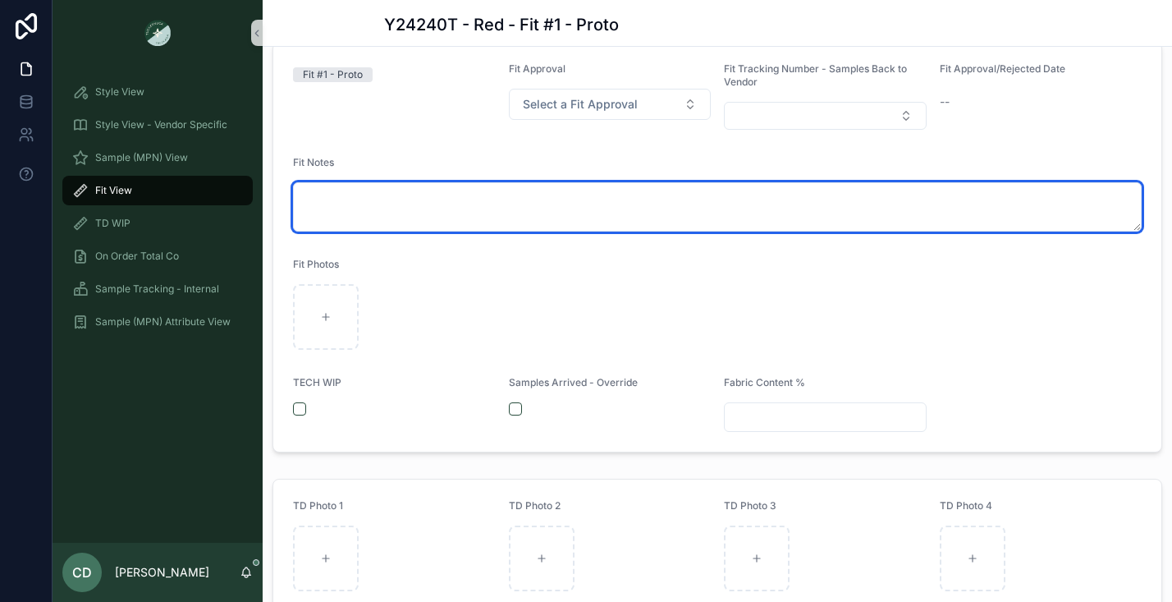
click at [355, 192] on textarea "scrollable content" at bounding box center [717, 206] width 849 height 49
type textarea "**********"
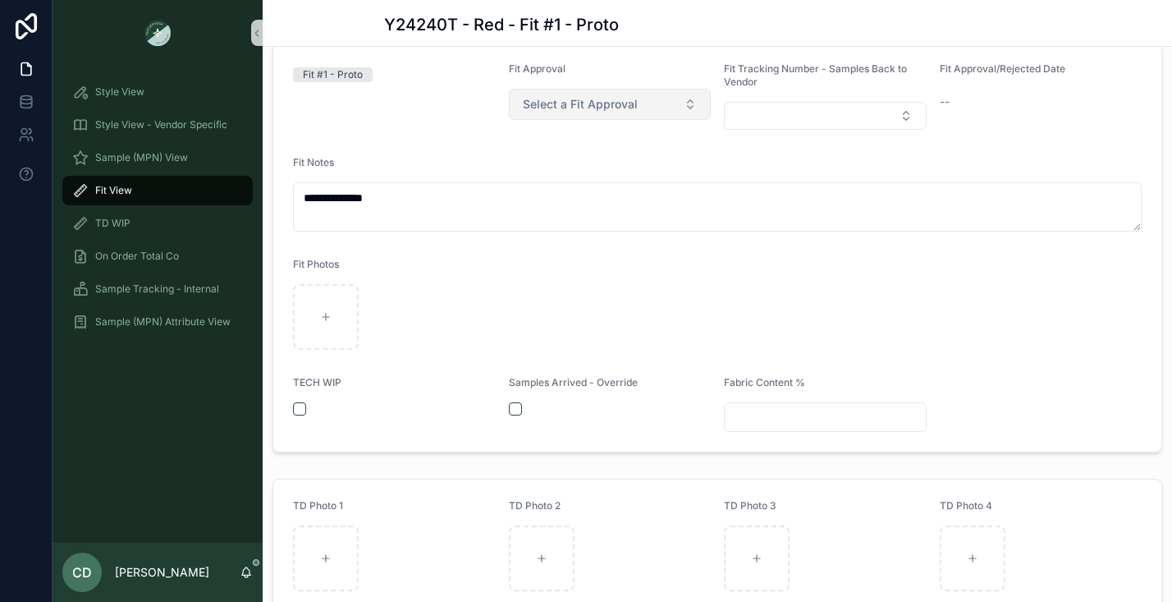
click at [561, 112] on button "Select a Fit Approval" at bounding box center [610, 104] width 203 height 31
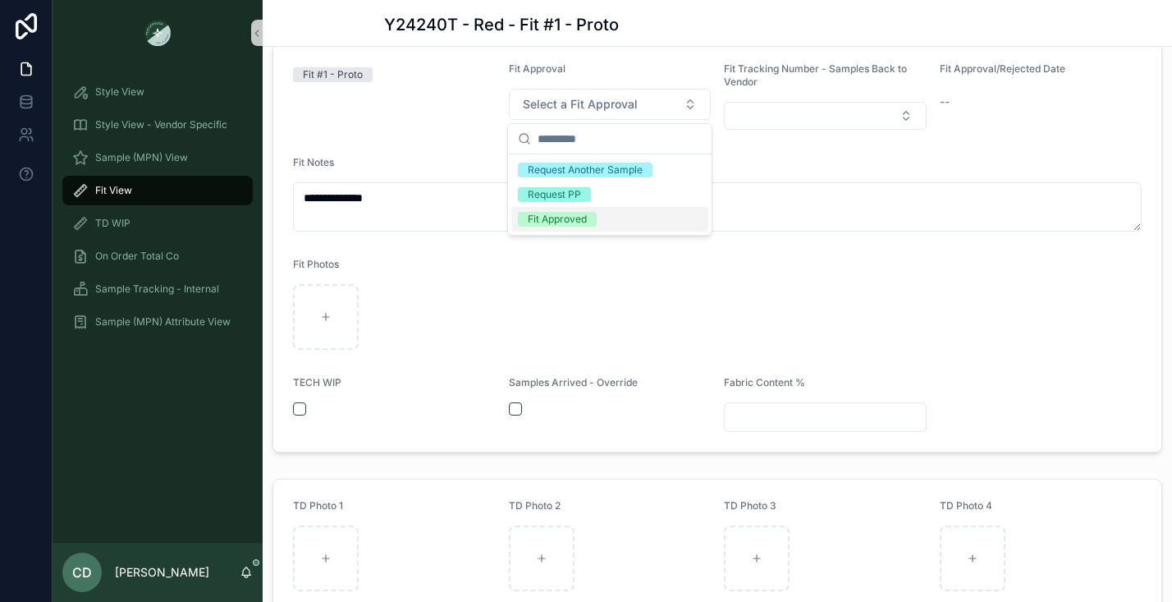
click at [579, 220] on div "Fit Approved" at bounding box center [557, 219] width 59 height 15
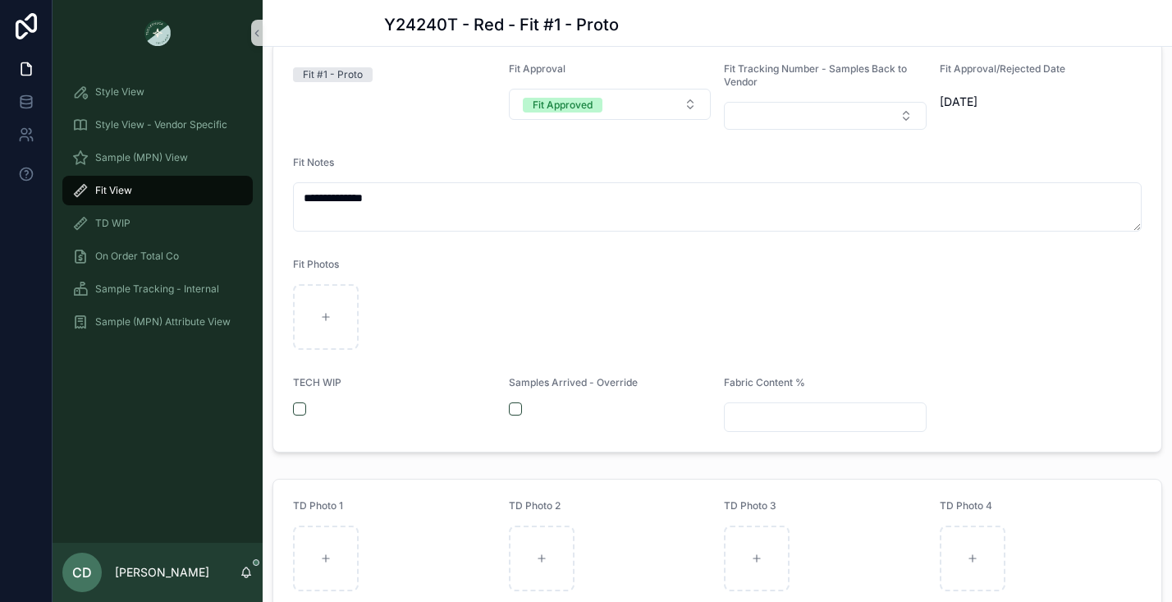
click at [557, 261] on div "Fit Photos" at bounding box center [717, 268] width 849 height 20
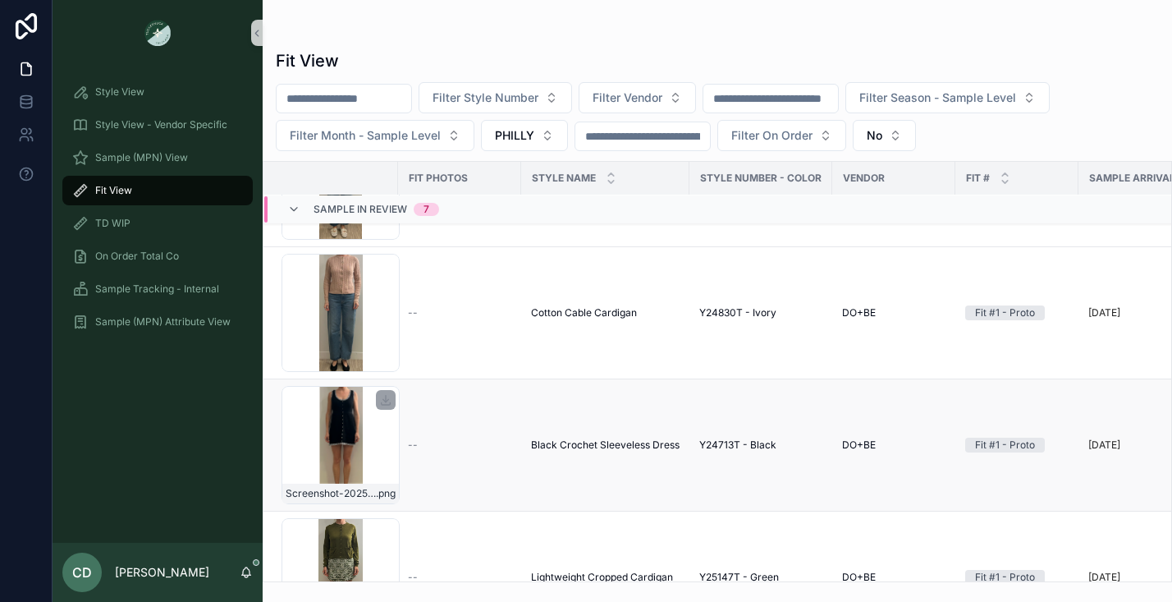
scroll to position [416, 2]
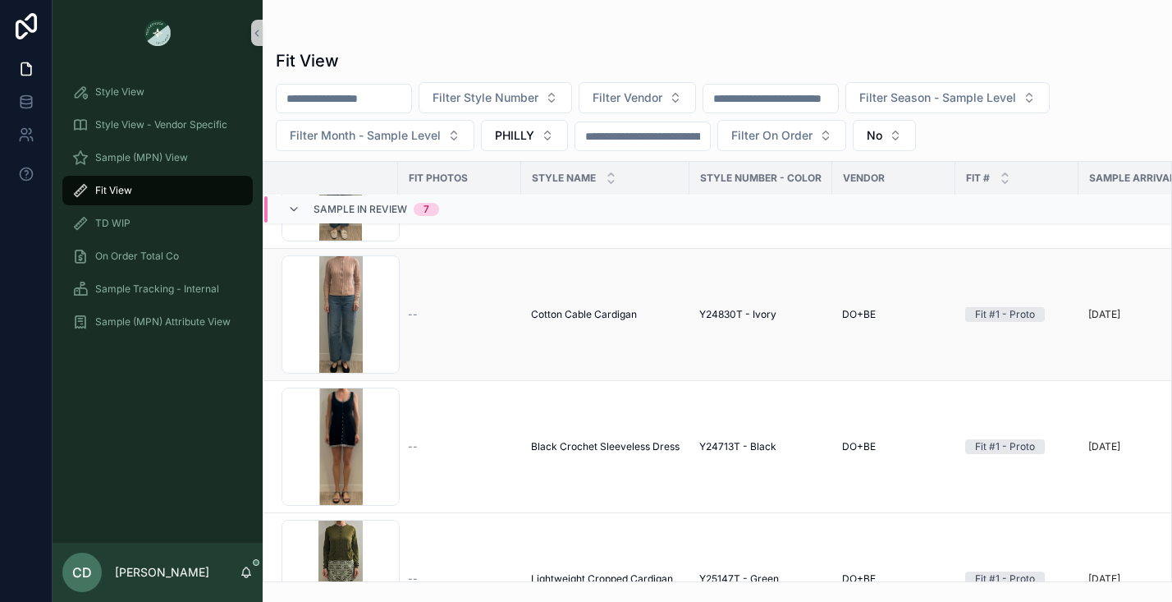
click at [411, 308] on span "--" at bounding box center [413, 314] width 10 height 13
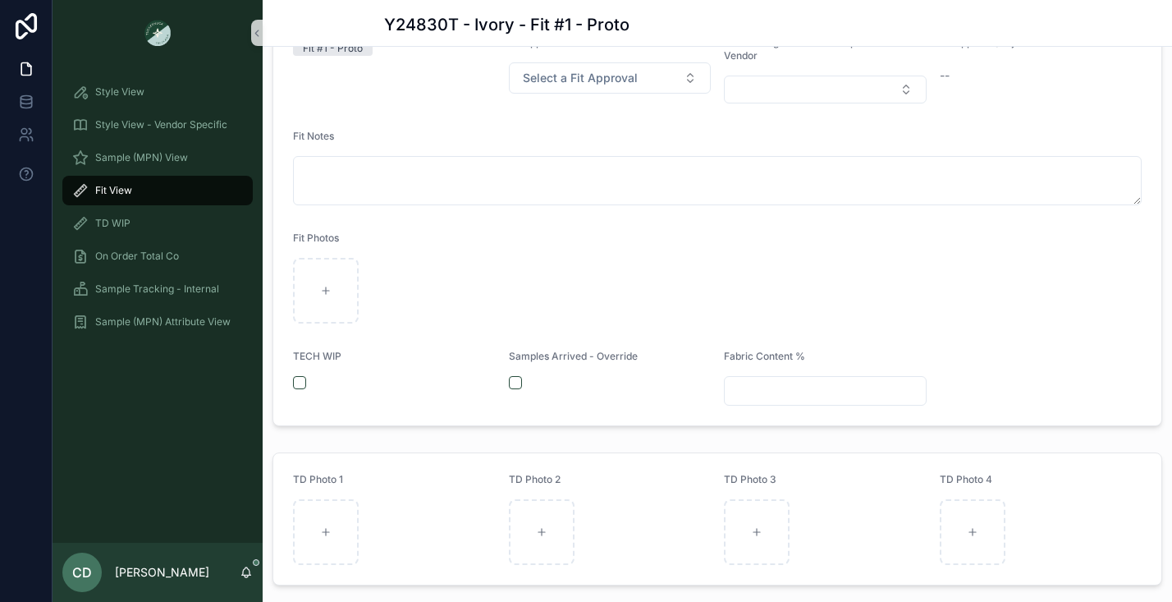
scroll to position [378, 0]
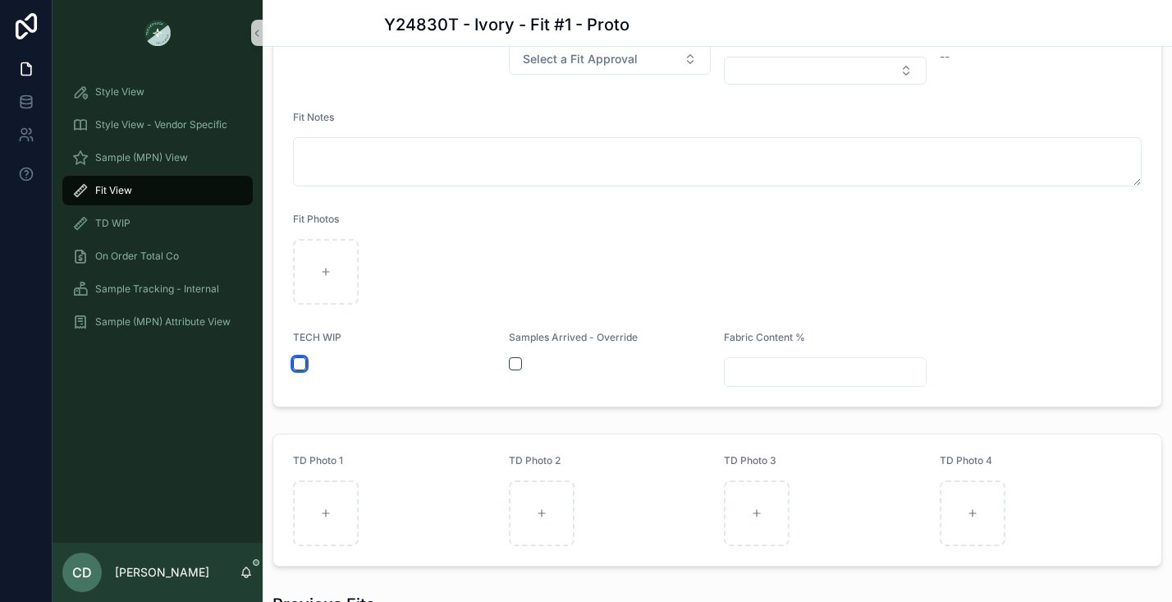
click at [300, 360] on button "scrollable content" at bounding box center [299, 363] width 13 height 13
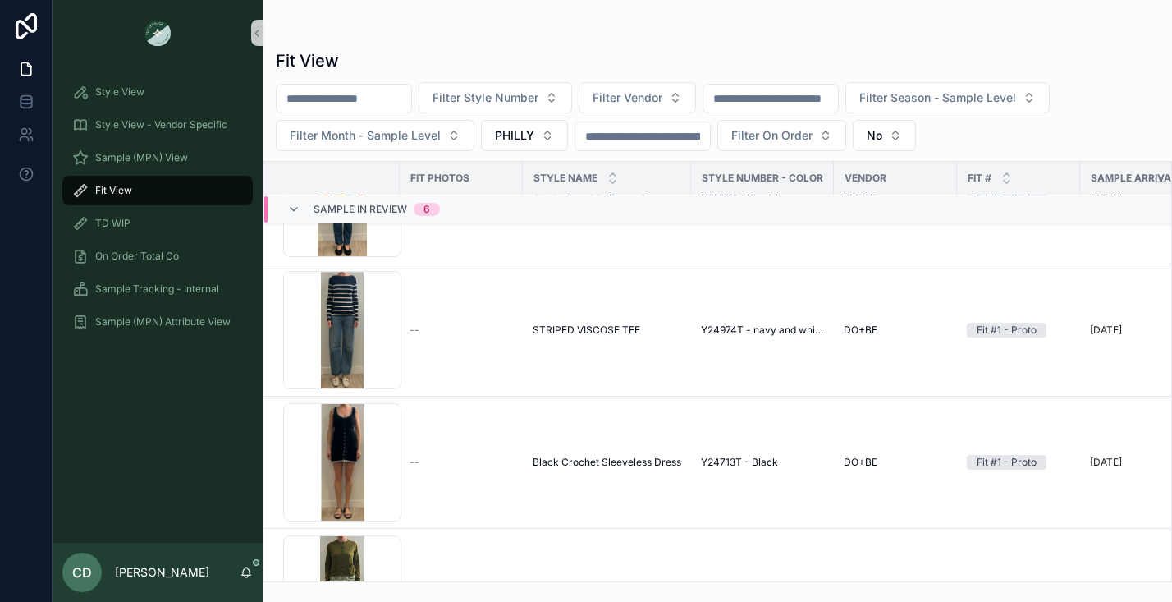
scroll to position [241, 0]
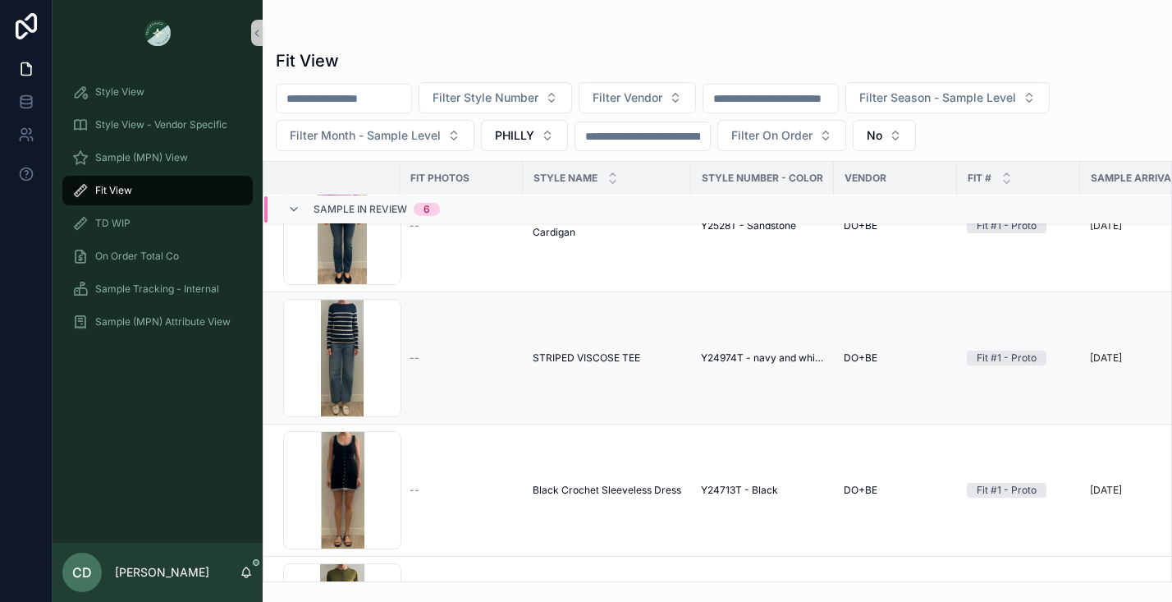
click at [411, 353] on span "--" at bounding box center [415, 357] width 10 height 13
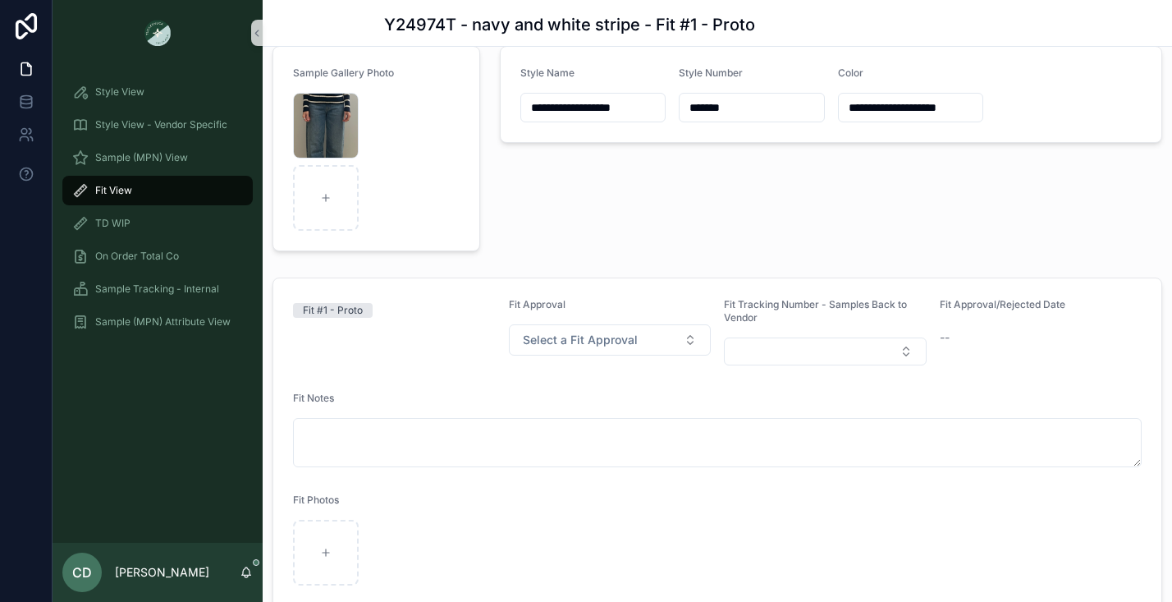
scroll to position [145, 0]
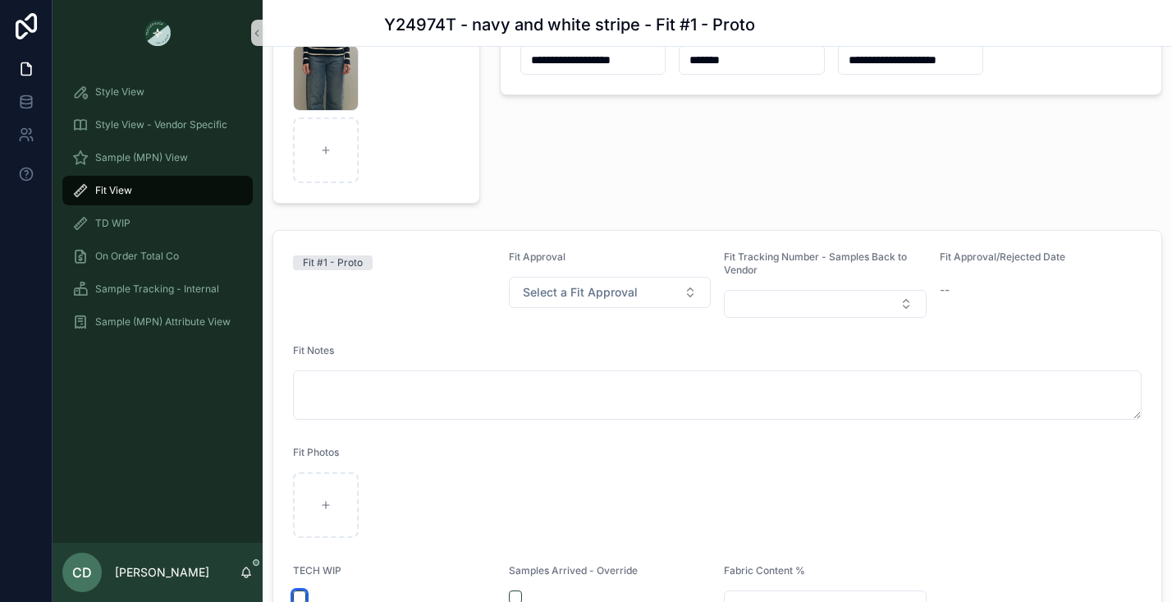
click at [302, 596] on button "scrollable content" at bounding box center [299, 596] width 13 height 13
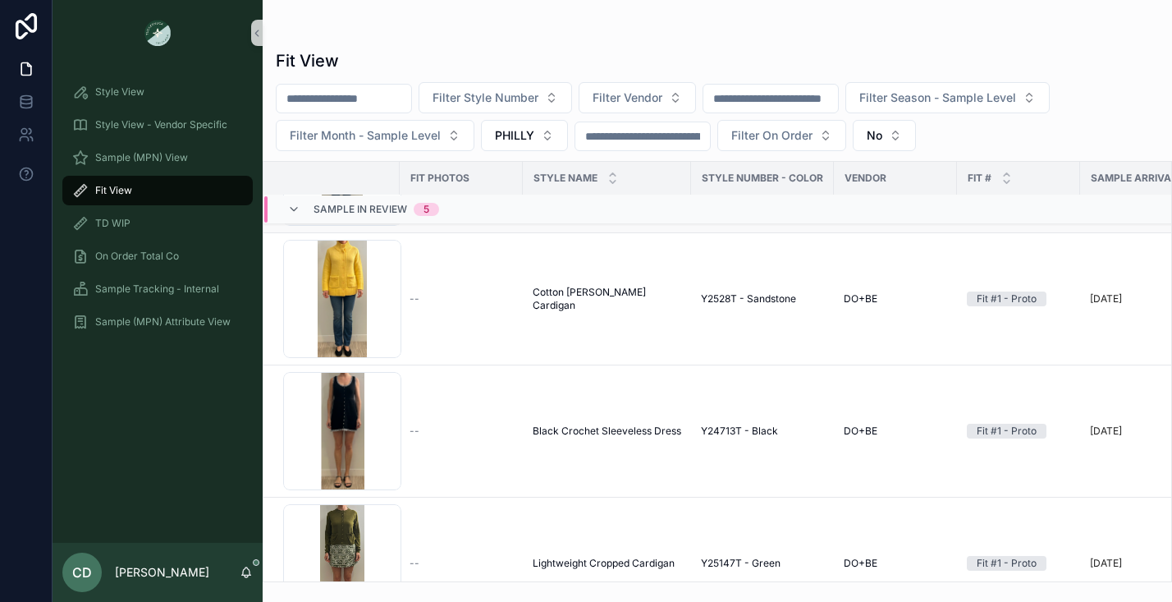
scroll to position [263, 0]
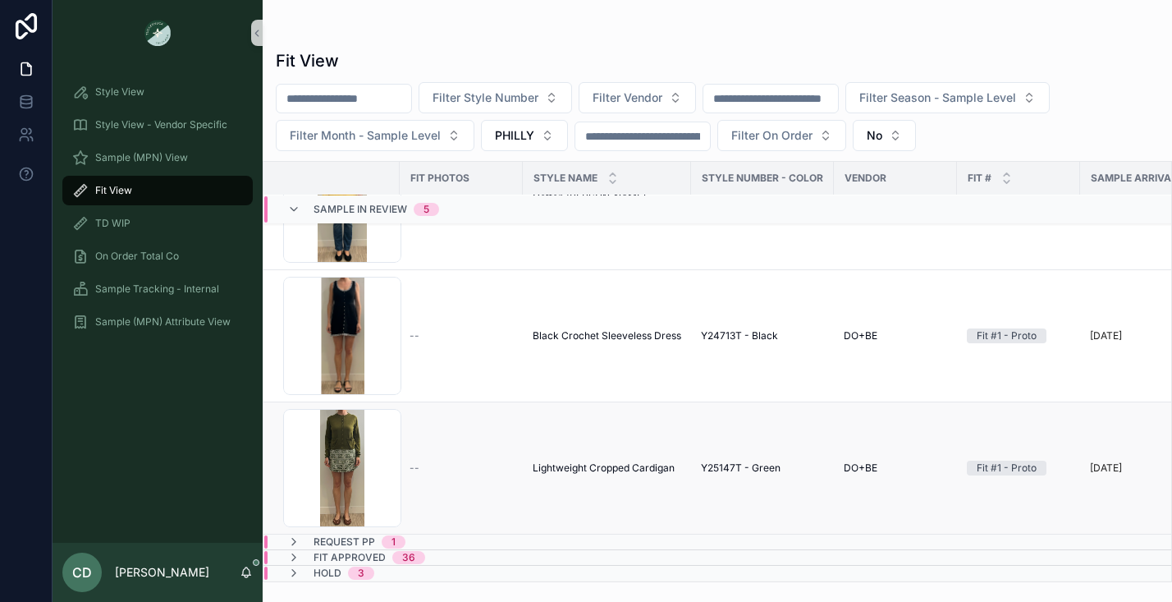
click at [410, 461] on span "--" at bounding box center [415, 467] width 10 height 13
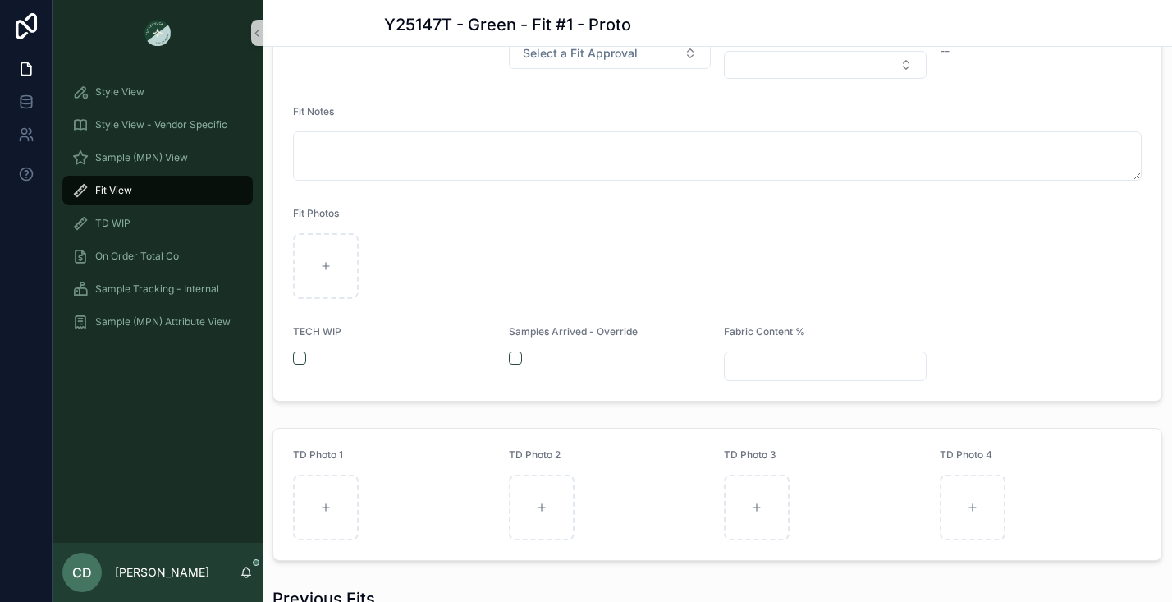
scroll to position [464, 0]
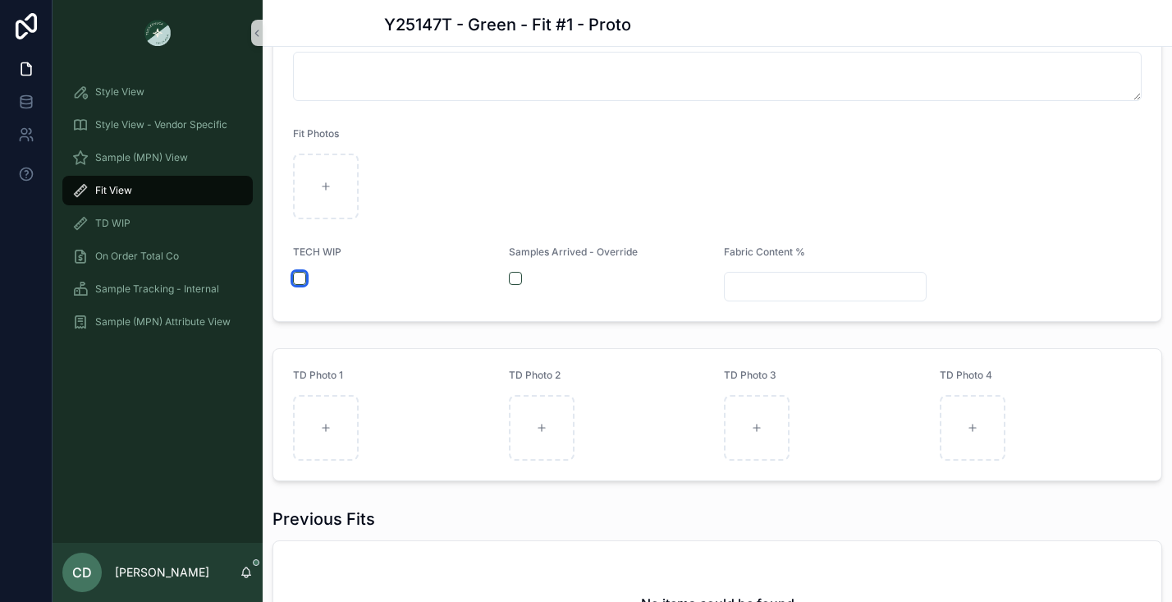
click at [299, 279] on button "scrollable content" at bounding box center [299, 278] width 13 height 13
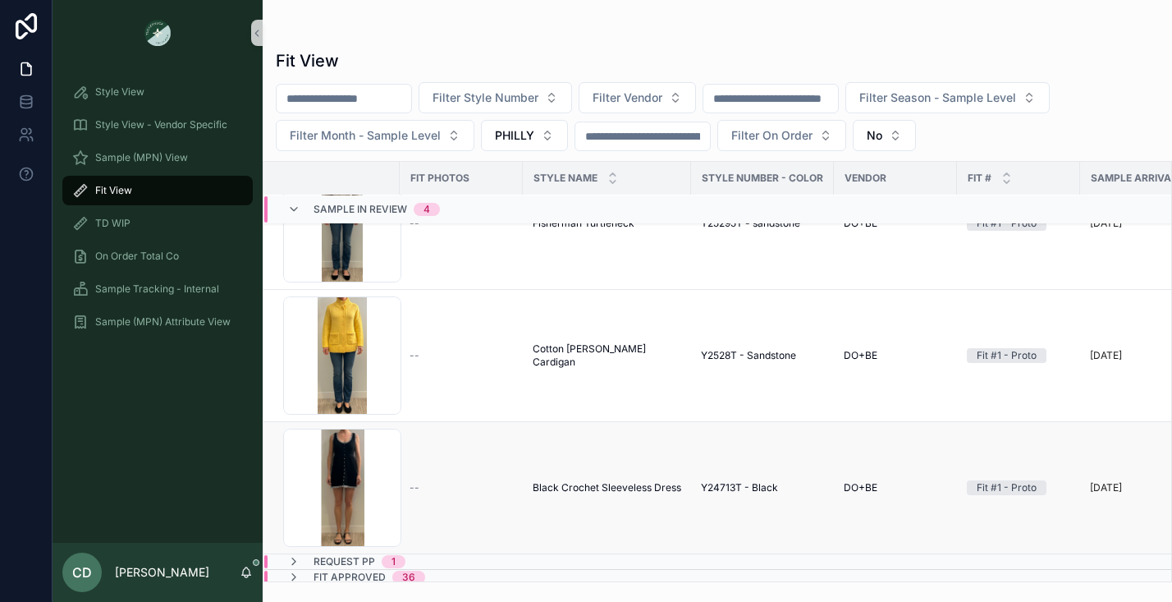
scroll to position [131, 0]
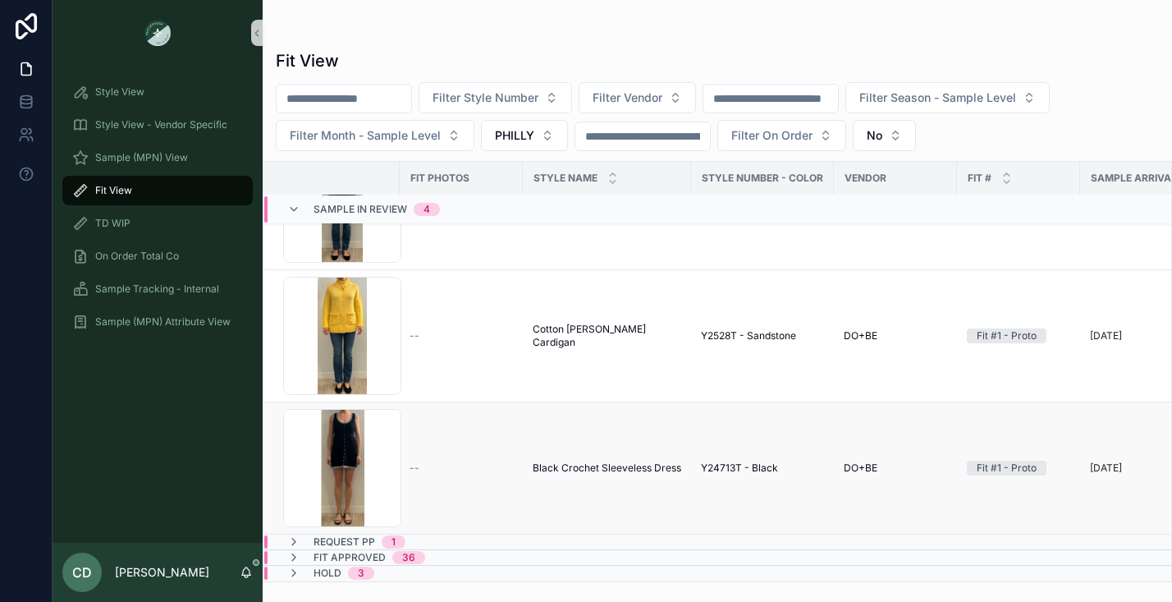
click at [411, 462] on span "--" at bounding box center [415, 467] width 10 height 13
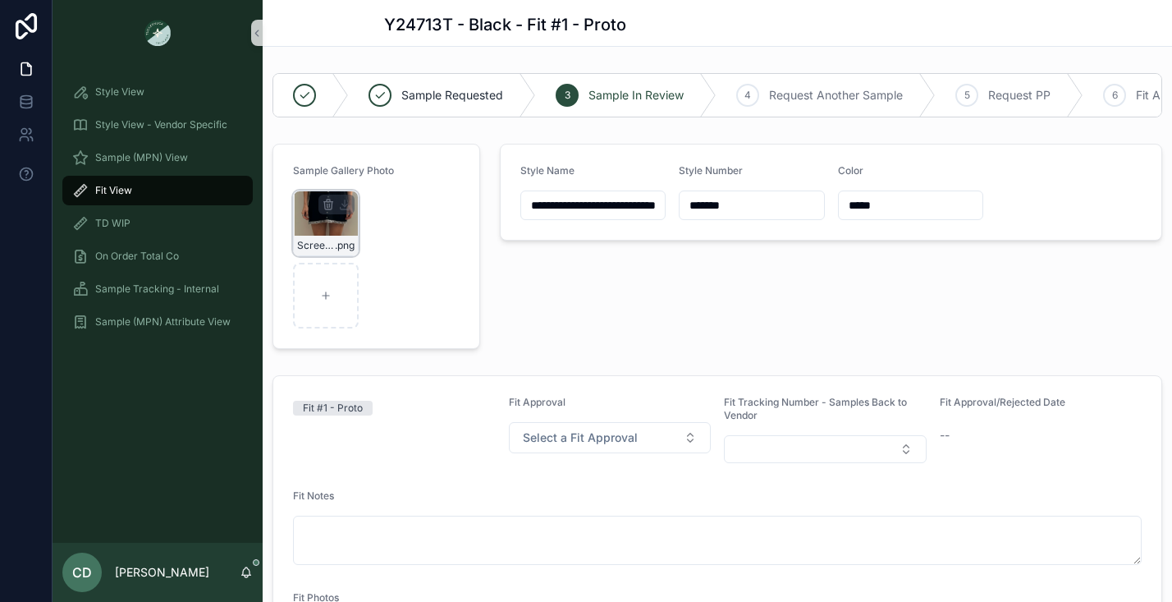
click at [314, 228] on div "Screenshot-2025-07-15-at-2.53.40-PM .png" at bounding box center [326, 223] width 66 height 66
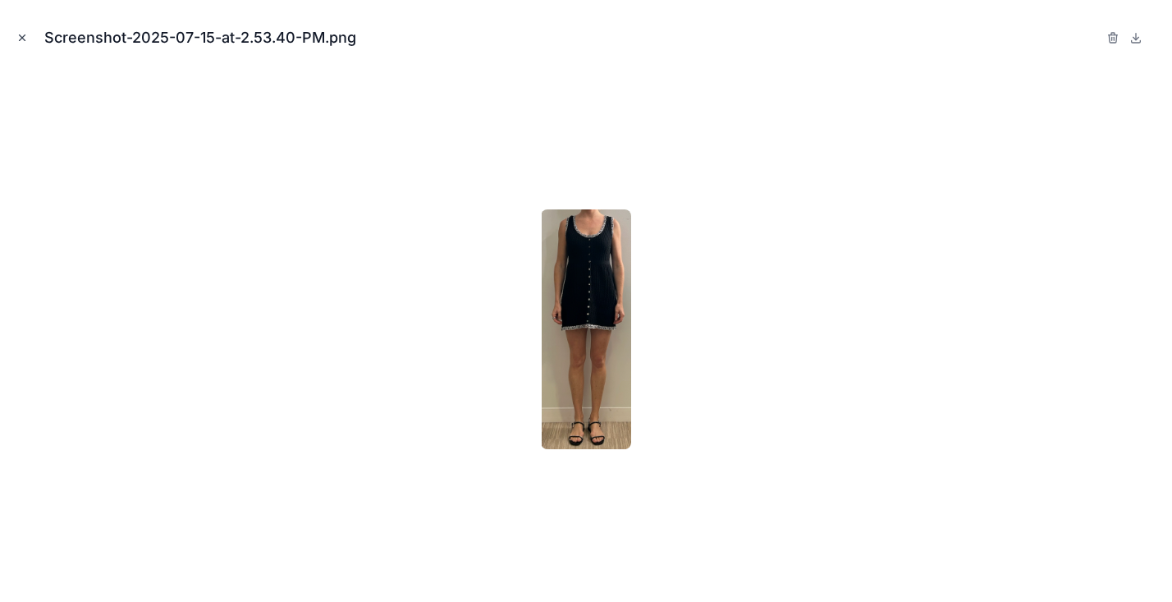
click at [27, 30] on button "Close modal" at bounding box center [22, 38] width 18 height 18
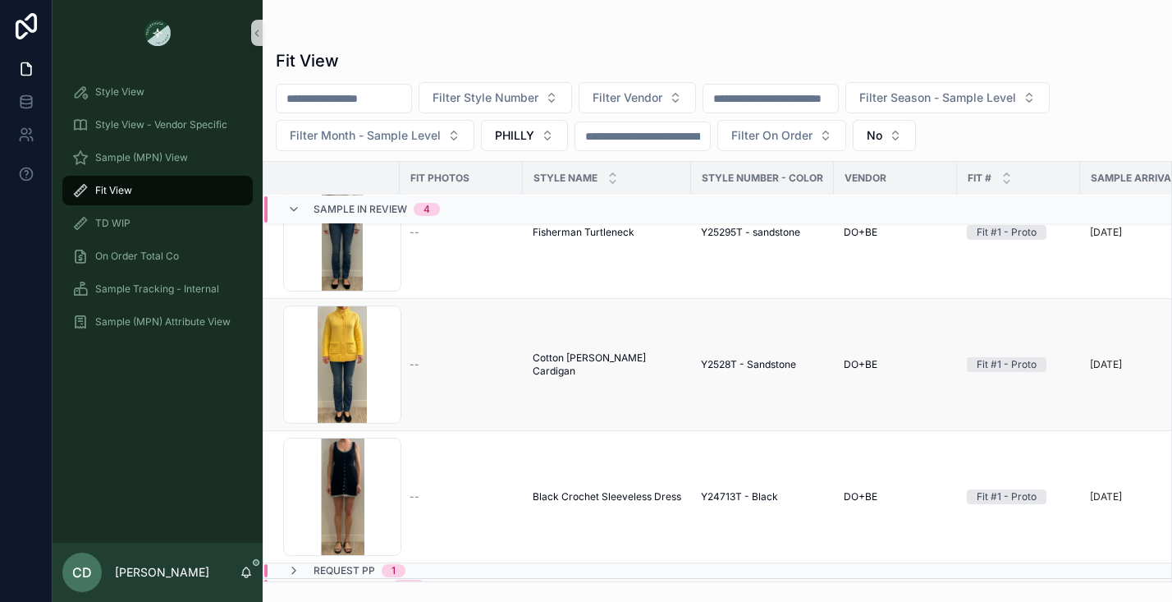
scroll to position [126, 0]
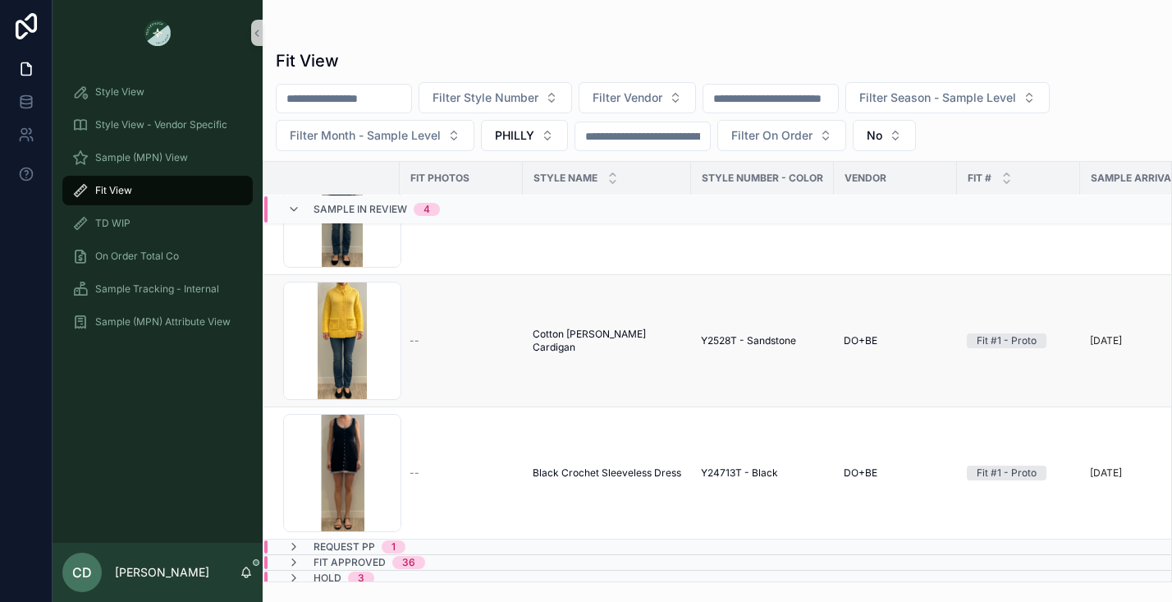
click at [412, 343] on span "--" at bounding box center [415, 340] width 10 height 13
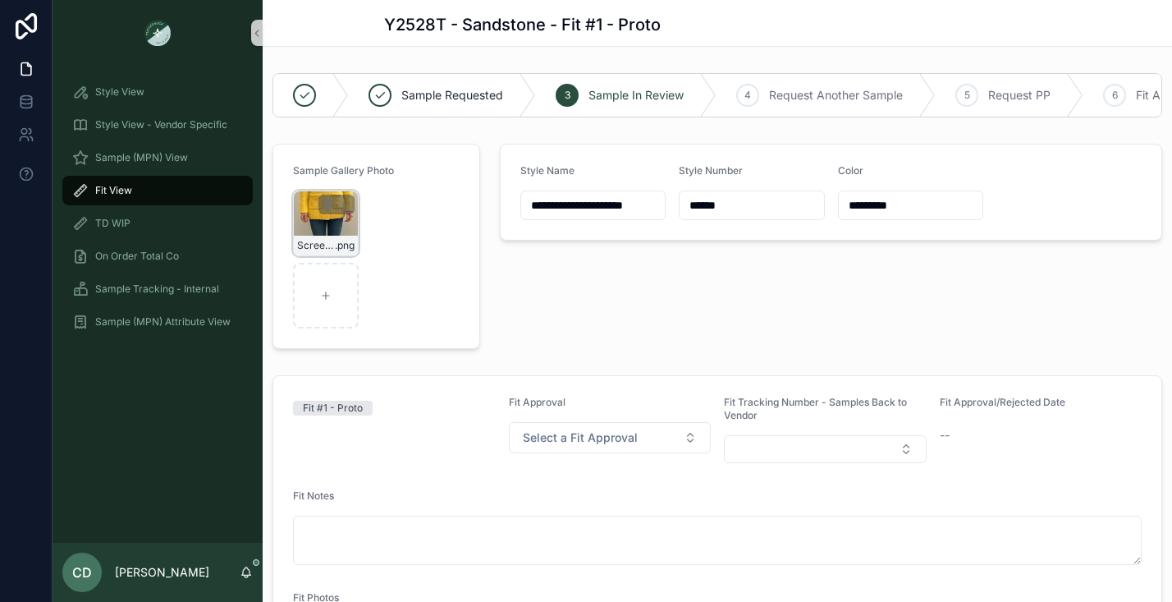
click at [317, 222] on div "Screenshot-2025-07-15-at-2.59.52-PM .png" at bounding box center [326, 223] width 66 height 66
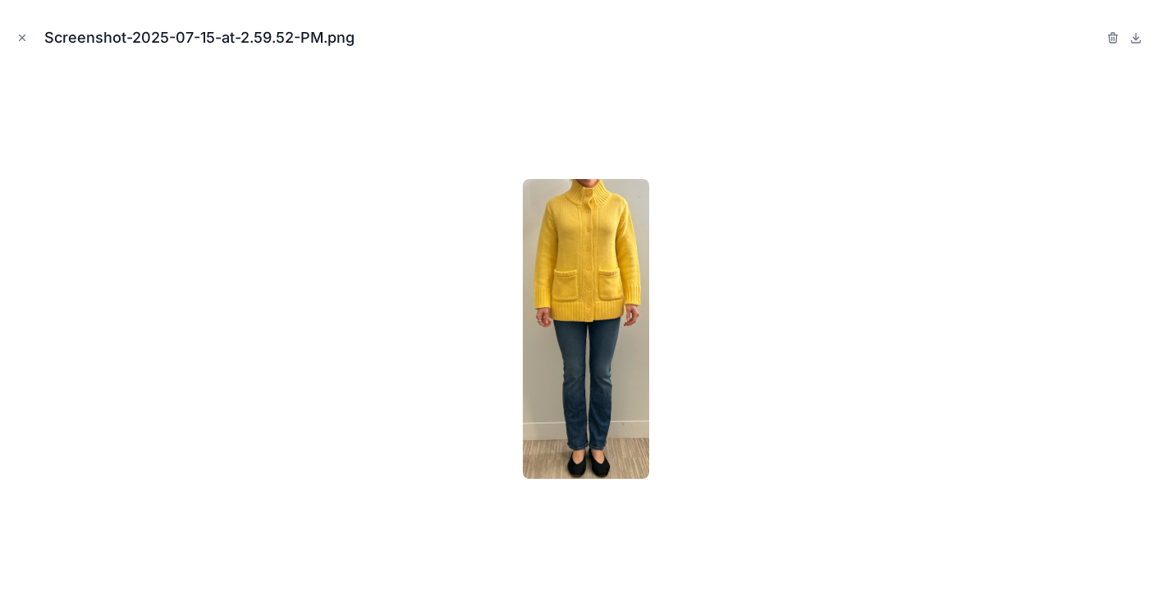
click at [591, 252] on img at bounding box center [586, 329] width 126 height 300
click at [17, 39] on icon "Close modal" at bounding box center [21, 37] width 11 height 11
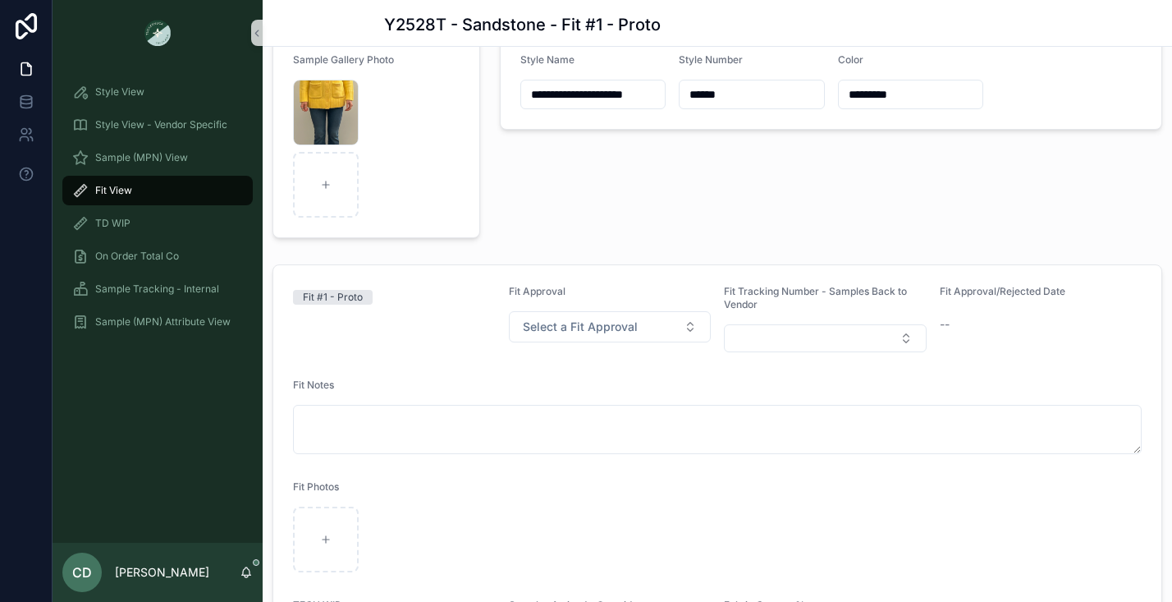
scroll to position [179, 0]
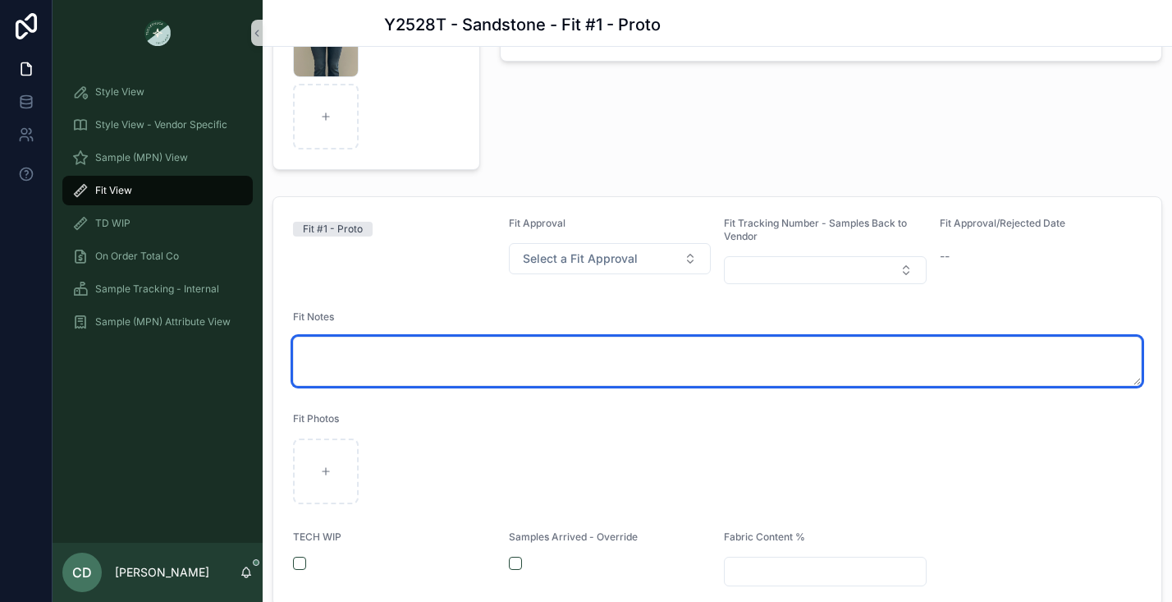
click at [380, 361] on textarea "scrollable content" at bounding box center [717, 361] width 849 height 49
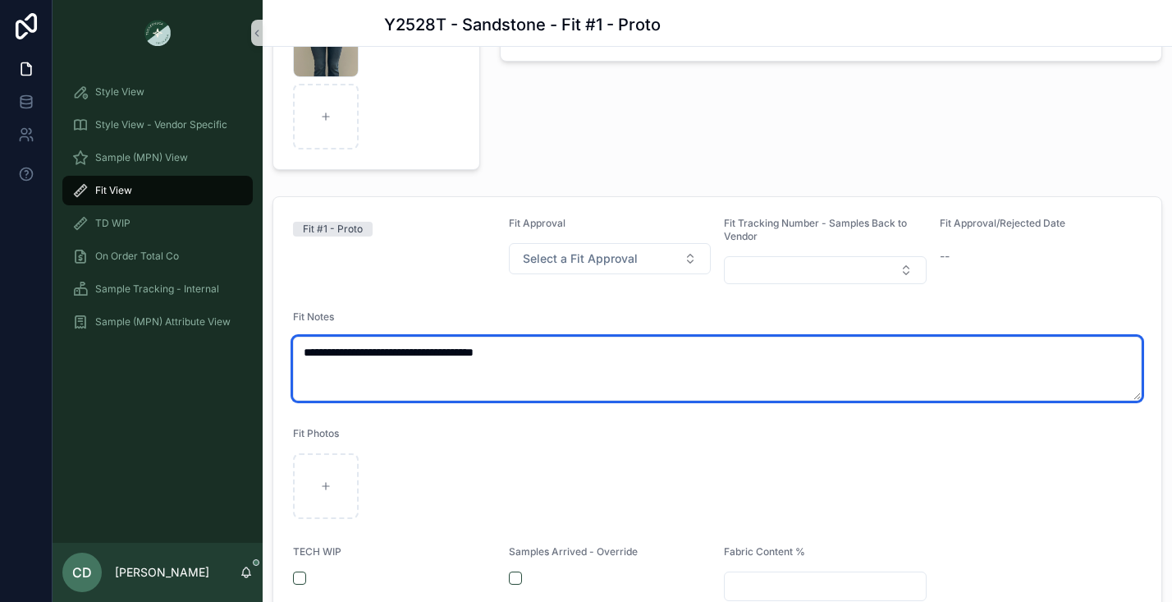
type textarea "**********"
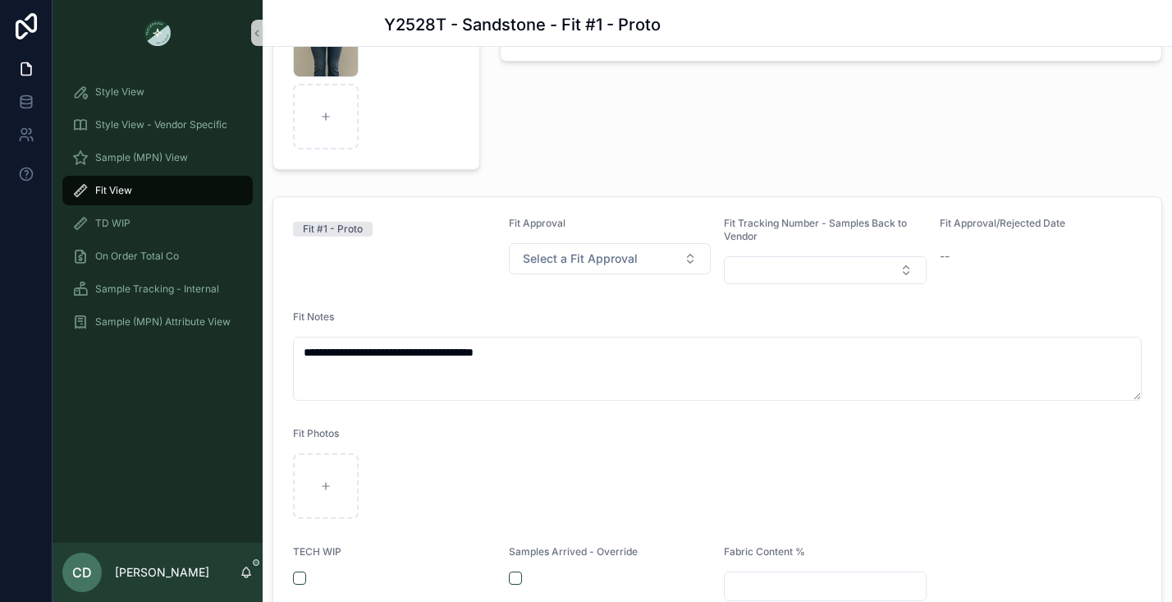
click at [457, 442] on div "Fit Photos" at bounding box center [717, 437] width 849 height 20
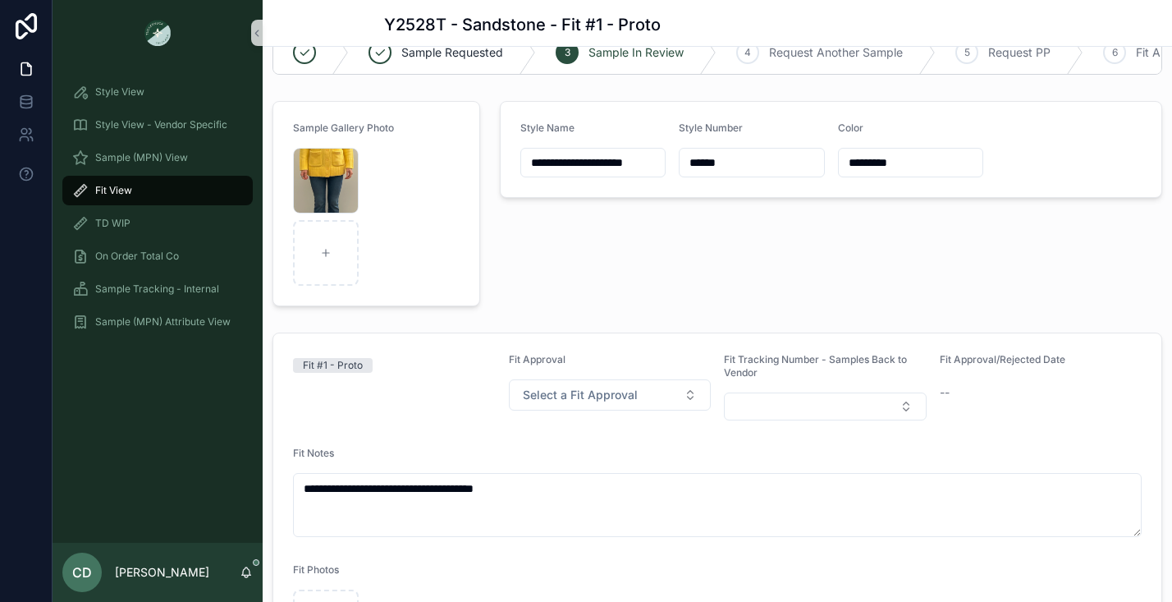
scroll to position [0, 0]
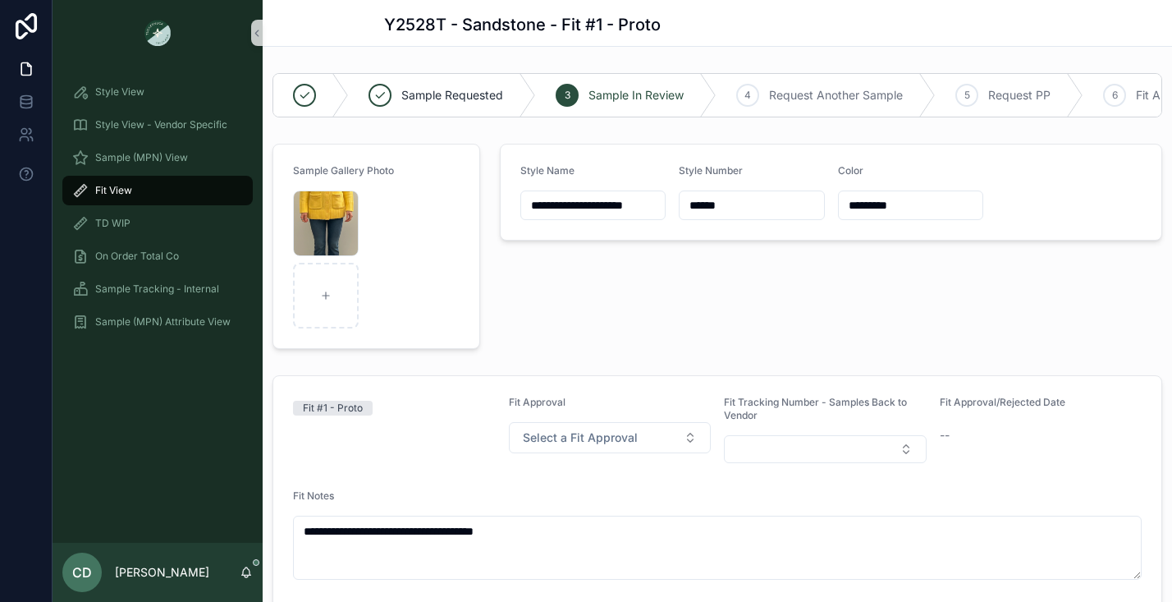
click at [552, 204] on input "**********" at bounding box center [593, 205] width 144 height 23
drag, startPoint x: 567, startPoint y: 205, endPoint x: 428, endPoint y: 194, distance: 140.0
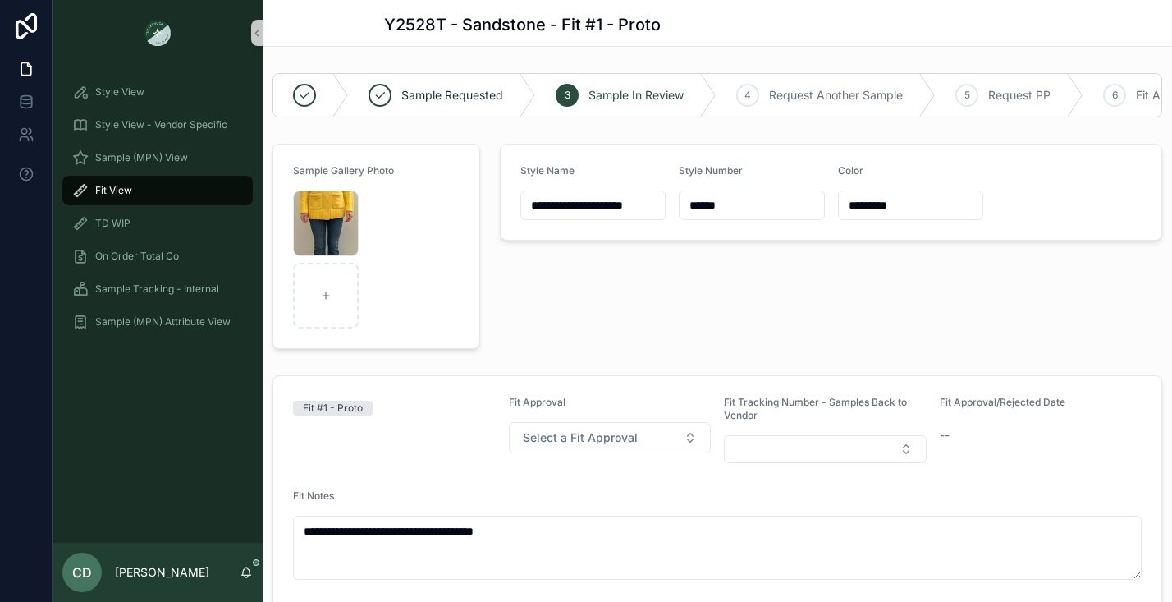
type input "**********"
click at [505, 277] on div "**********" at bounding box center [831, 246] width 682 height 218
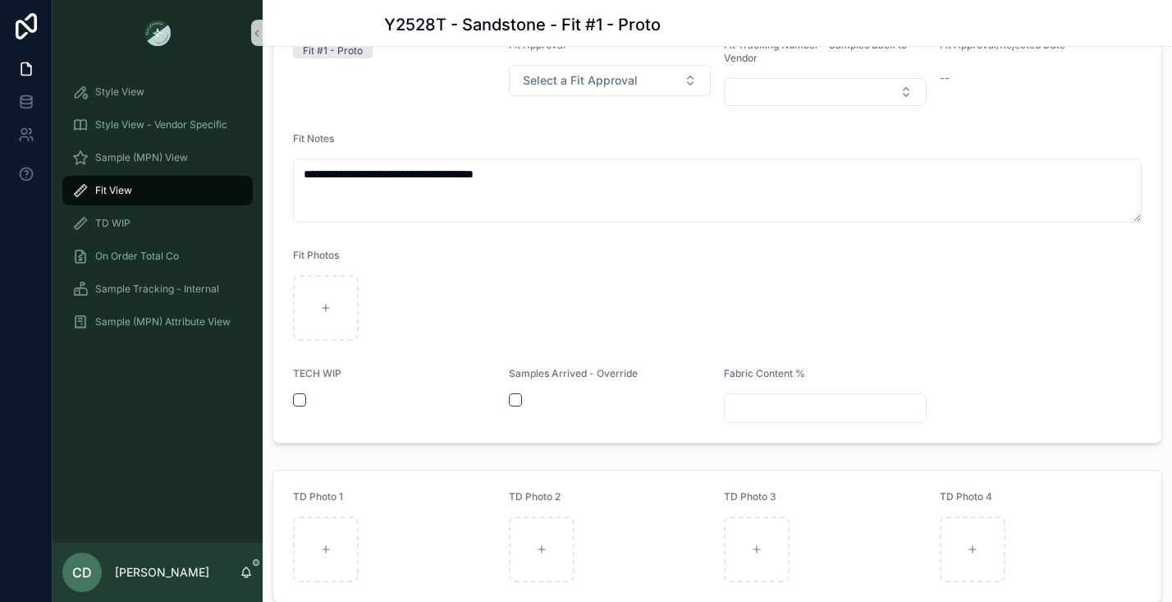
scroll to position [339, 0]
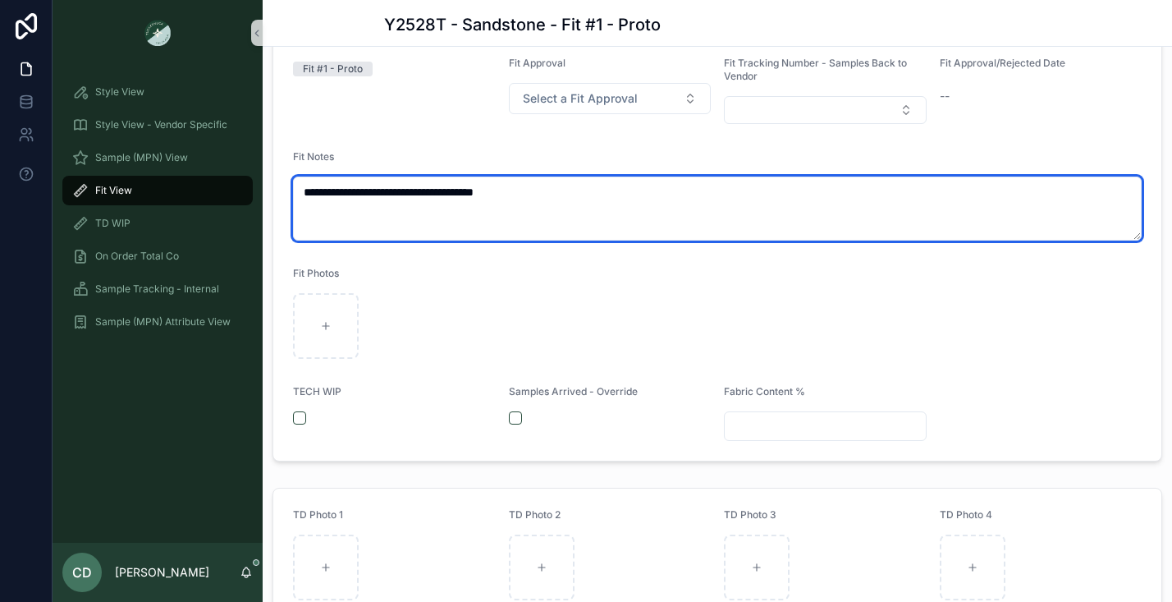
click at [603, 191] on textarea "**********" at bounding box center [717, 209] width 849 height 64
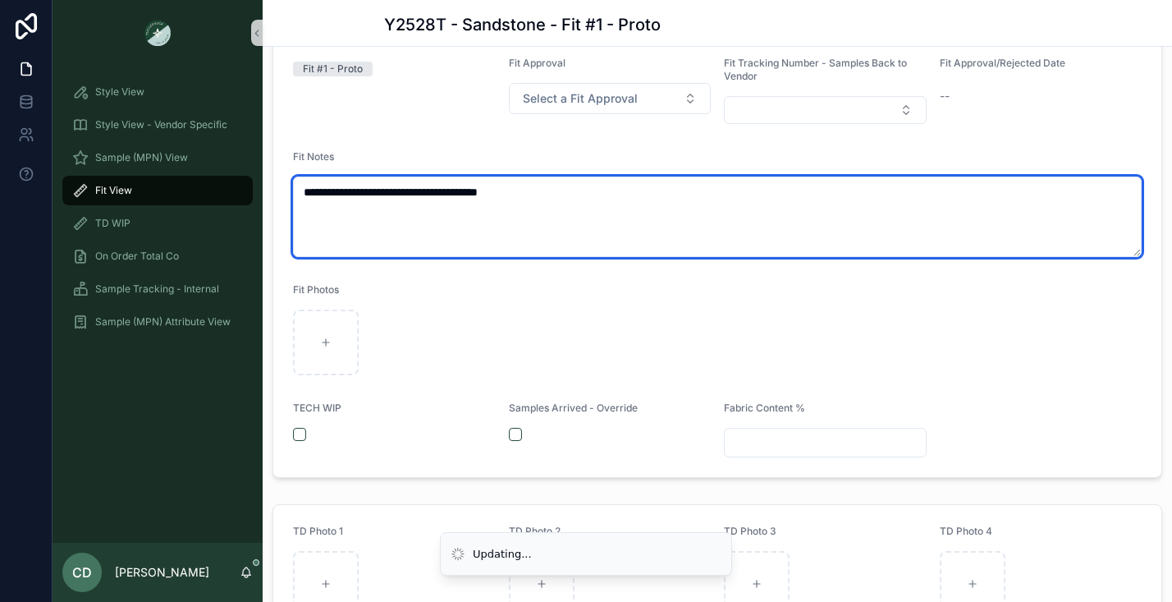
type textarea "**********"
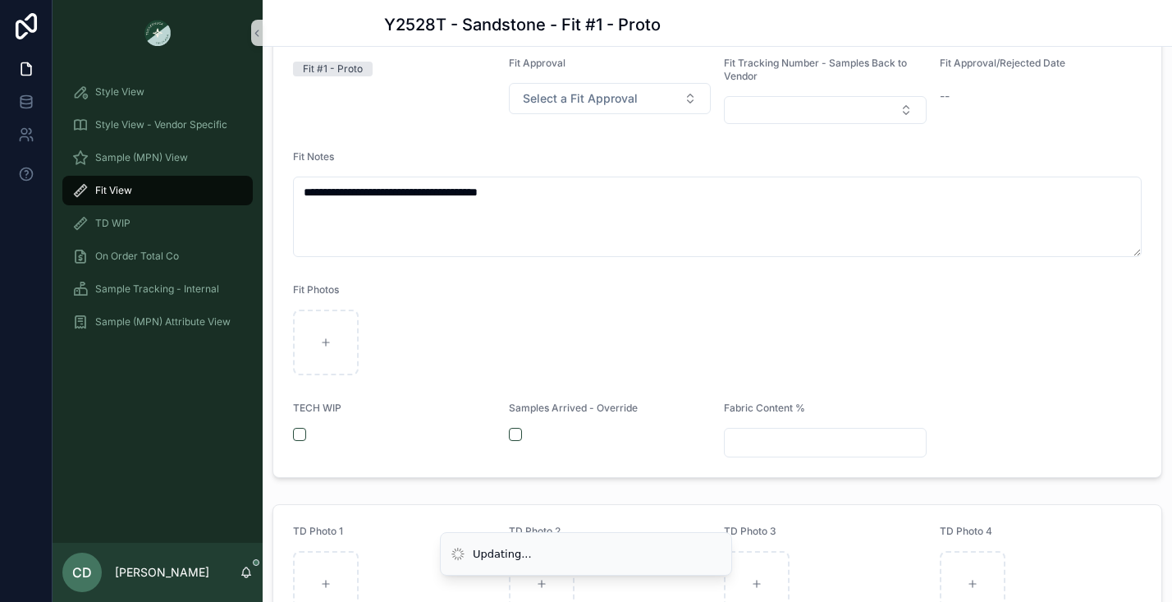
click at [512, 323] on div "scrollable content" at bounding box center [717, 342] width 849 height 66
click at [681, 309] on div "scrollable content" at bounding box center [717, 342] width 849 height 66
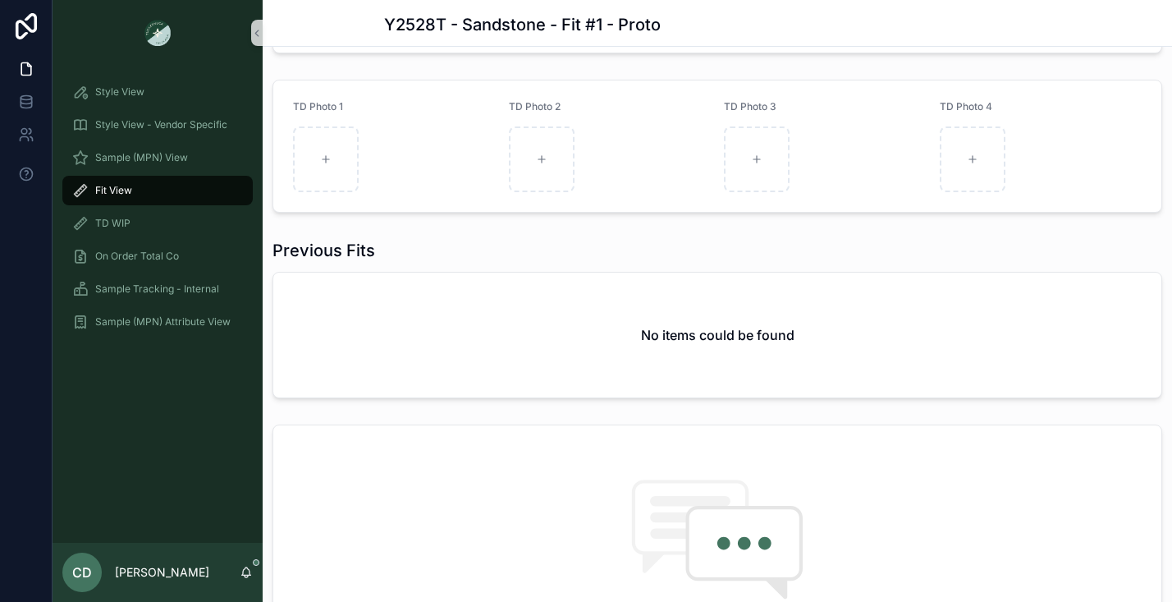
scroll to position [420, 0]
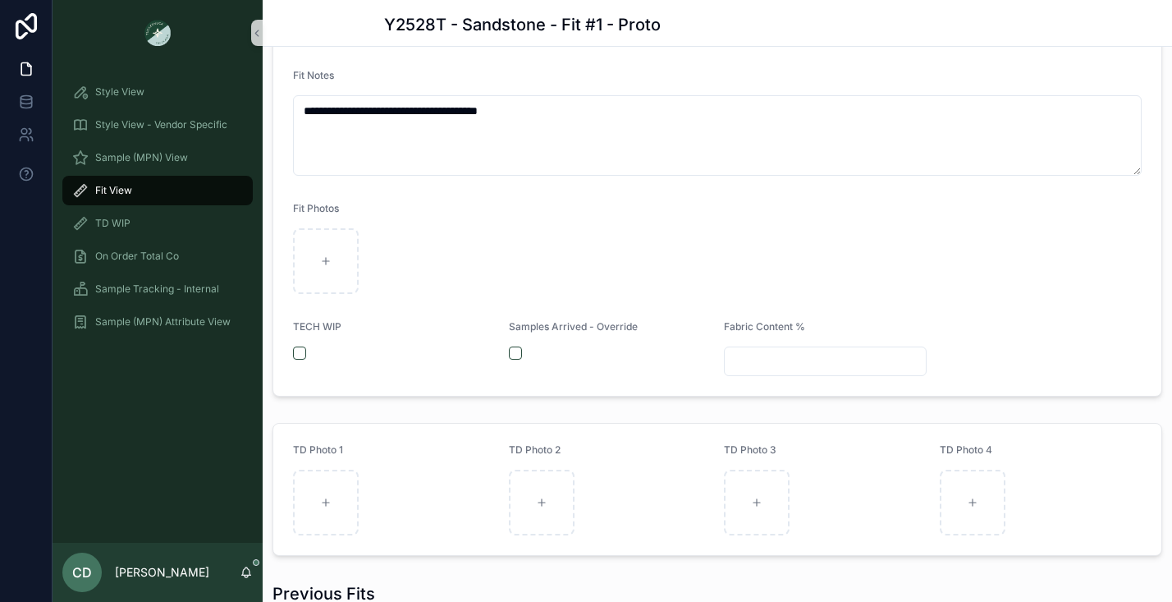
click at [755, 369] on input "scrollable content" at bounding box center [825, 361] width 201 height 23
type input "**********"
click at [687, 390] on form "**********" at bounding box center [717, 176] width 888 height 440
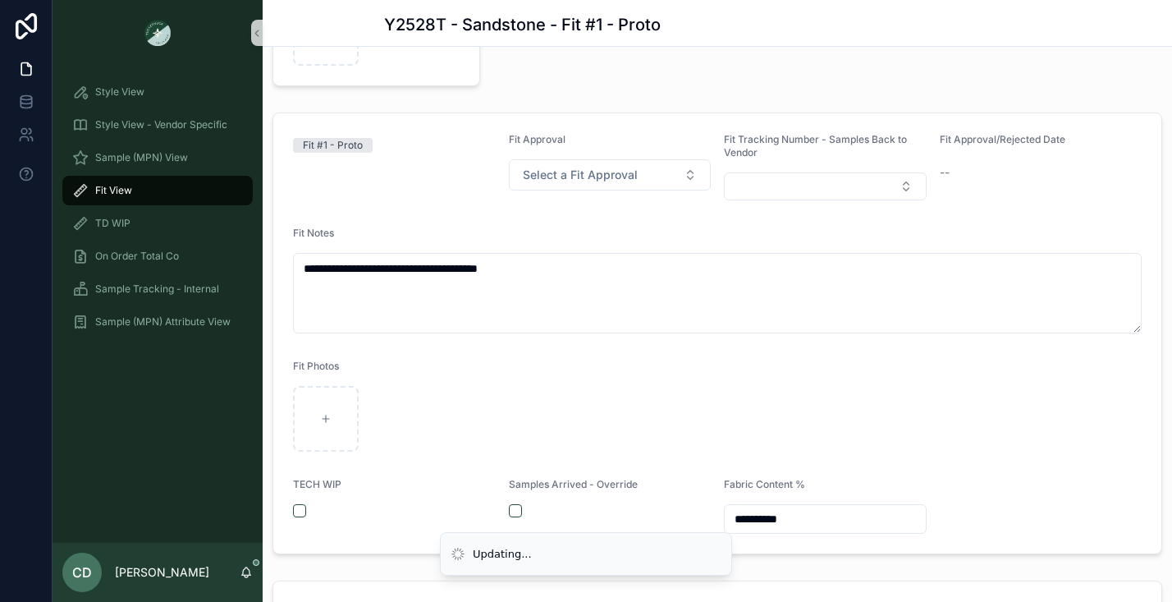
scroll to position [255, 0]
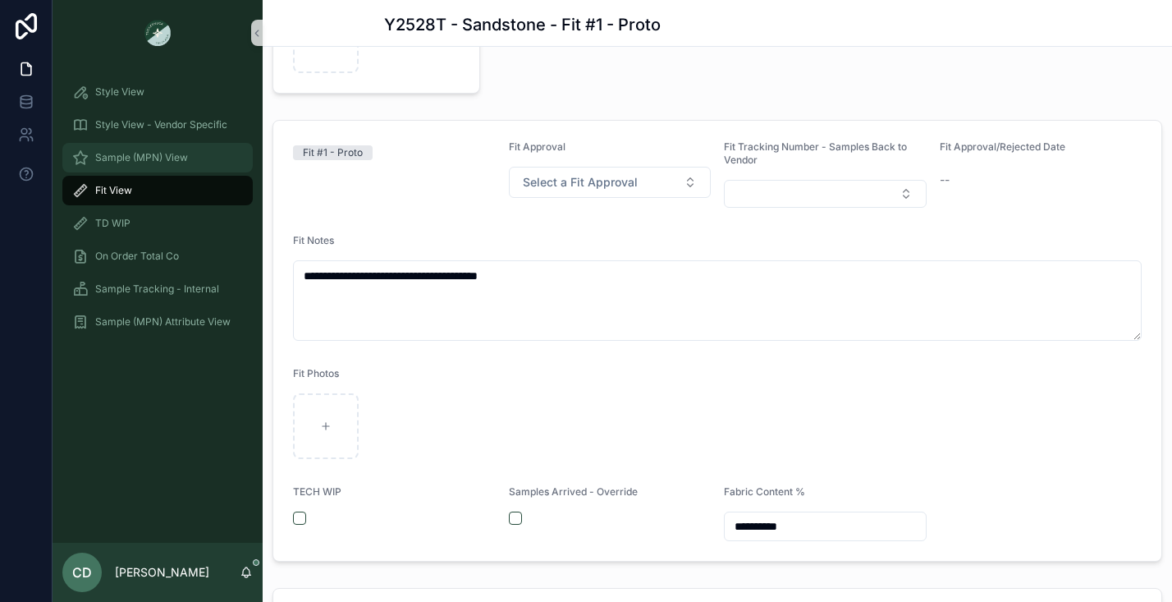
click at [178, 158] on span "Sample (MPN) View" at bounding box center [141, 157] width 93 height 13
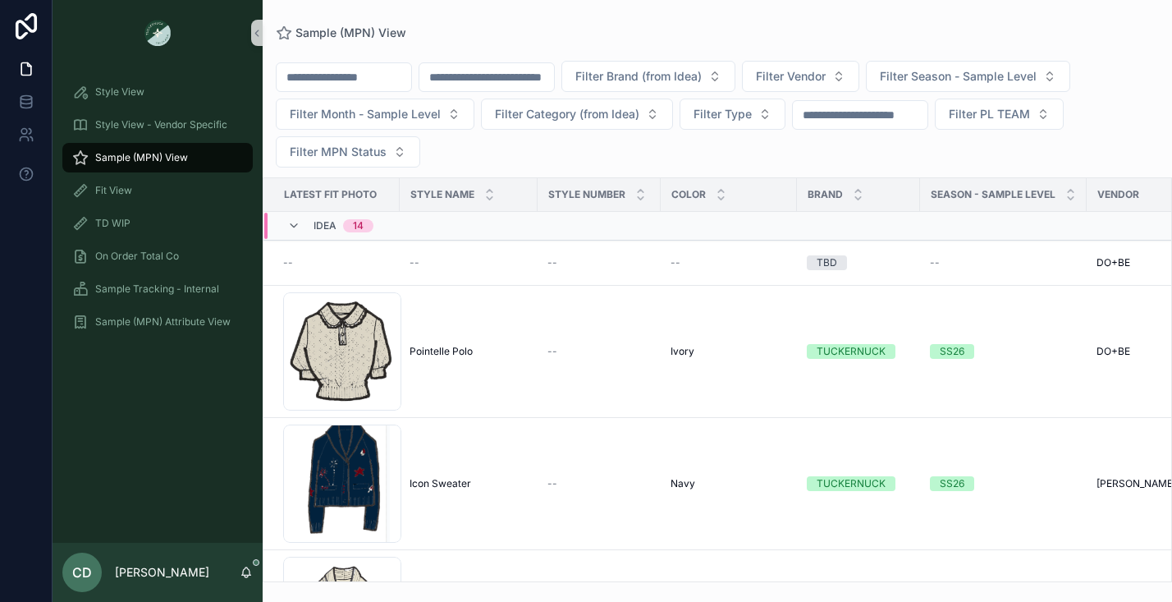
click at [406, 228] on div "Idea 14" at bounding box center [462, 226] width 396 height 26
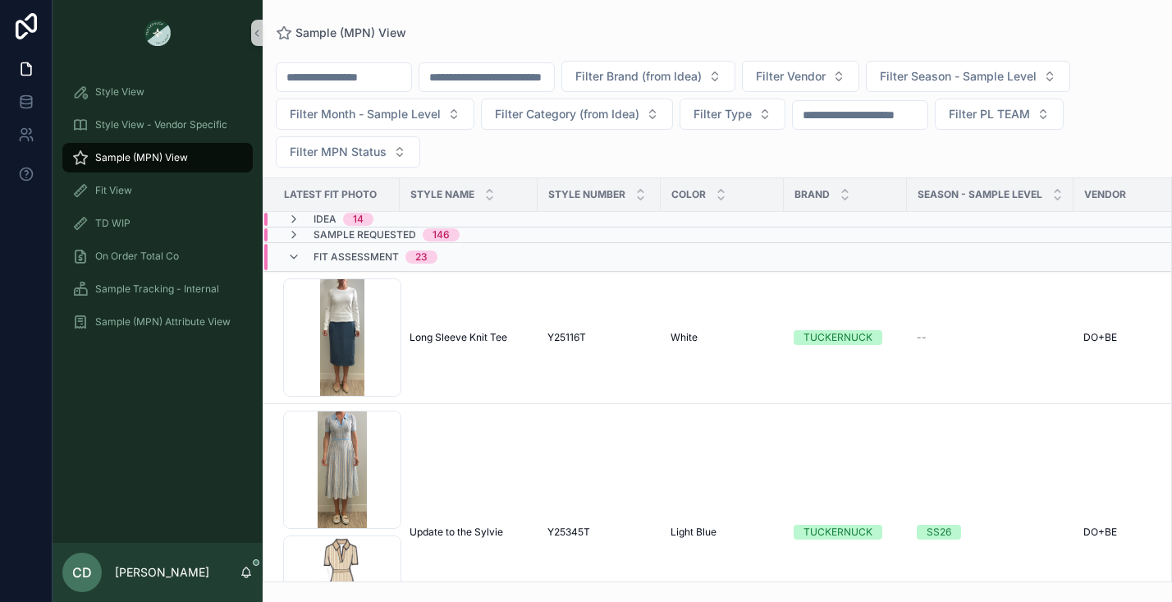
click at [427, 215] on div "Idea 14" at bounding box center [462, 219] width 396 height 13
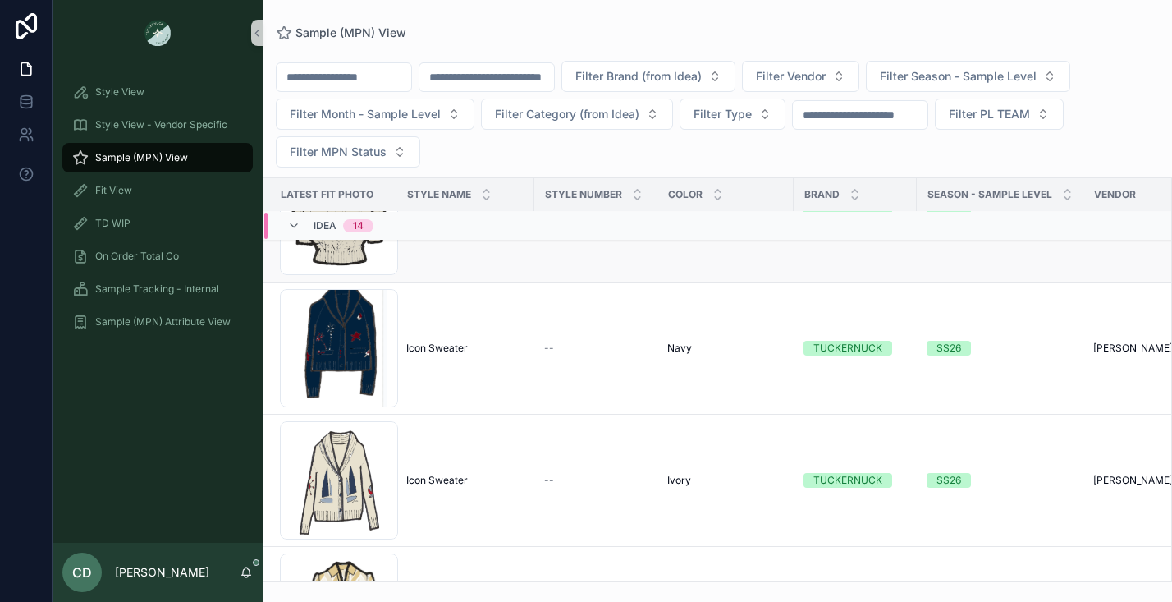
scroll to position [0, 3]
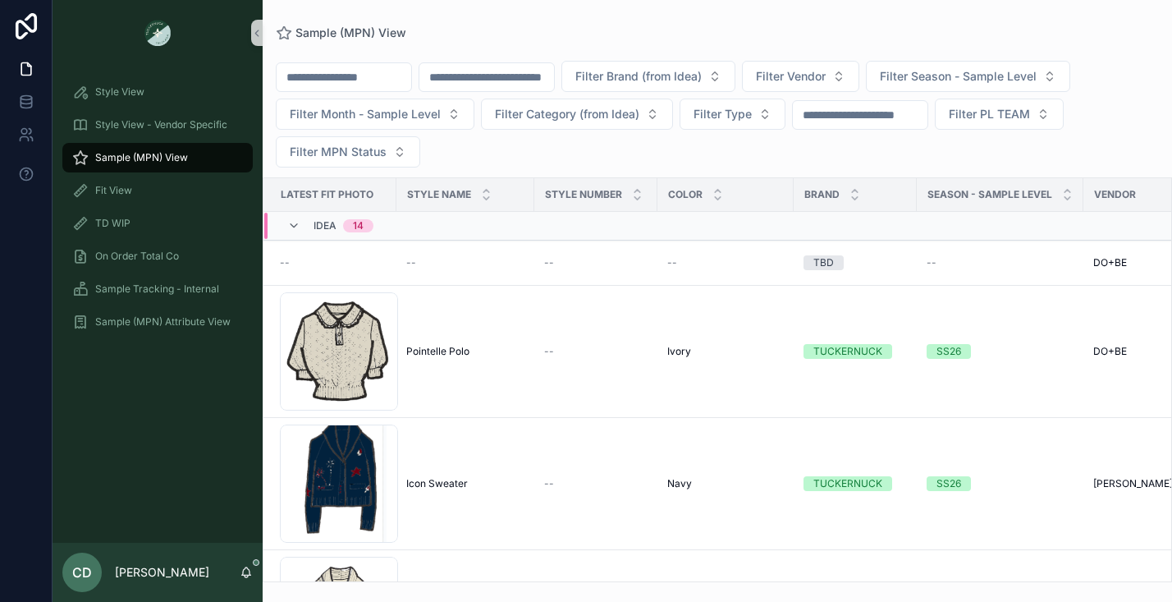
click at [387, 230] on div "Idea 14" at bounding box center [331, 226] width 126 height 26
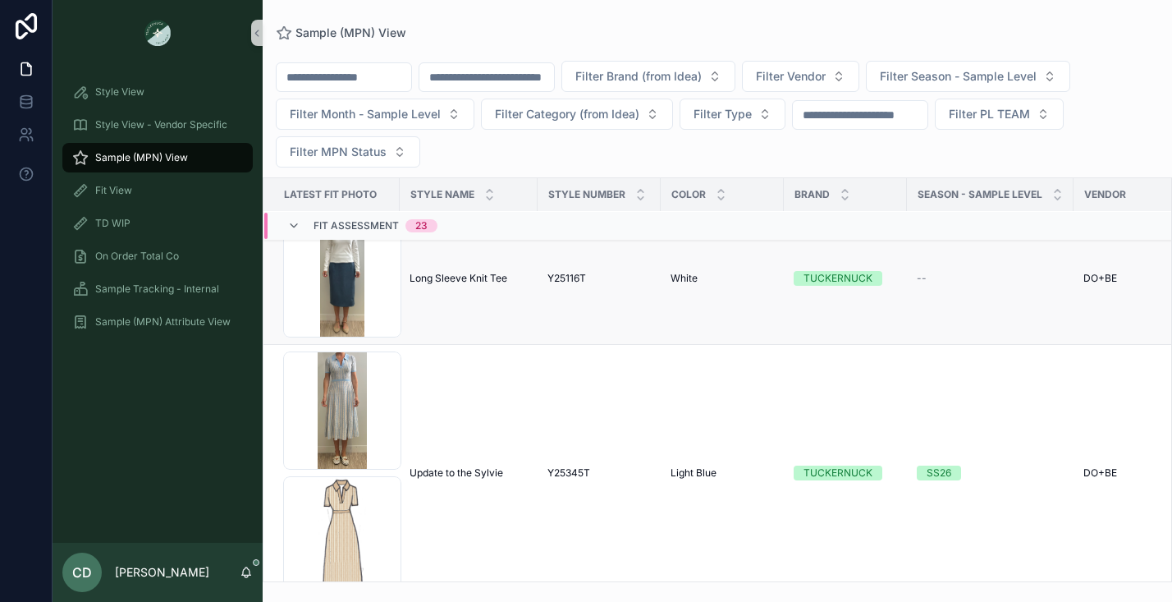
scroll to position [45, 0]
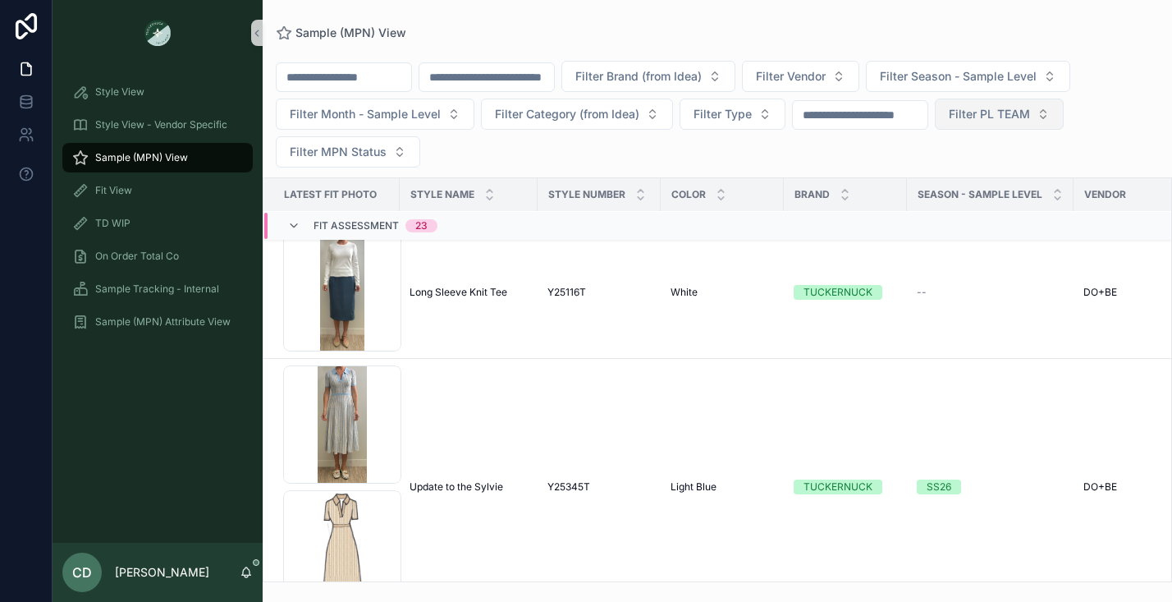
click at [1030, 118] on span "Filter PL TEAM" at bounding box center [989, 114] width 81 height 16
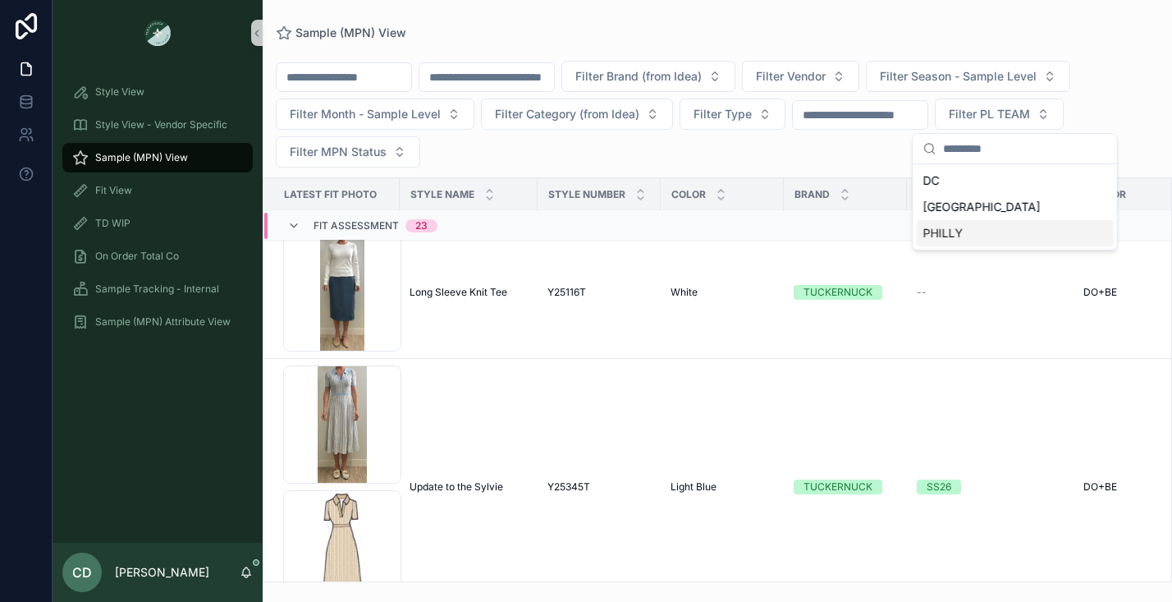
click at [970, 229] on div "PHILLY" at bounding box center [1015, 233] width 197 height 26
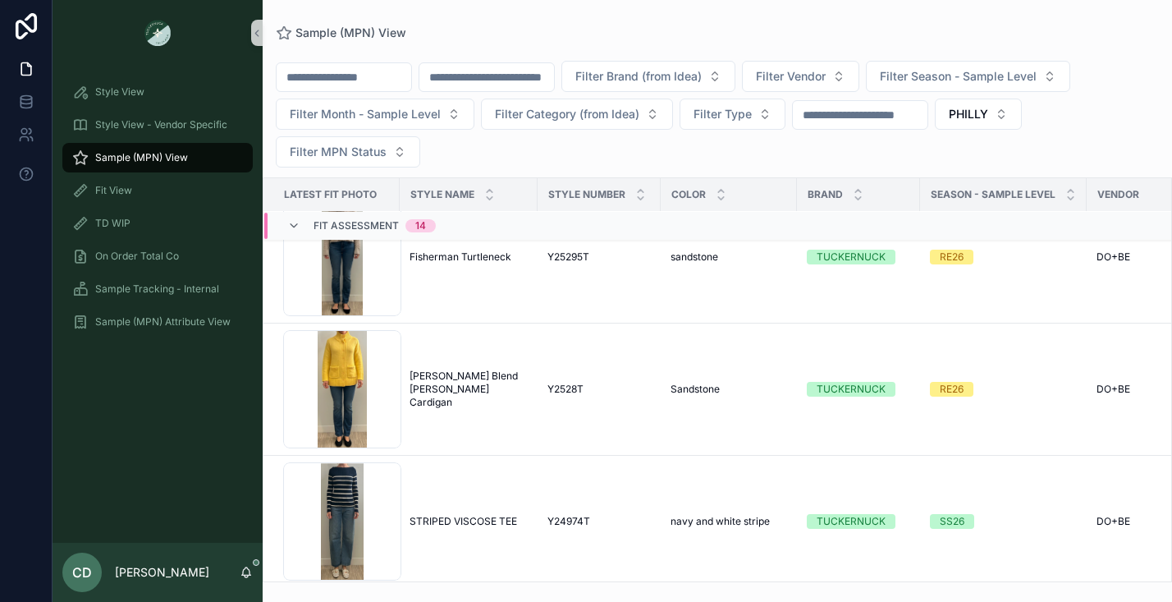
scroll to position [801, 0]
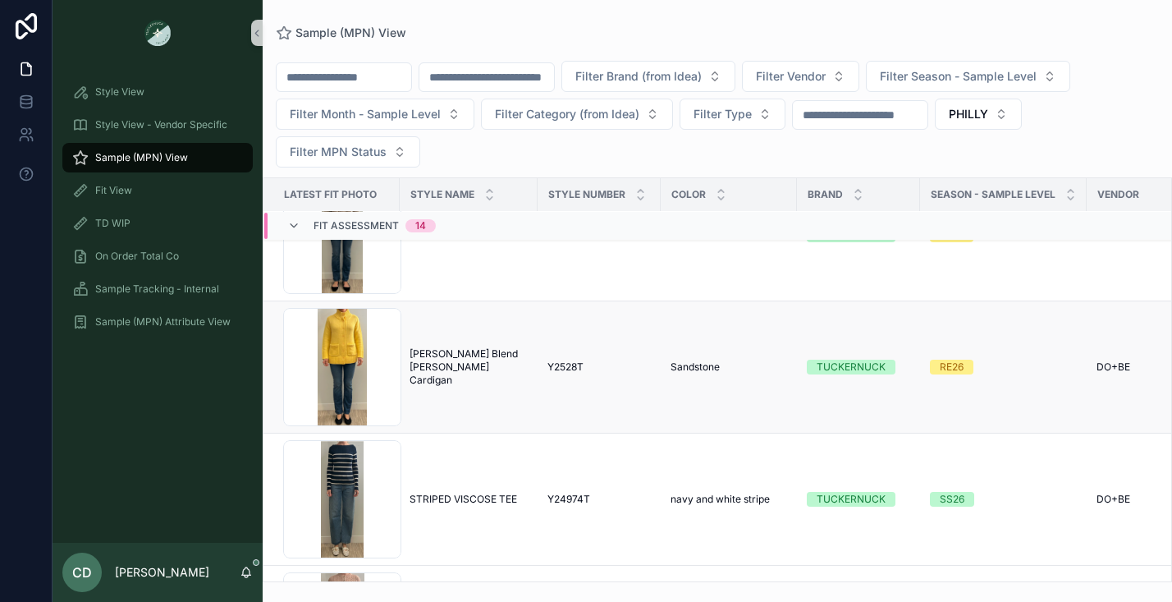
click at [460, 368] on span "[PERSON_NAME] Blend [PERSON_NAME] Cardigan" at bounding box center [469, 366] width 118 height 39
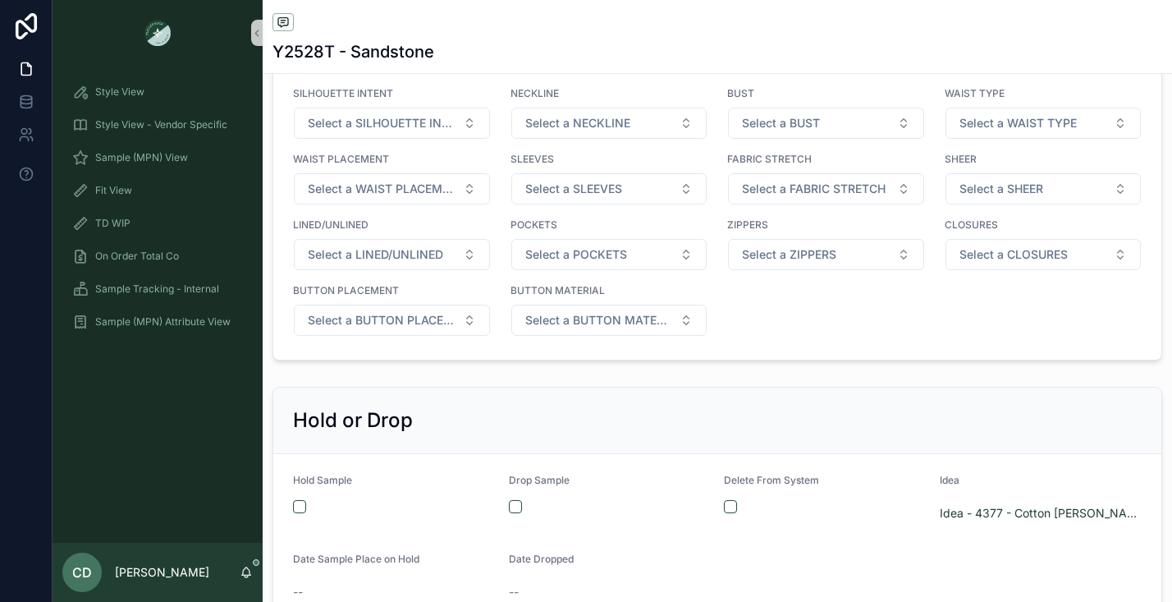
scroll to position [2547, 0]
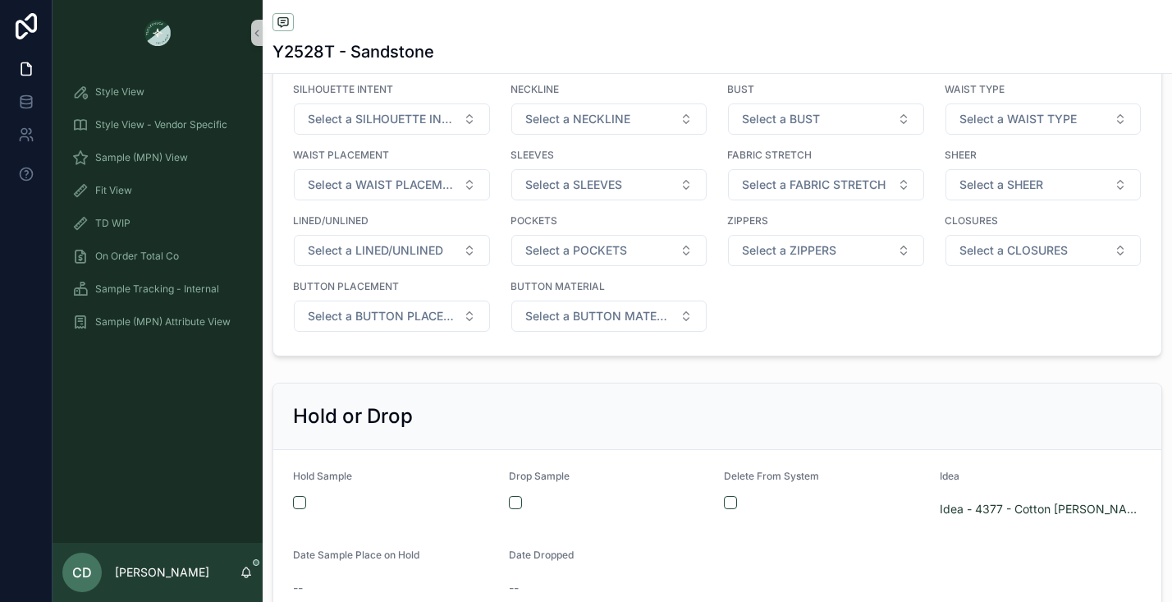
click at [291, 502] on form "Hold Sample Drop Sample Delete From System Idea Idea - 4377 - Cotton [PERSON_NA…" at bounding box center [717, 535] width 888 height 171
click at [295, 502] on button "scrollable content" at bounding box center [299, 502] width 13 height 13
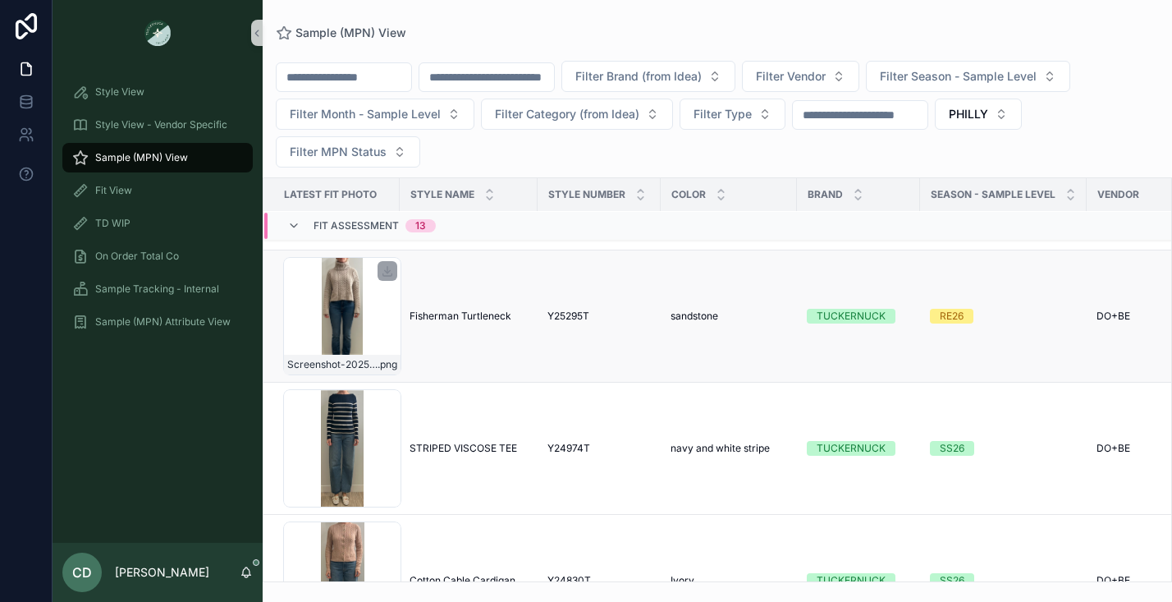
scroll to position [715, 0]
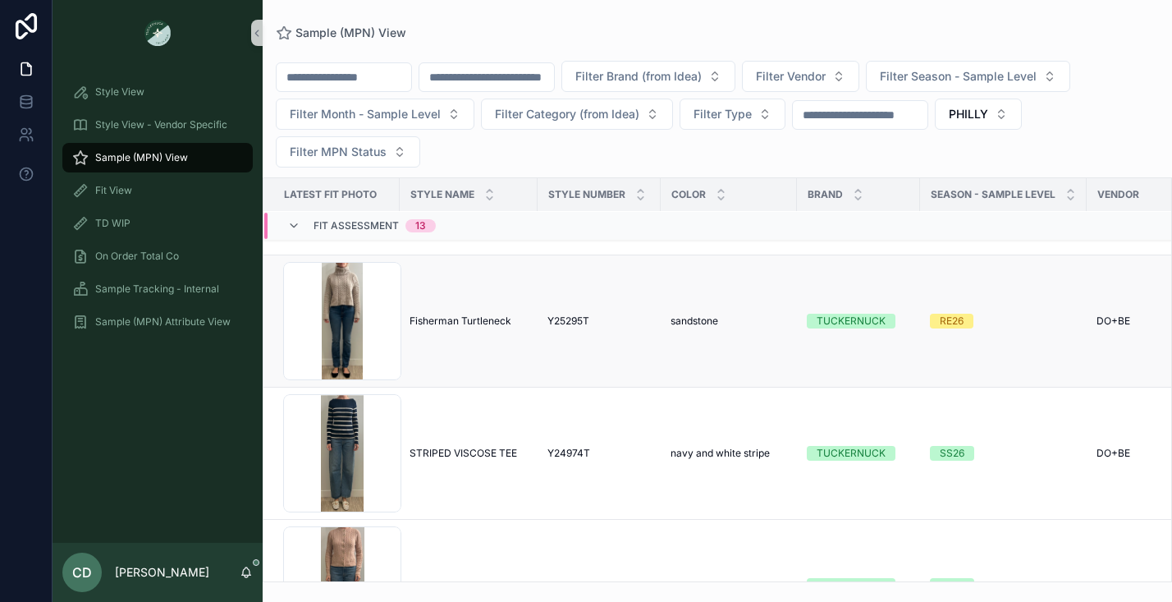
click at [440, 283] on td "Fisherman Turtleneck Fisherman Turtleneck" at bounding box center [469, 321] width 138 height 132
click at [383, 304] on div "Screenshot-2025-07-15-at-3.25.45-PM .png" at bounding box center [342, 321] width 118 height 118
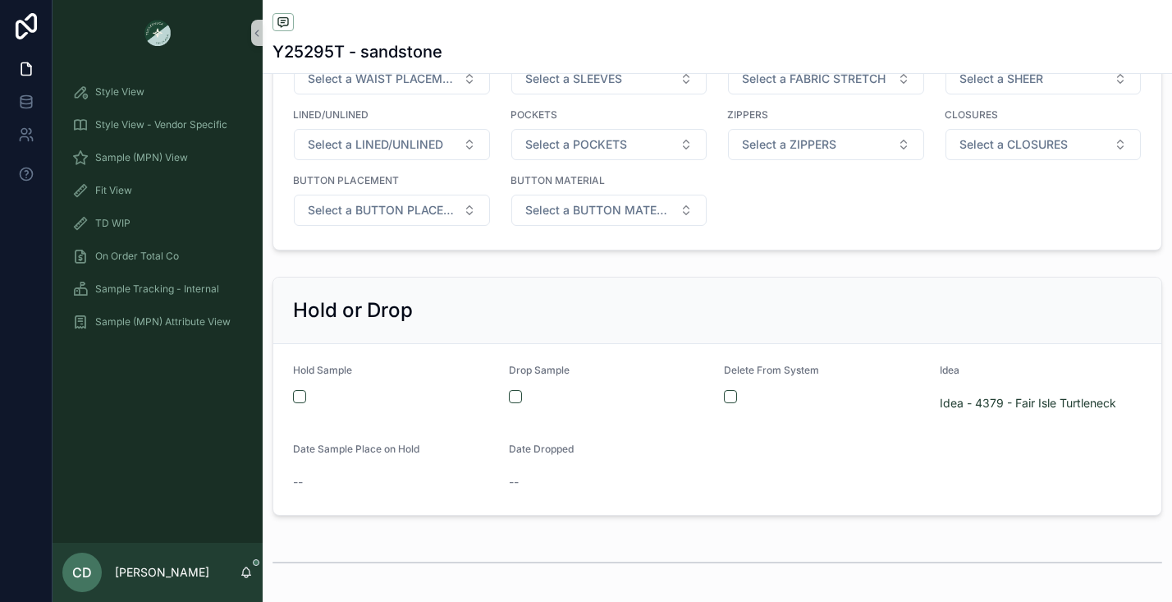
scroll to position [2667, 0]
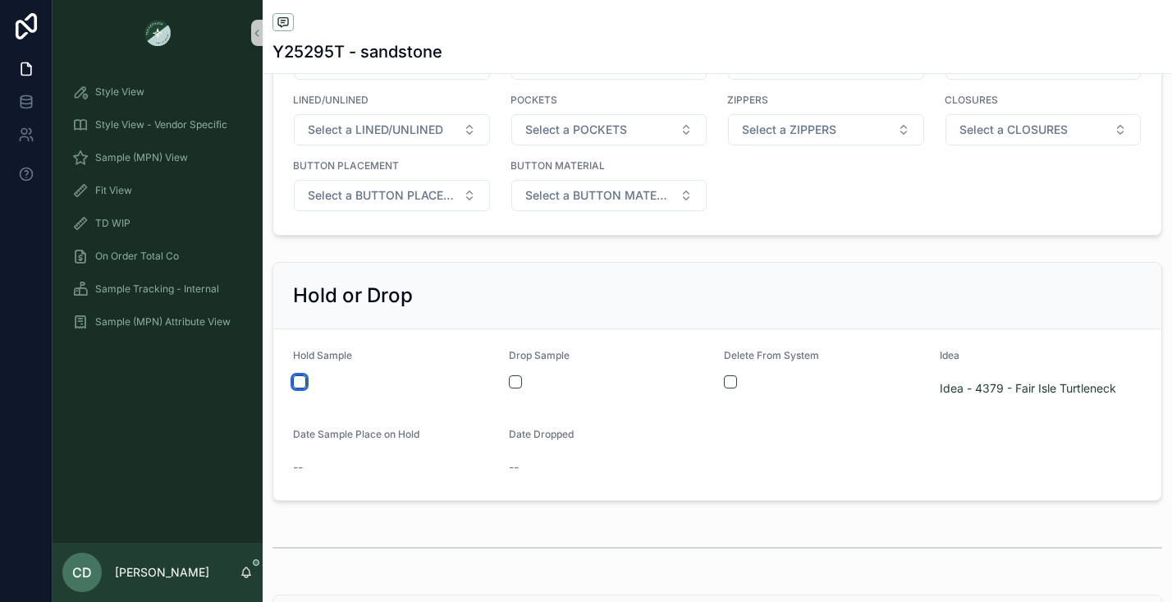
click at [295, 383] on button "scrollable content" at bounding box center [299, 381] width 13 height 13
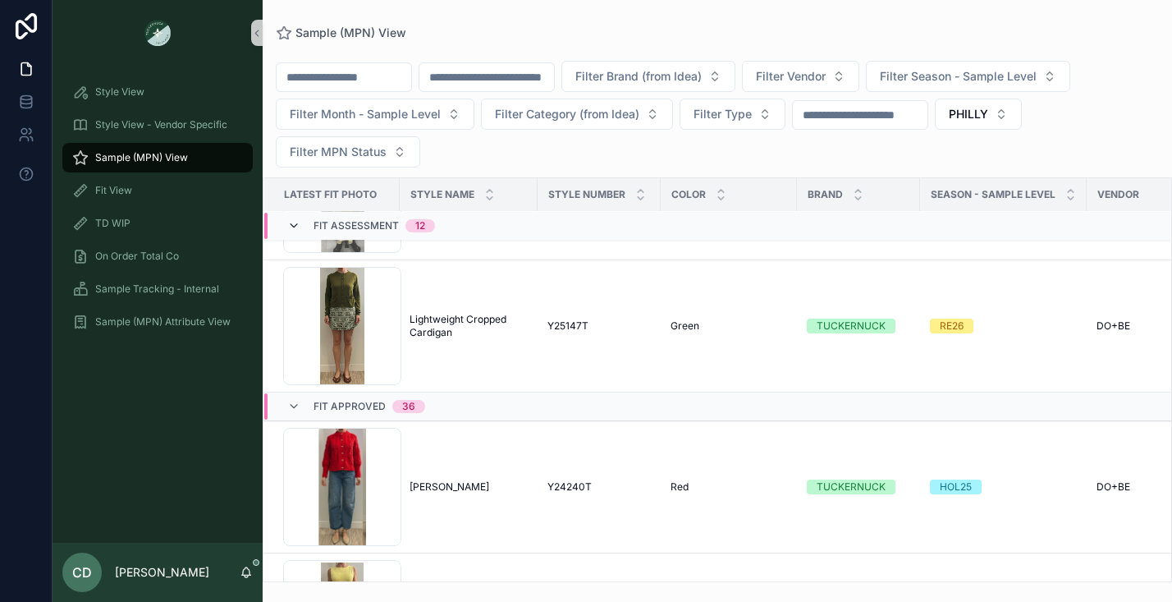
click at [295, 229] on icon "scrollable content" at bounding box center [293, 225] width 13 height 13
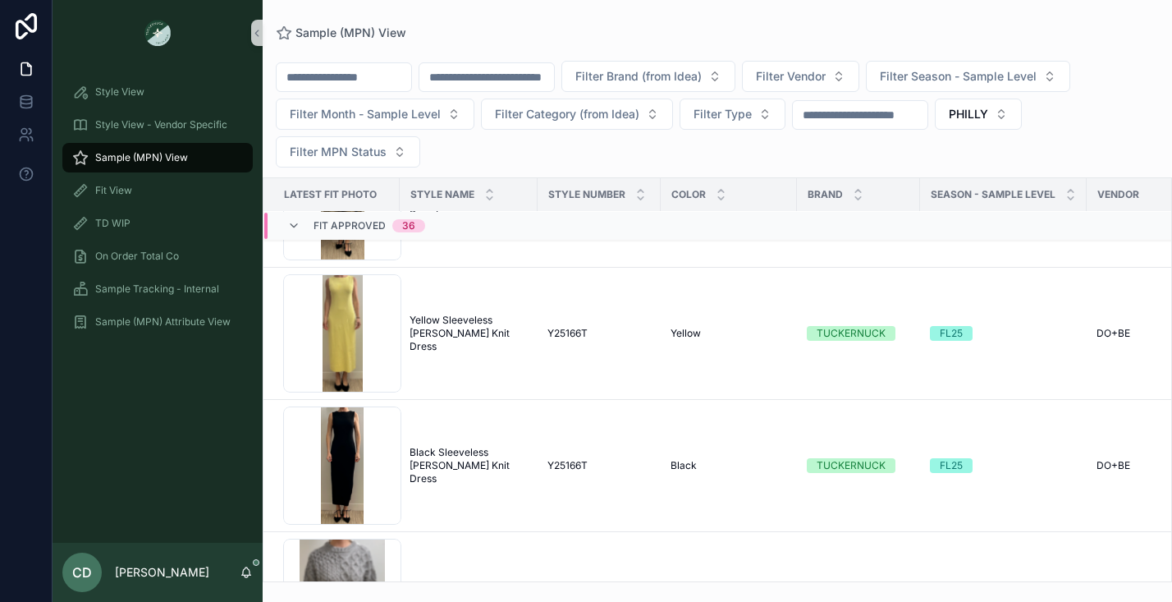
click at [295, 229] on icon "scrollable content" at bounding box center [293, 225] width 13 height 13
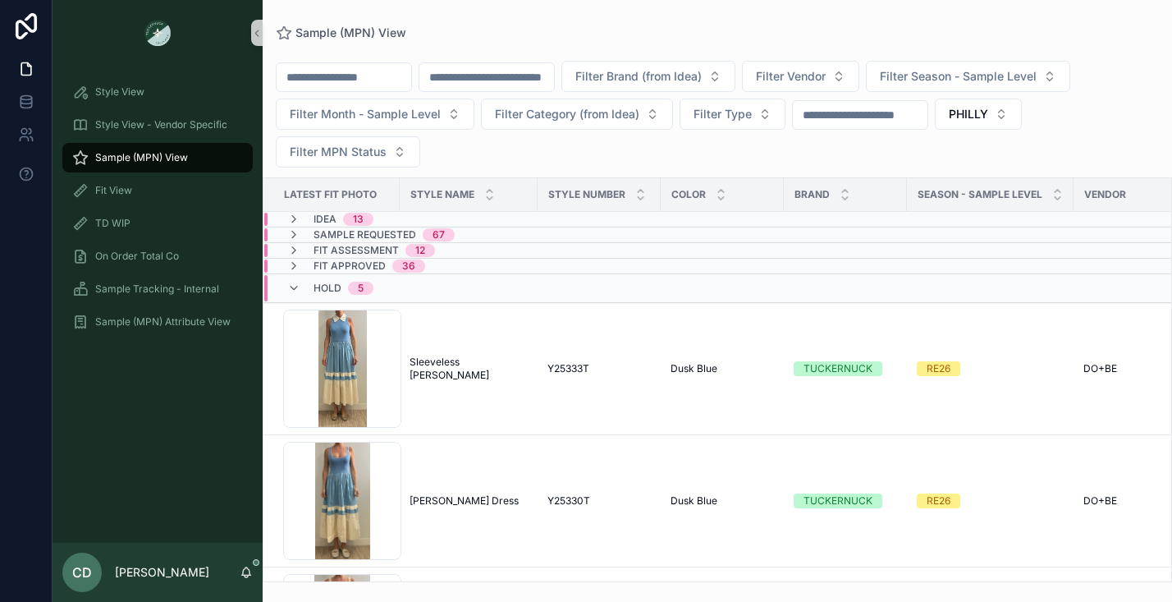
click at [345, 246] on span "Fit Assessment" at bounding box center [356, 250] width 85 height 13
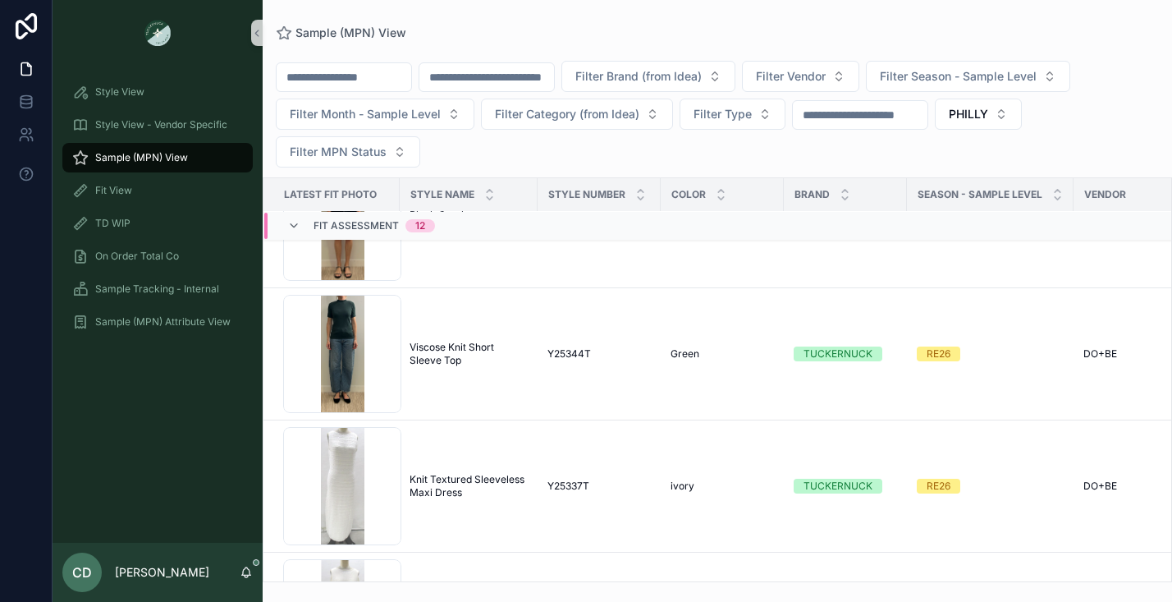
scroll to position [954, 0]
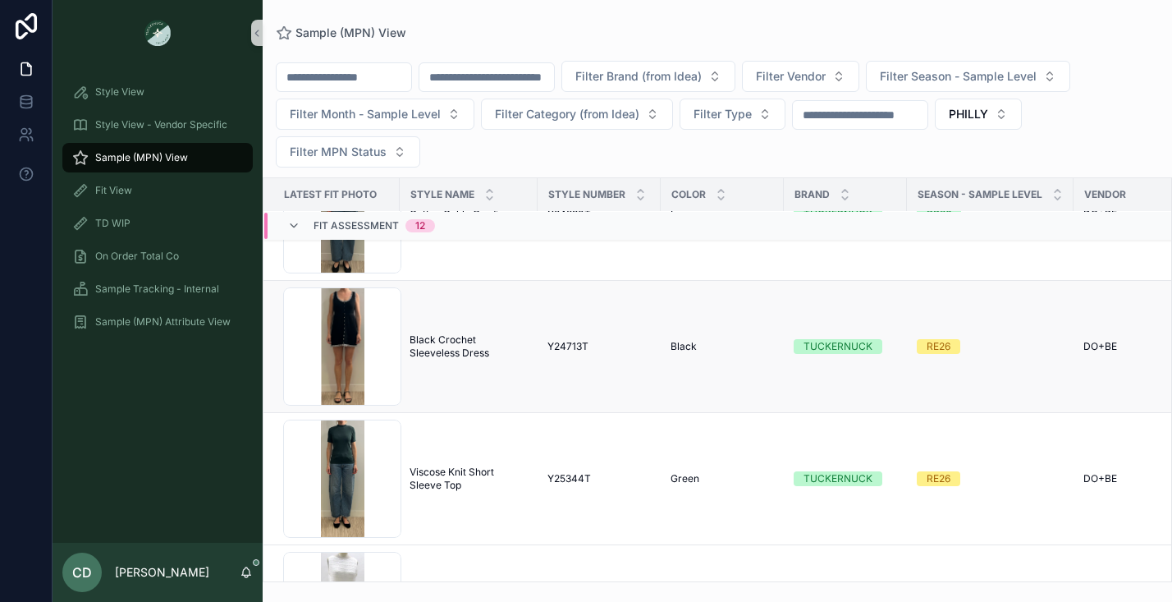
click at [454, 366] on td "Black Crochet Sleeveless Dress Black Crochet Sleeveless Dress" at bounding box center [469, 347] width 138 height 132
click at [447, 346] on span "Black Crochet Sleeveless Dress" at bounding box center [469, 346] width 118 height 26
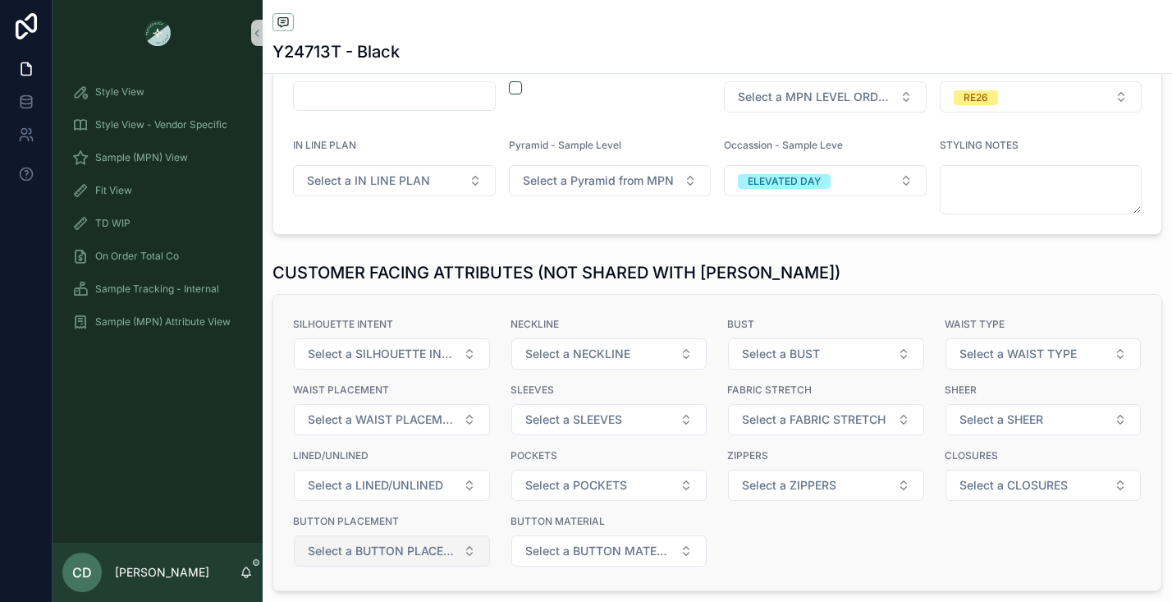
scroll to position [2566, 0]
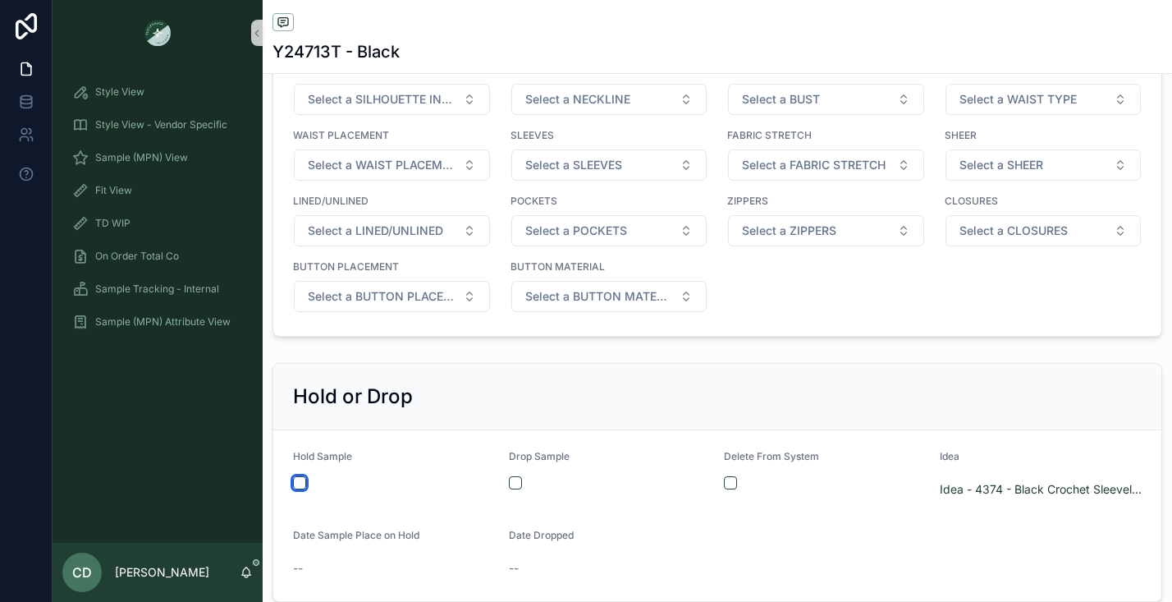
click at [299, 487] on button "scrollable content" at bounding box center [299, 482] width 13 height 13
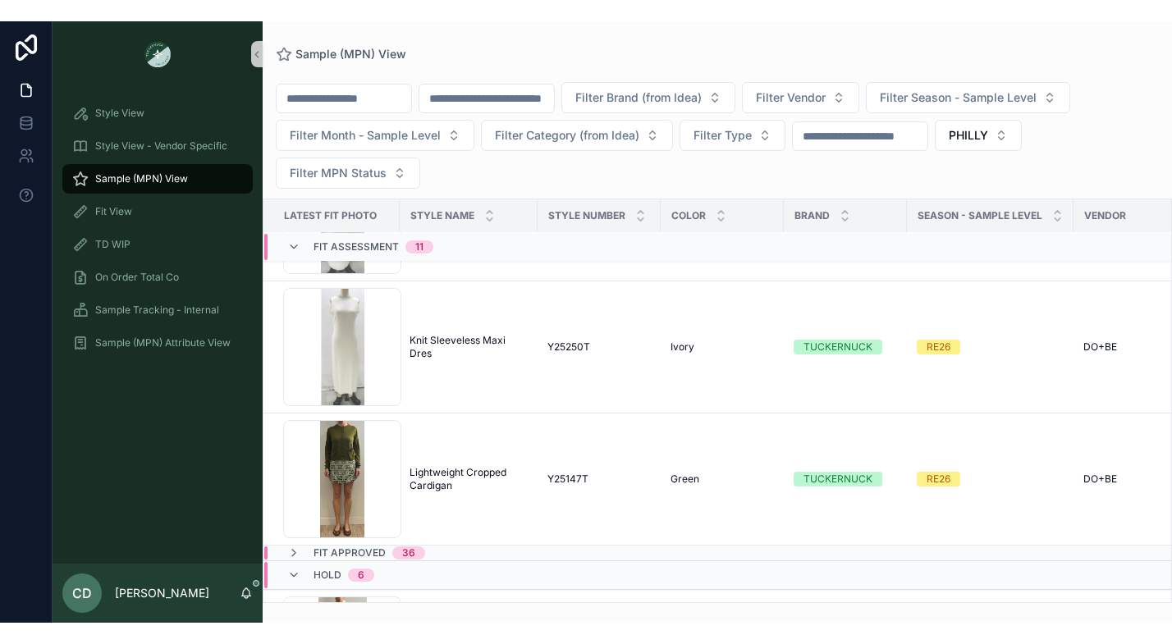
scroll to position [1270, 0]
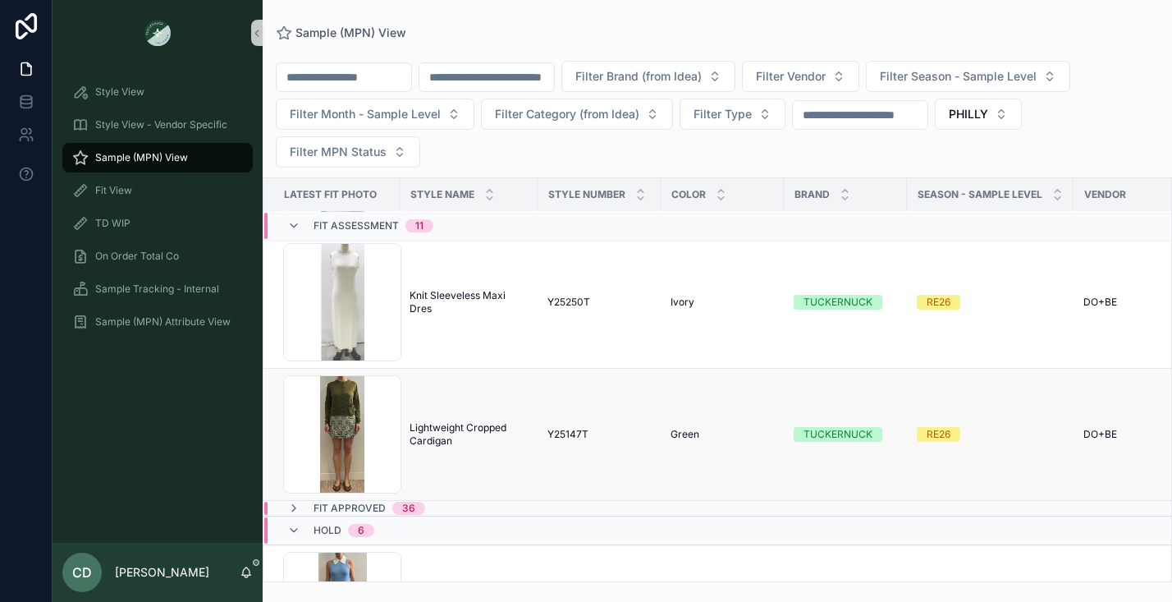
click at [430, 428] on span "Lightweight Cropped Cardigan" at bounding box center [469, 434] width 118 height 26
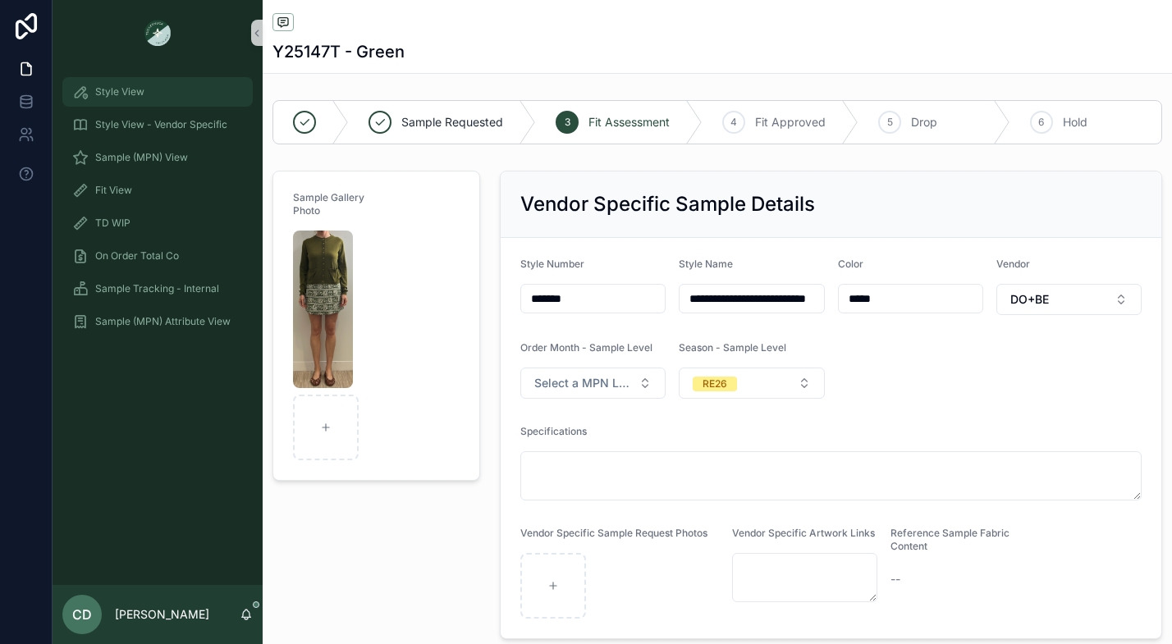
click at [149, 105] on link "Style View" at bounding box center [157, 92] width 190 height 30
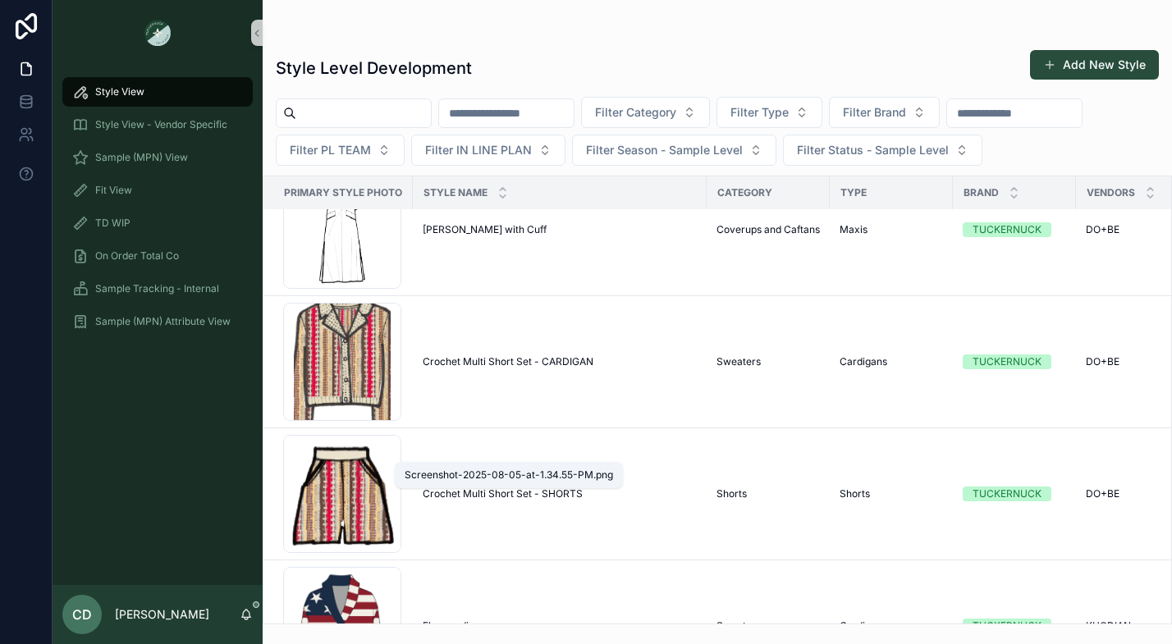
scroll to position [5949, 0]
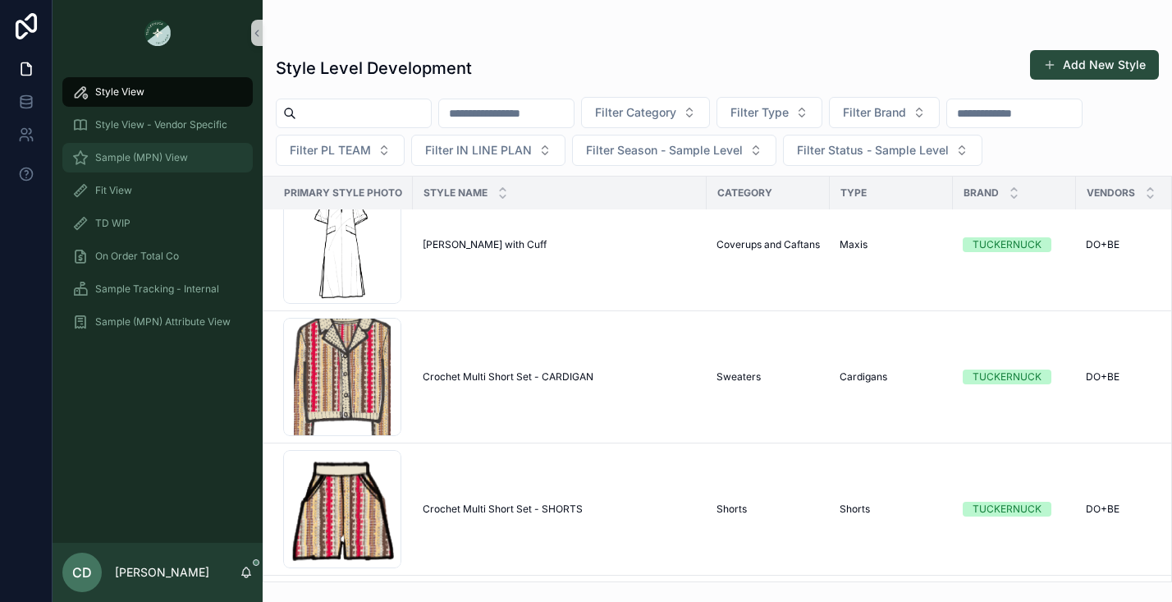
click at [132, 165] on div "Sample (MPN) View" at bounding box center [157, 157] width 171 height 26
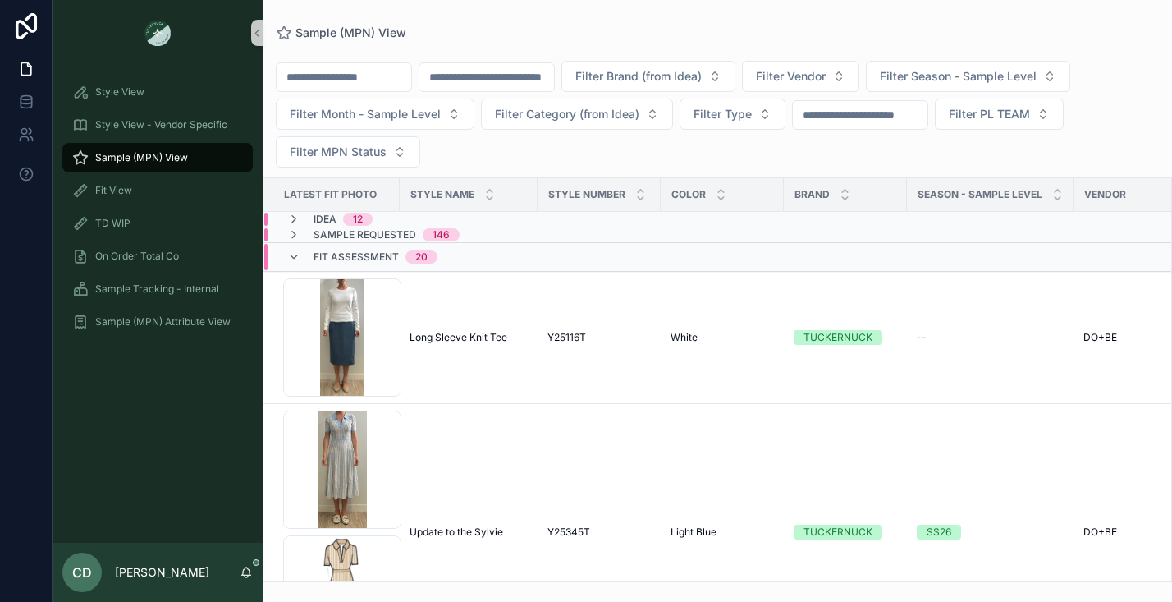
click at [375, 80] on input "scrollable content" at bounding box center [344, 77] width 135 height 23
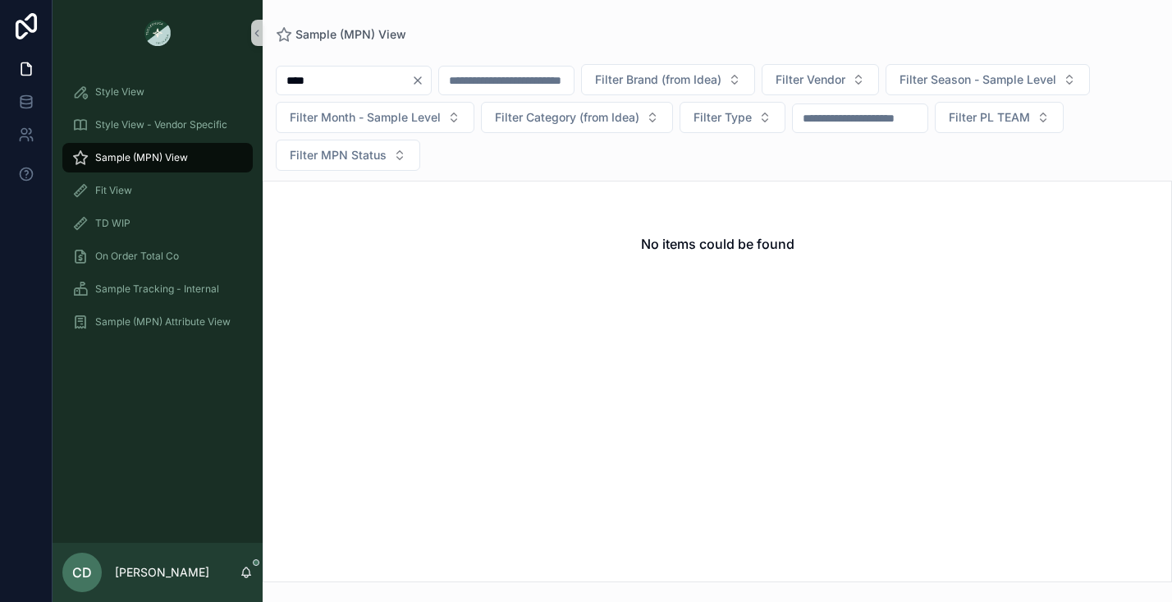
type input "****"
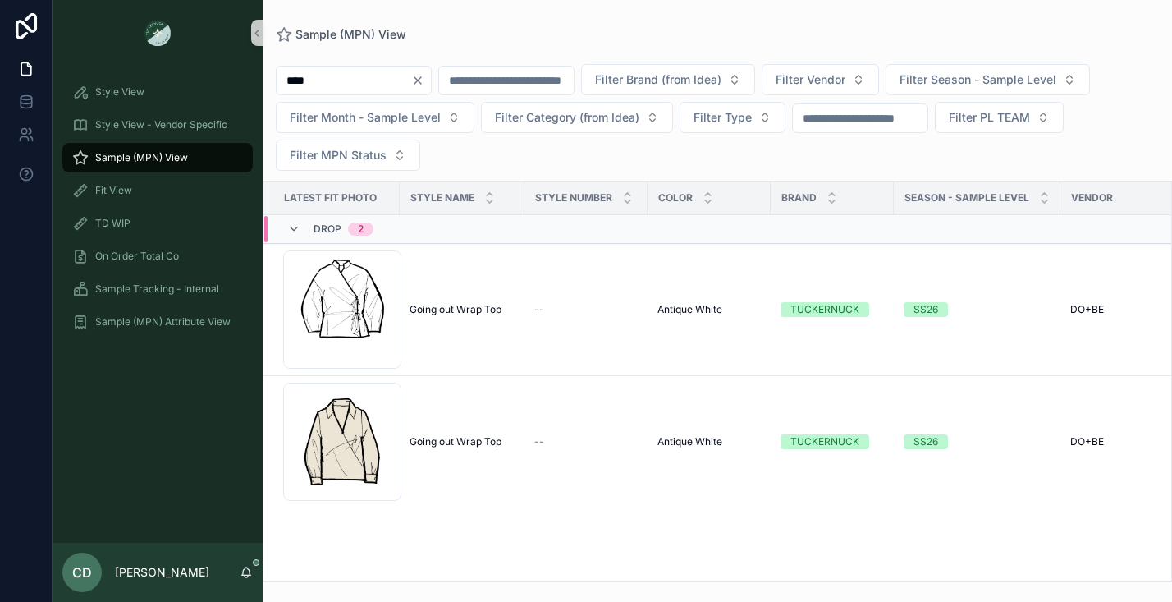
click at [432, 72] on div "****" at bounding box center [354, 81] width 156 height 30
click at [424, 75] on icon "Clear" at bounding box center [417, 80] width 13 height 13
click at [409, 86] on input "scrollable content" at bounding box center [344, 80] width 135 height 23
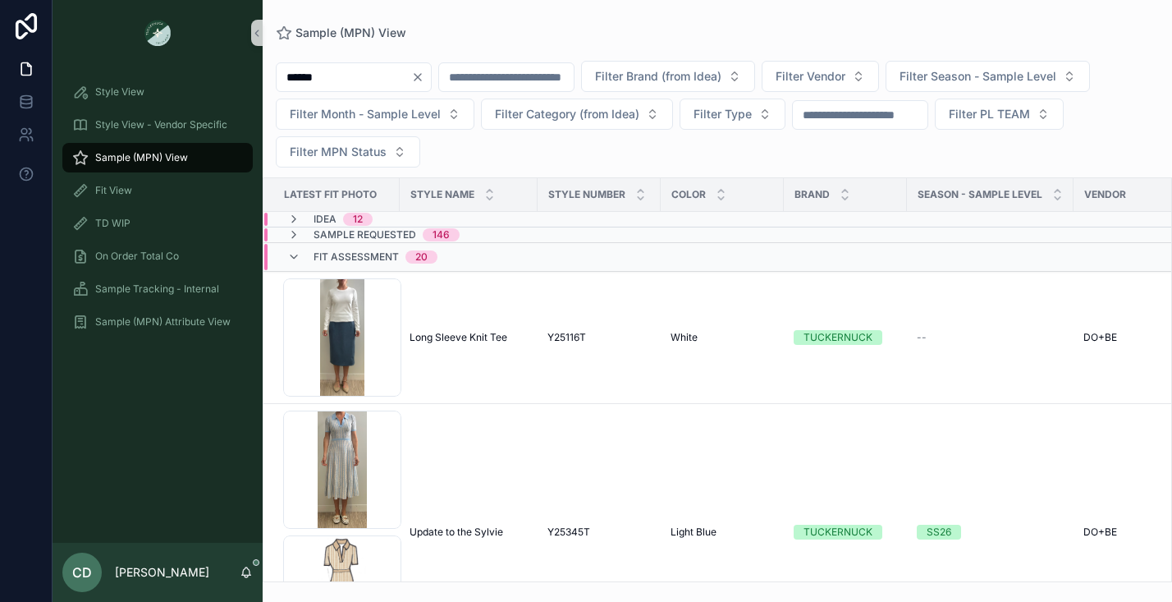
type input "******"
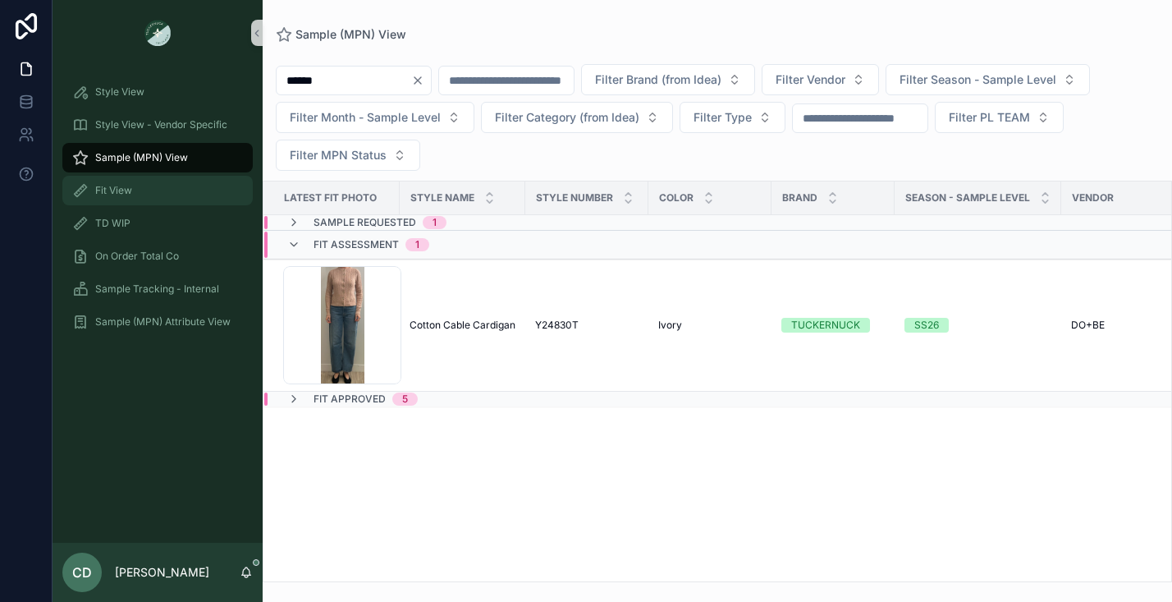
click at [140, 186] on div "Fit View" at bounding box center [157, 190] width 171 height 26
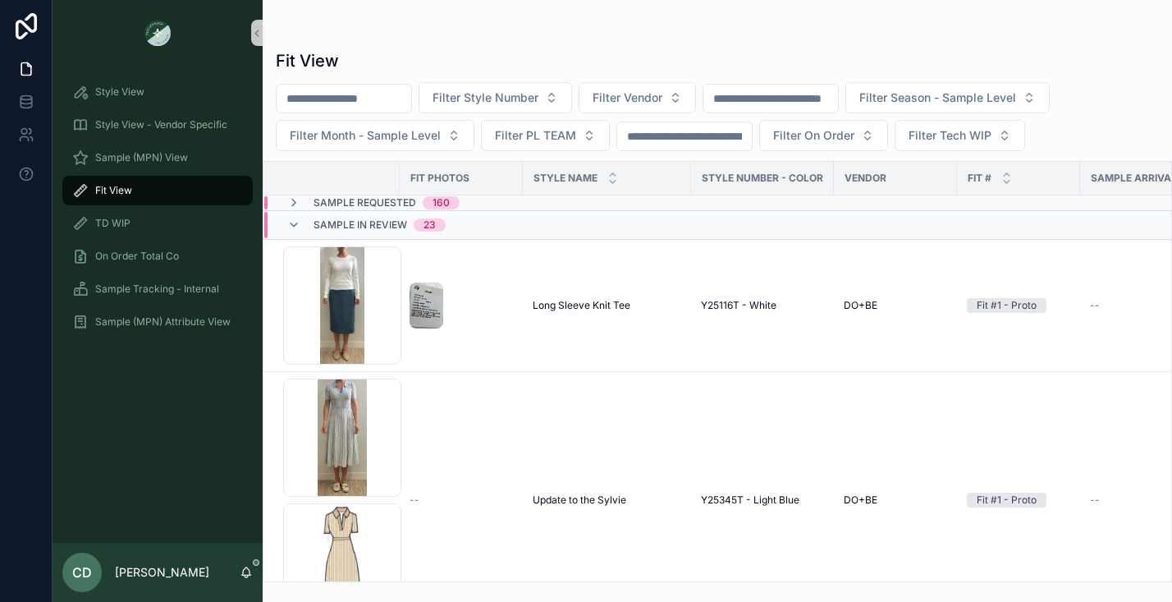
click at [368, 90] on input "scrollable content" at bounding box center [344, 98] width 135 height 23
type input "*"
type input "**********"
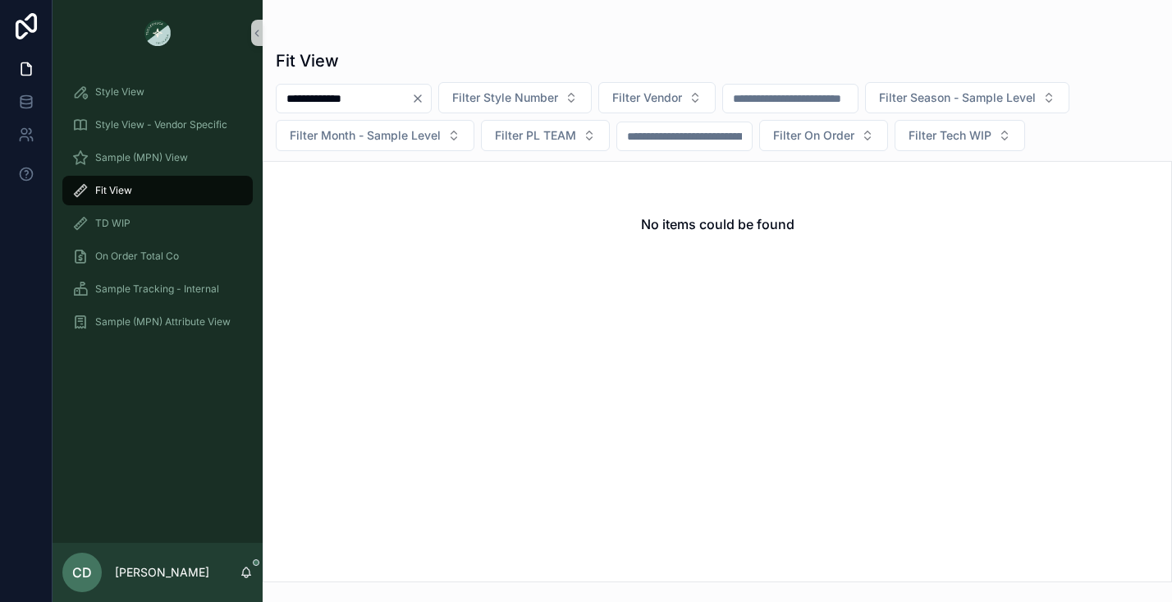
click at [424, 92] on icon "Clear" at bounding box center [417, 98] width 13 height 13
click at [448, 55] on div "Fit View" at bounding box center [717, 60] width 883 height 23
